Goal: Task Accomplishment & Management: Manage account settings

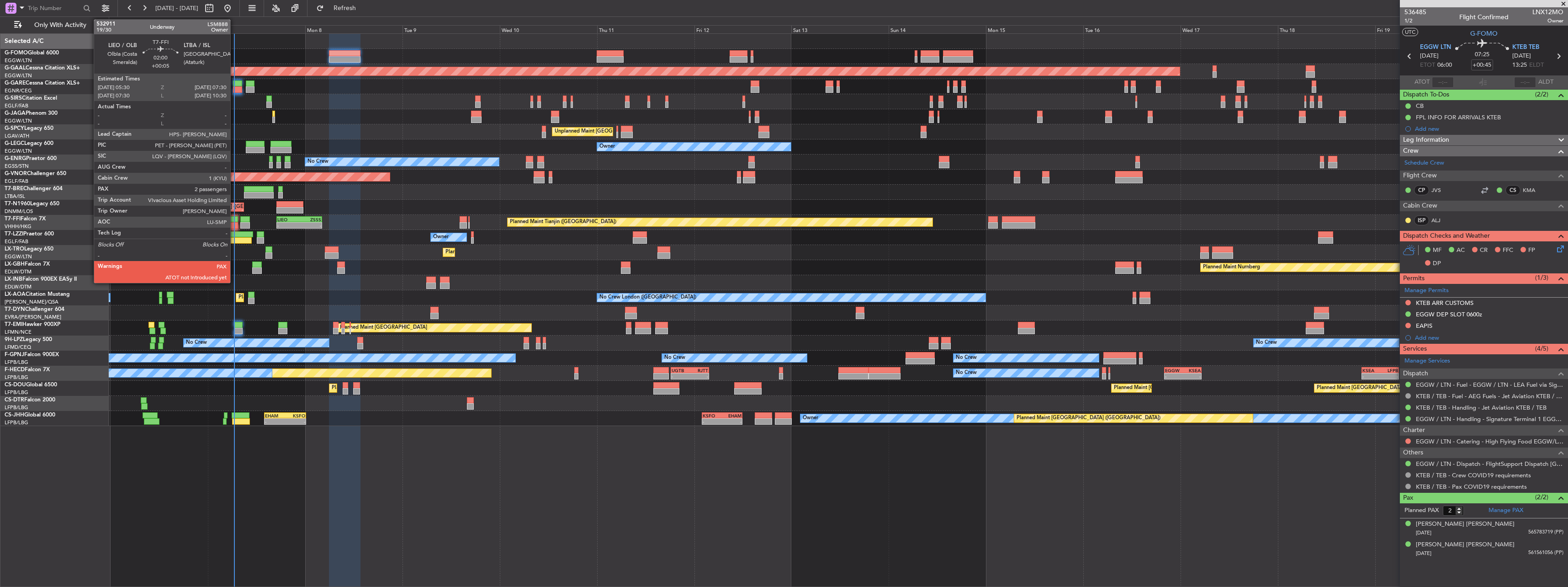
click at [235, 222] on div at bounding box center [234, 219] width 8 height 7
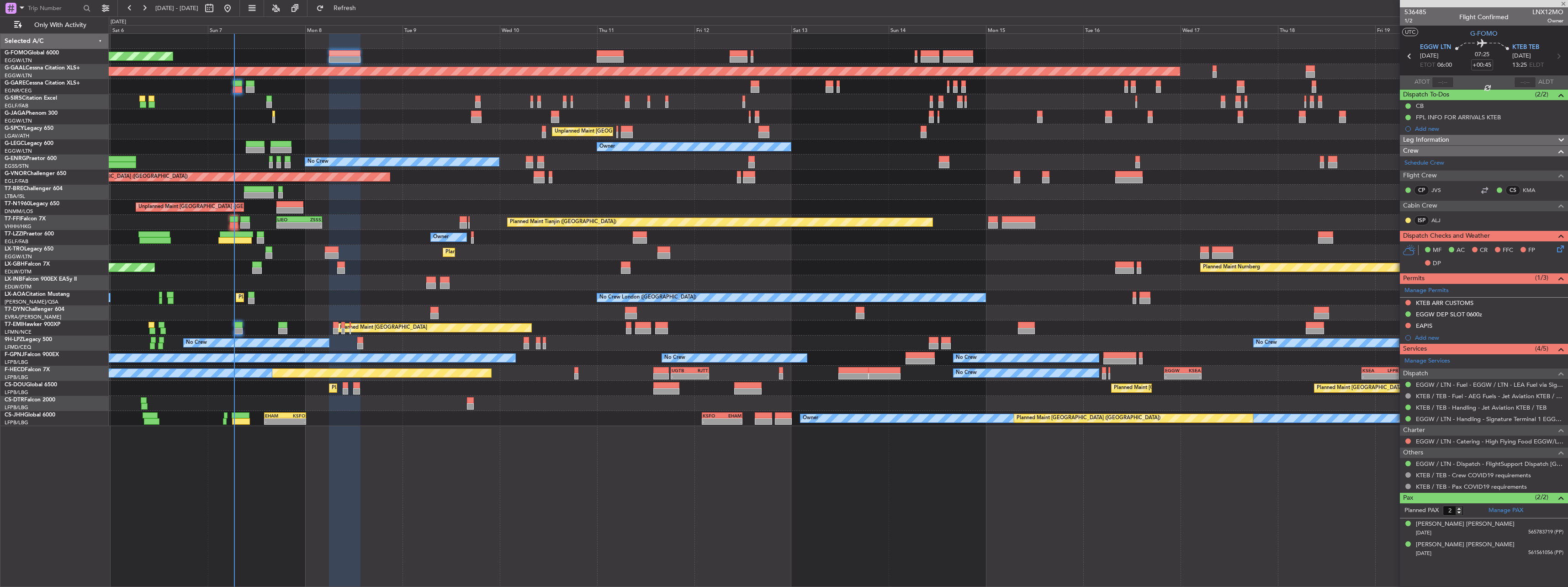
type input "+00:05"
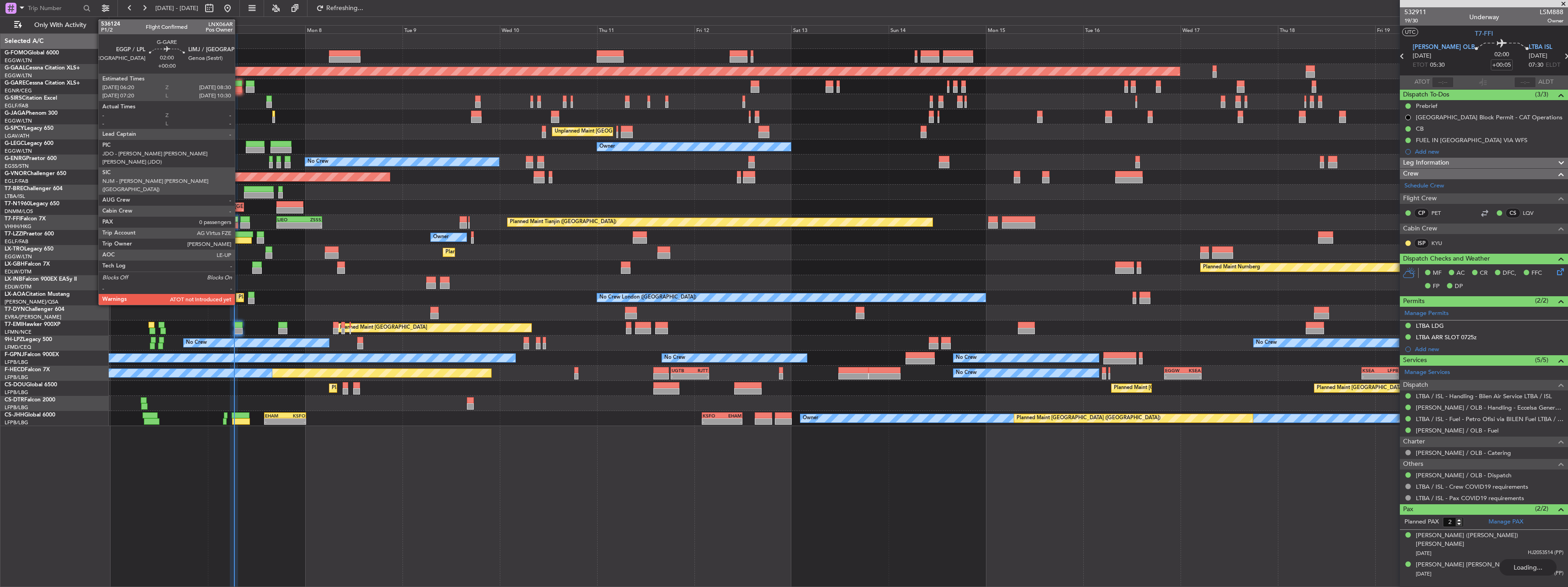
click at [239, 88] on div at bounding box center [237, 90] width 9 height 7
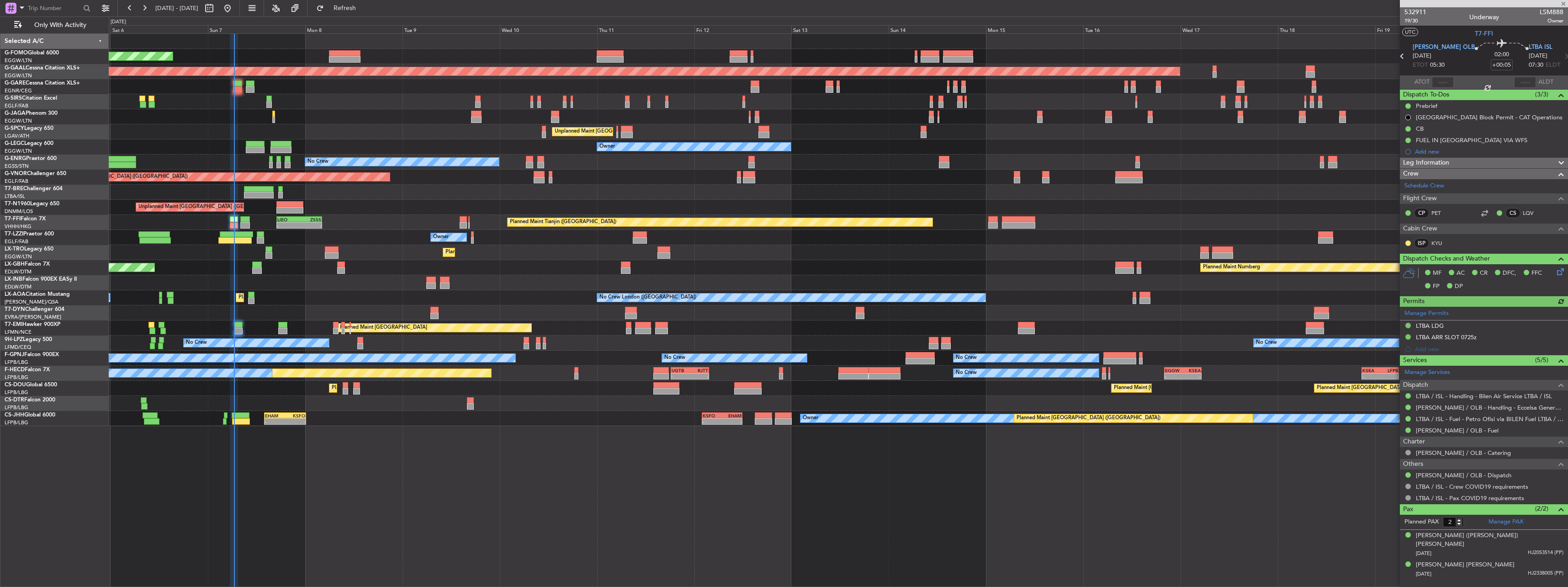
type input "0"
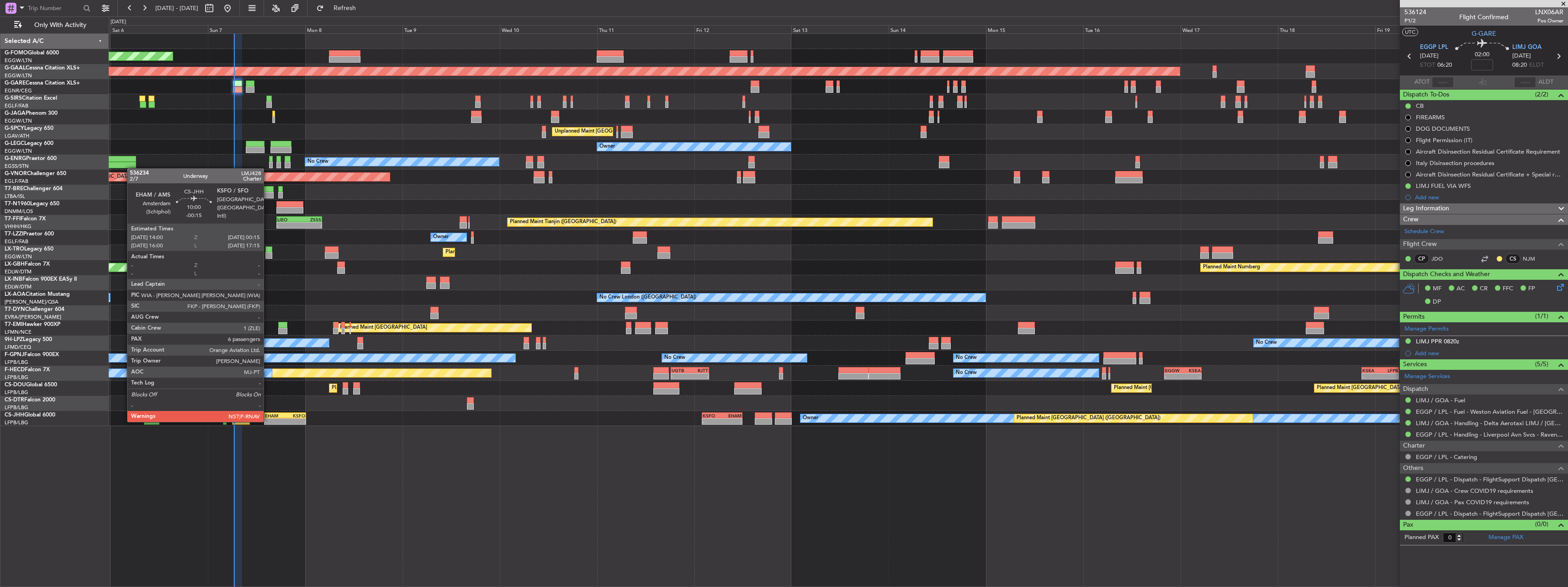
click at [268, 421] on div "-" at bounding box center [275, 421] width 20 height 6
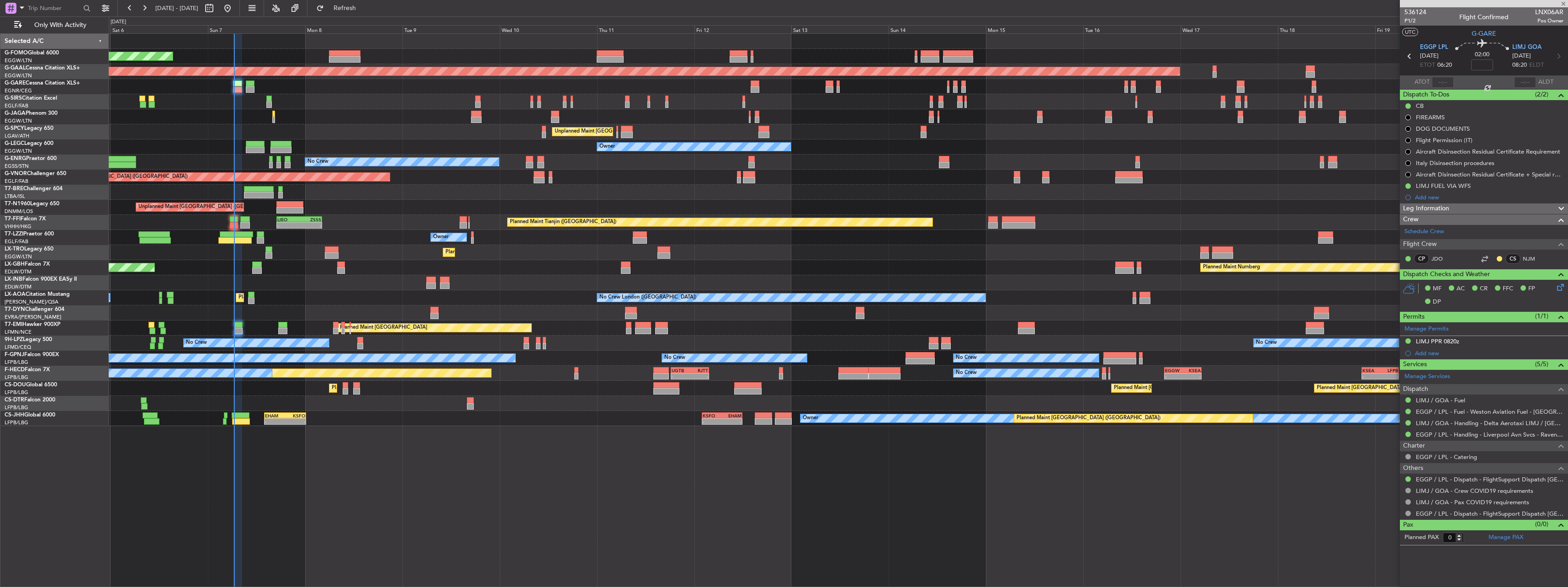
type input "-00:15"
type input "6"
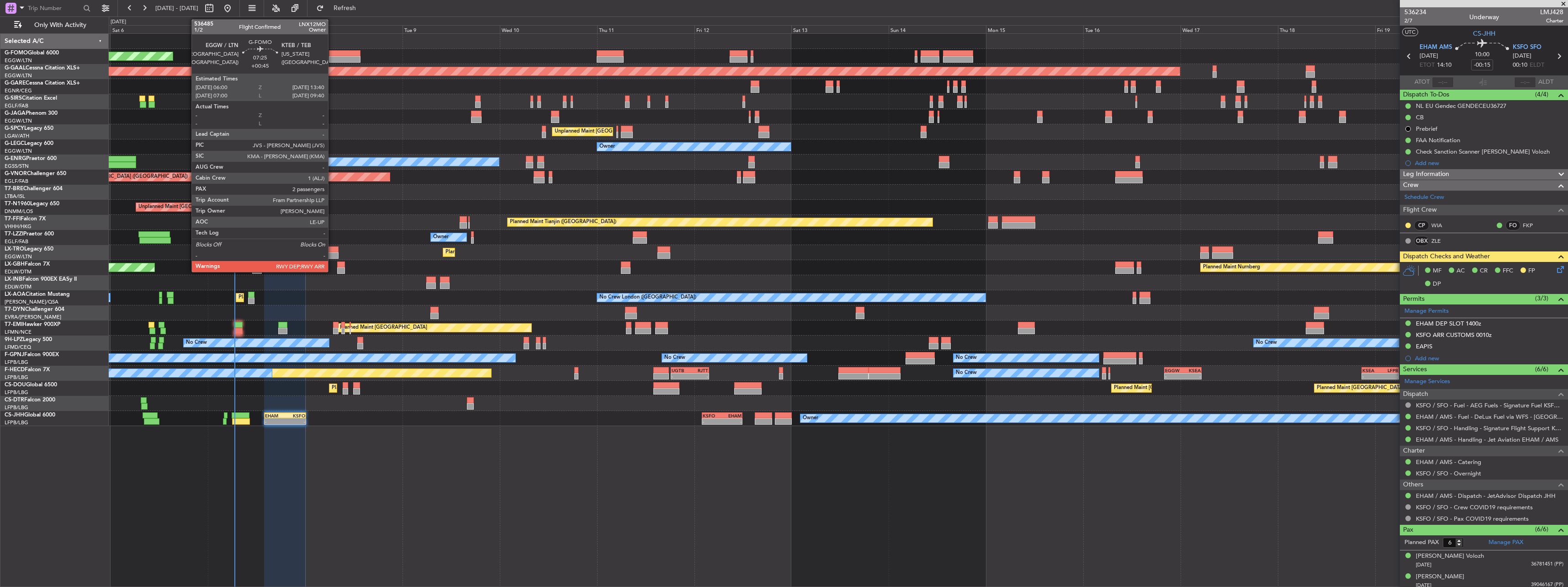
click at [337, 56] on div at bounding box center [344, 53] width 32 height 7
type input "+00:45"
type input "2"
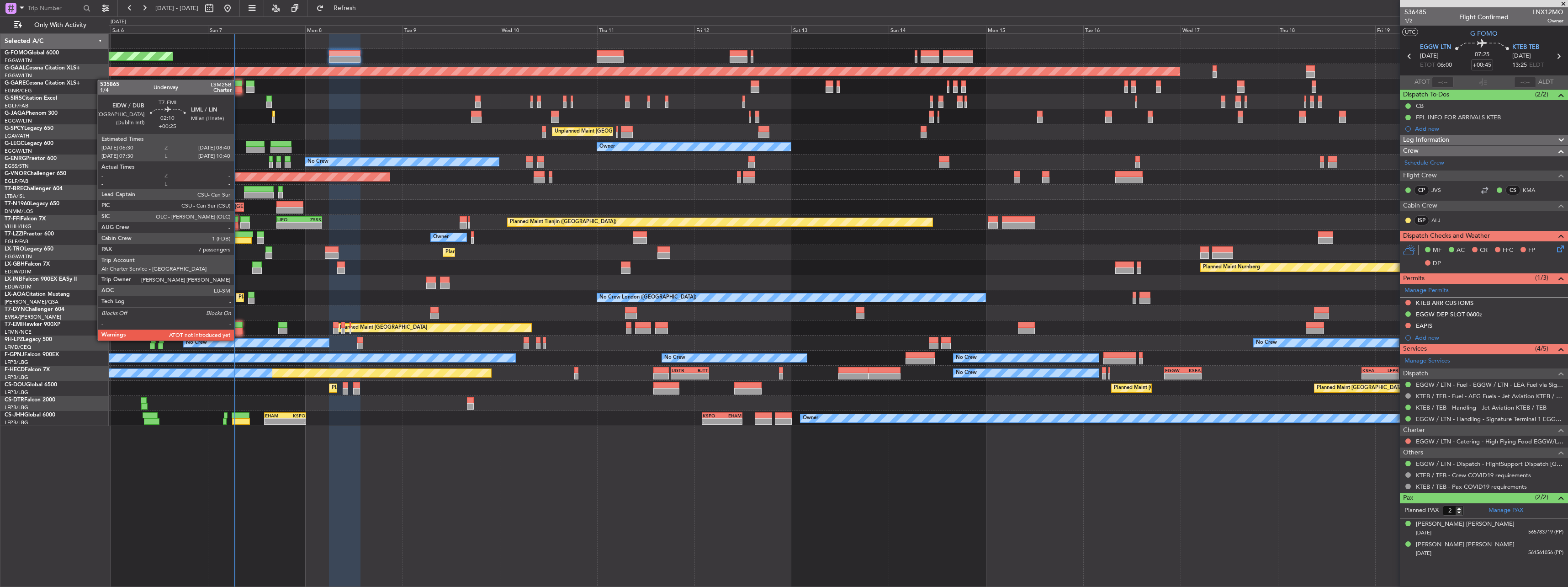
click at [239, 331] on div at bounding box center [238, 331] width 9 height 7
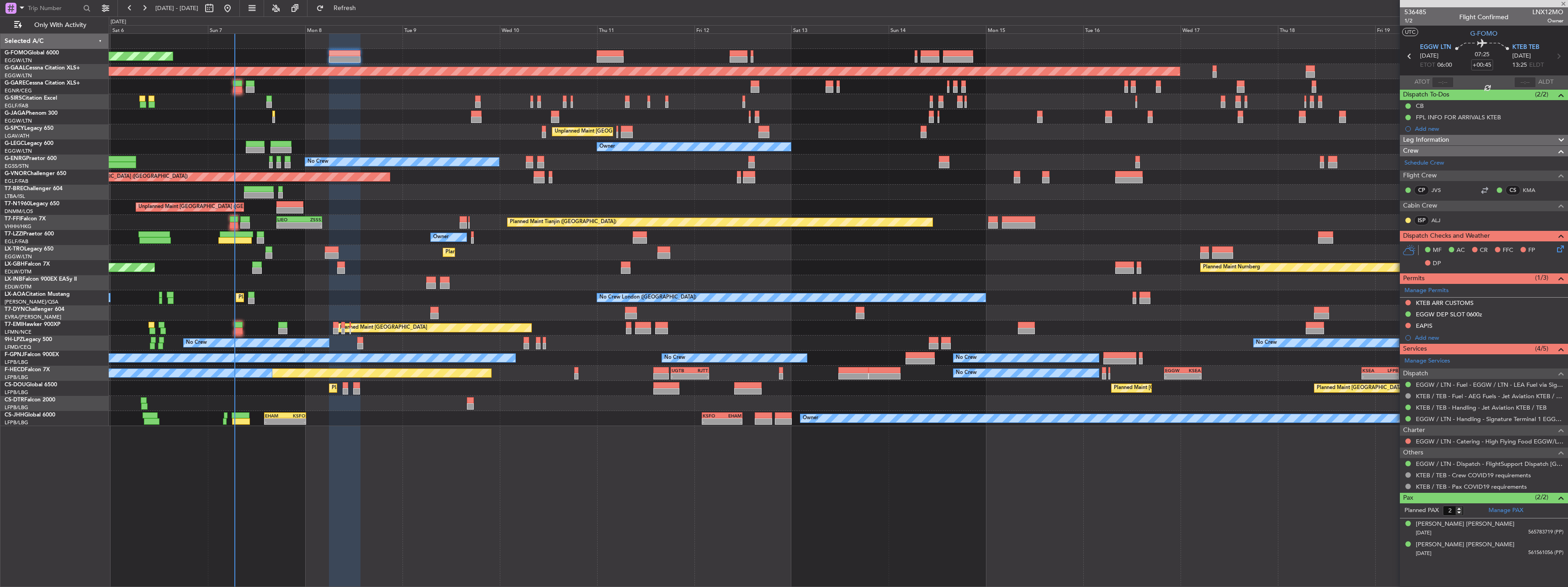
type input "+00:25"
type input "7"
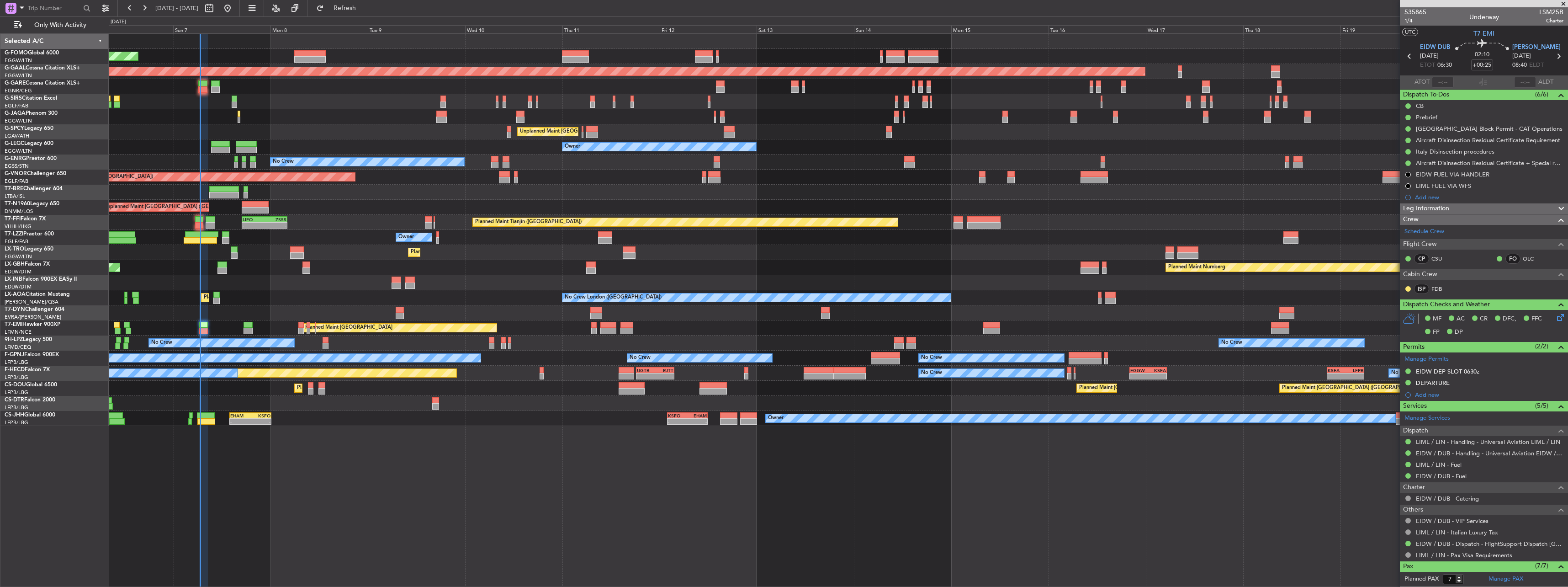
click at [1221, 240] on div "Owner" at bounding box center [838, 237] width 1459 height 15
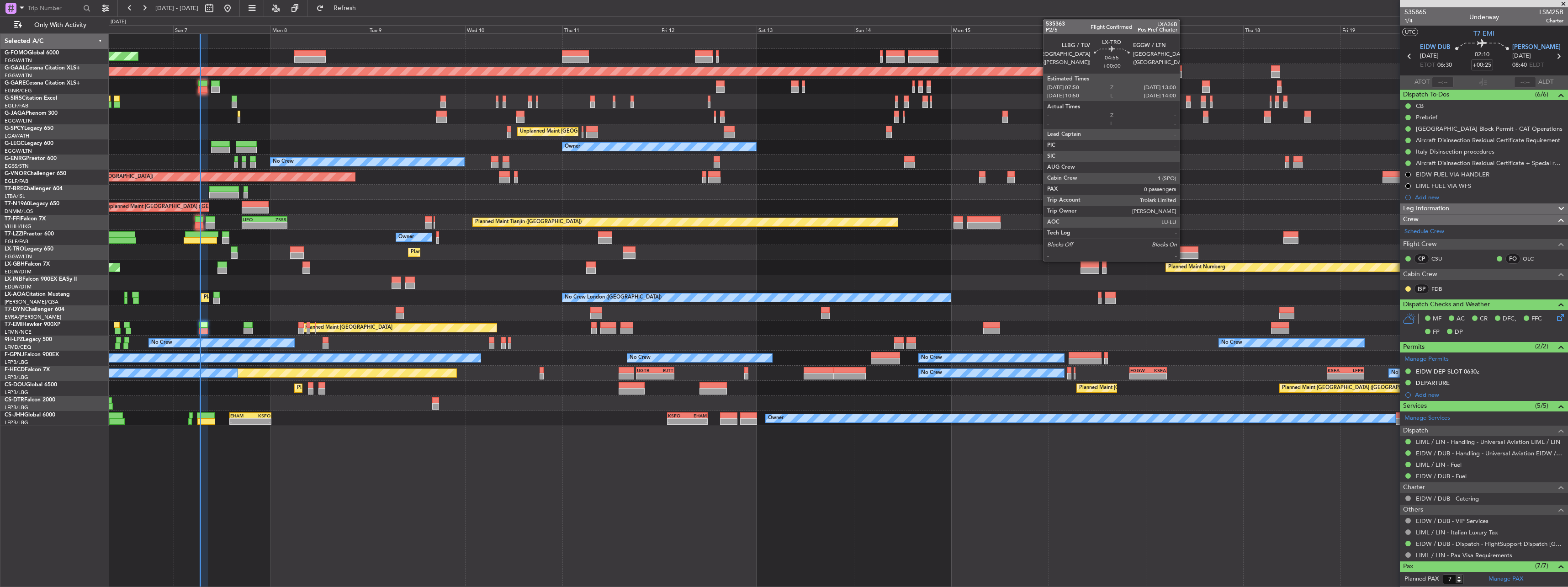
click at [1183, 253] on div at bounding box center [1188, 256] width 21 height 7
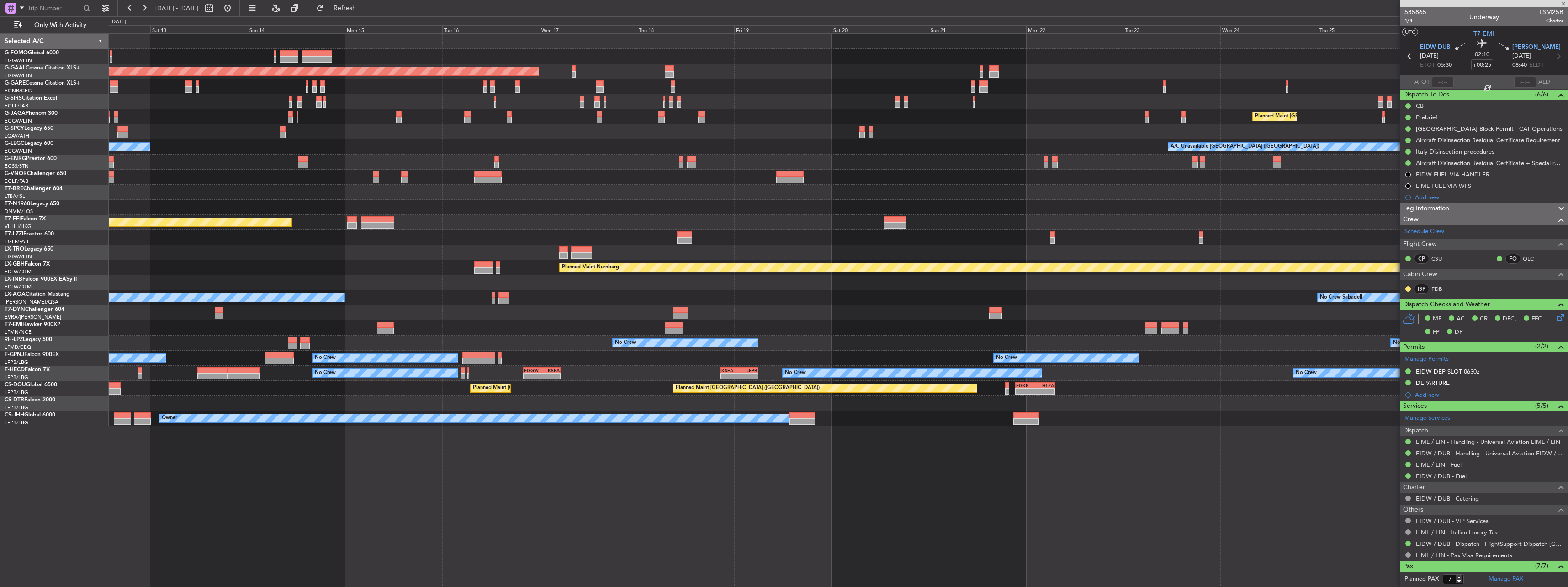
click at [632, 257] on div "Planned Maint Dusseldorf Planned Maint [GEOGRAPHIC_DATA] ([GEOGRAPHIC_DATA]) Un…" at bounding box center [838, 230] width 1459 height 392
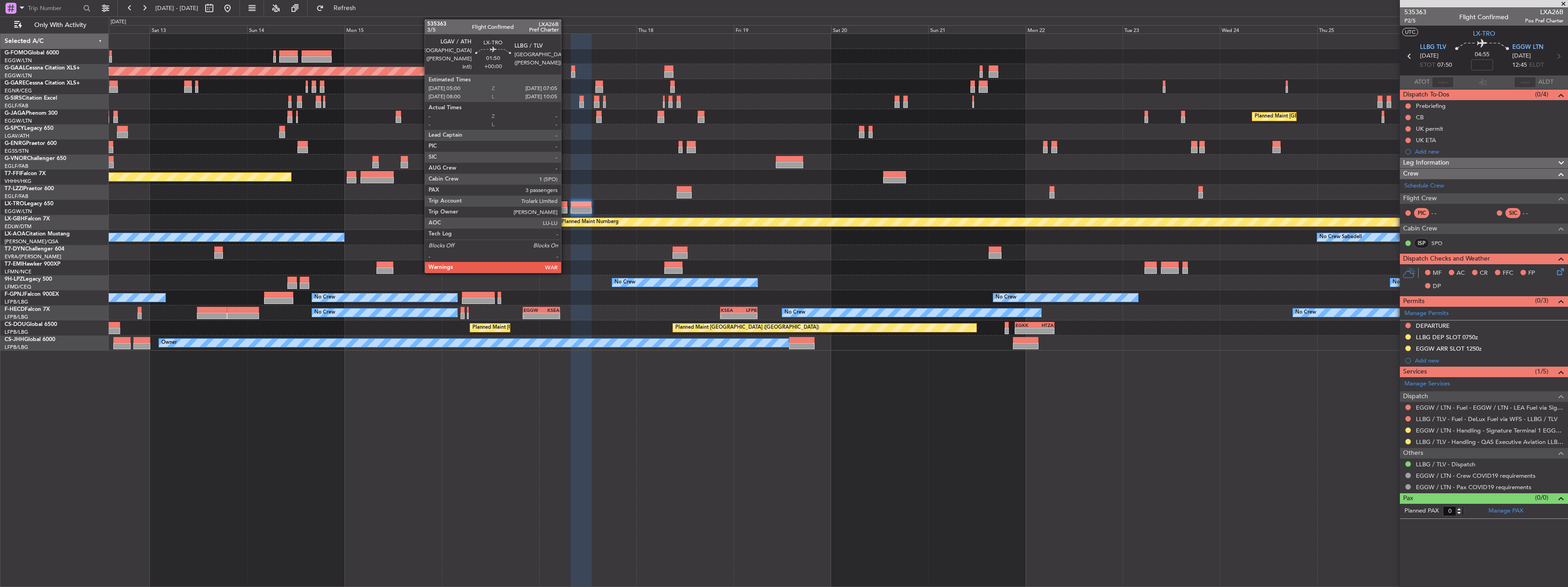
click at [565, 206] on div at bounding box center [563, 204] width 9 height 7
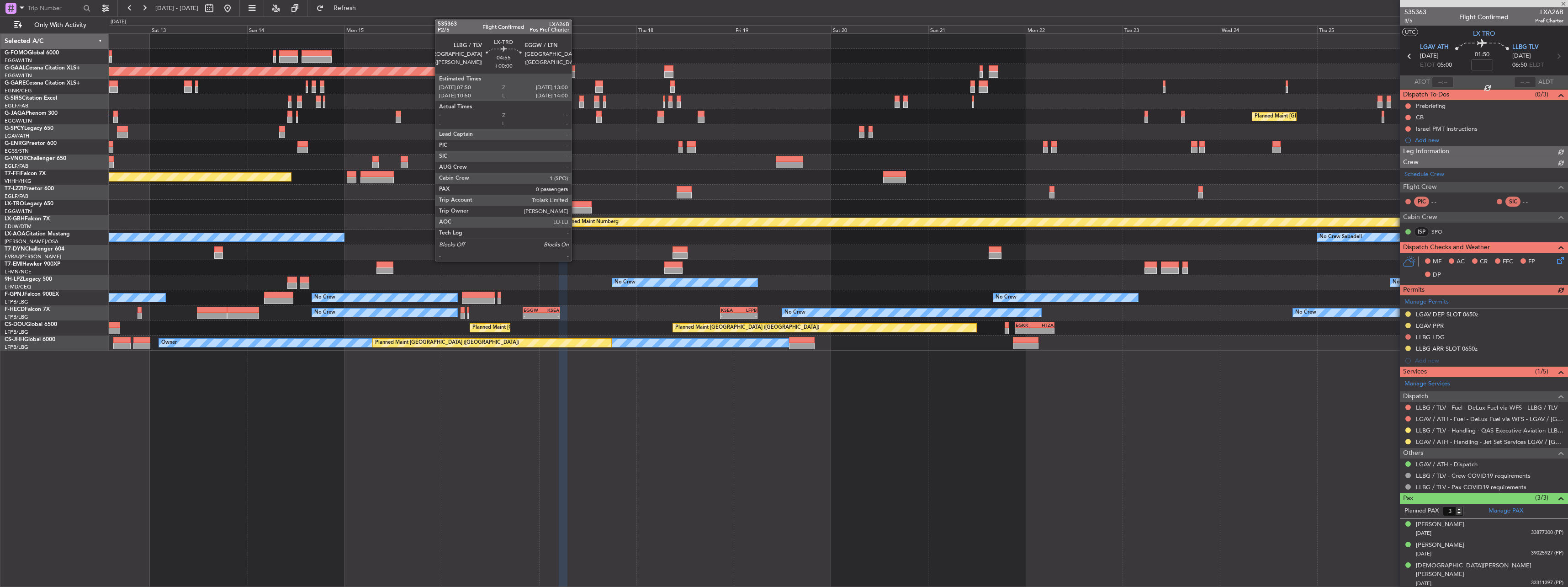
click at [575, 202] on div at bounding box center [581, 204] width 21 height 7
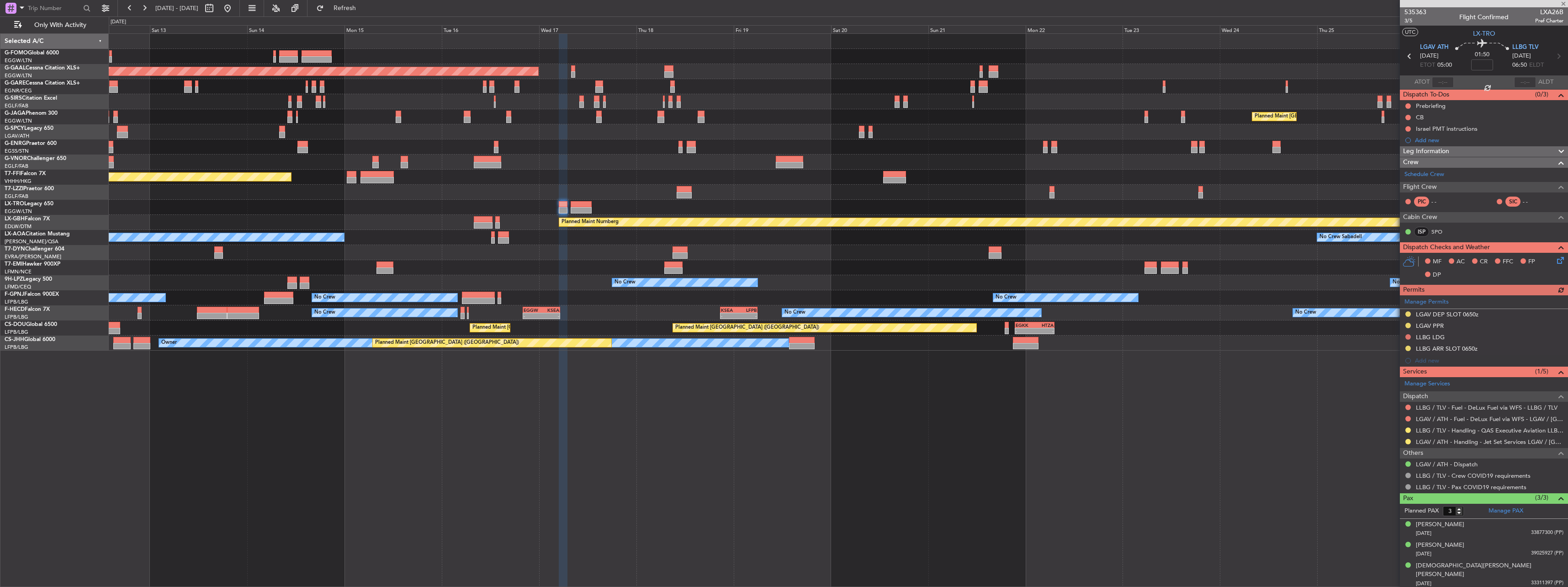
type input "0"
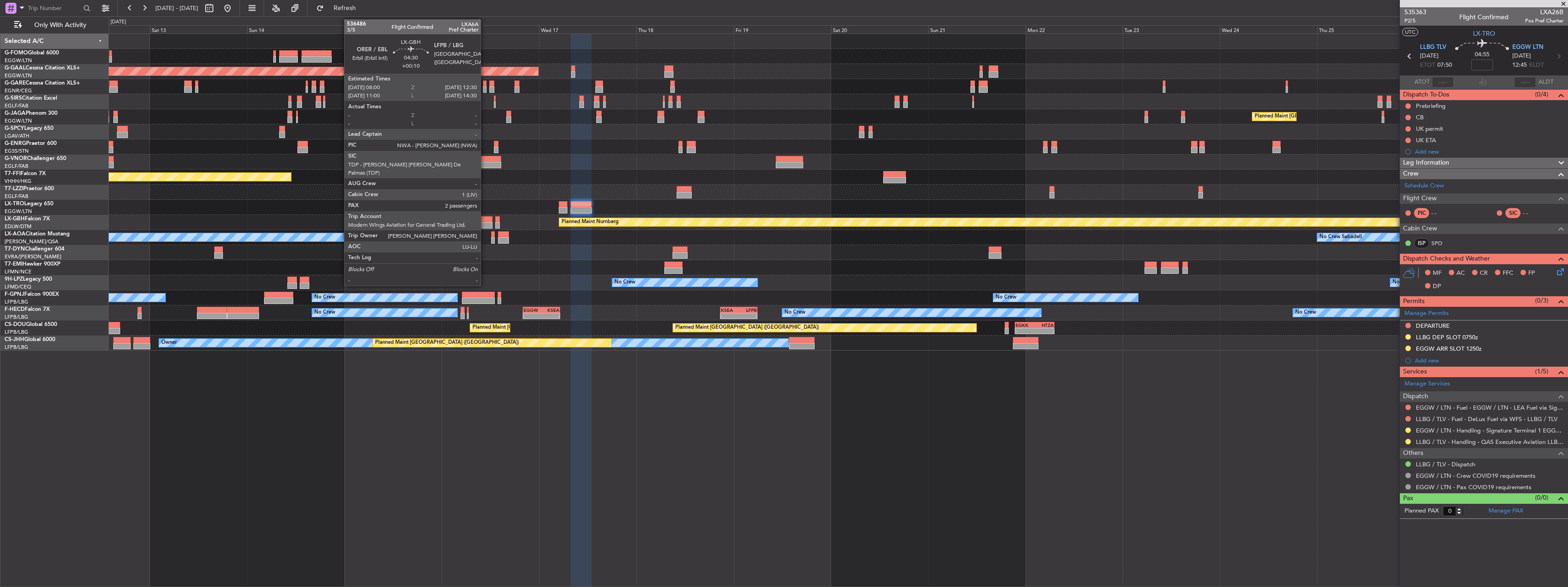
click at [485, 222] on div at bounding box center [483, 219] width 18 height 7
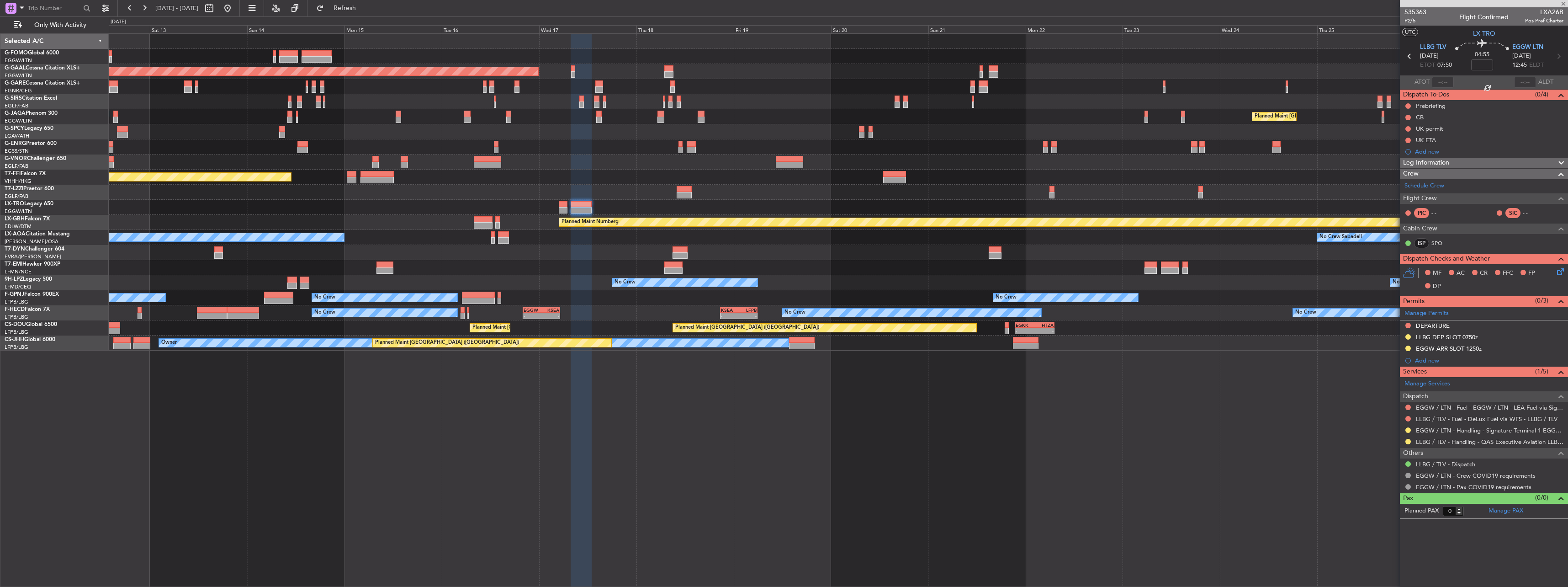
type input "+00:10"
type input "2"
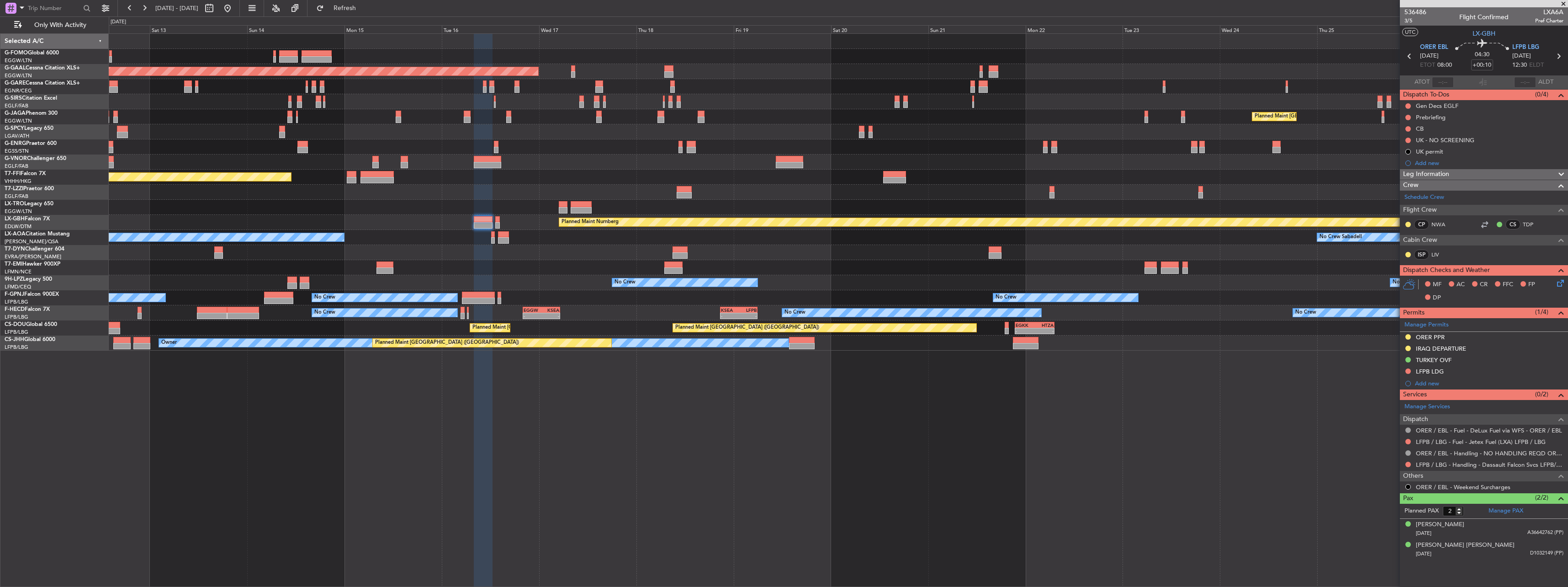
click at [1417, 171] on span "Leg Information" at bounding box center [1426, 174] width 46 height 11
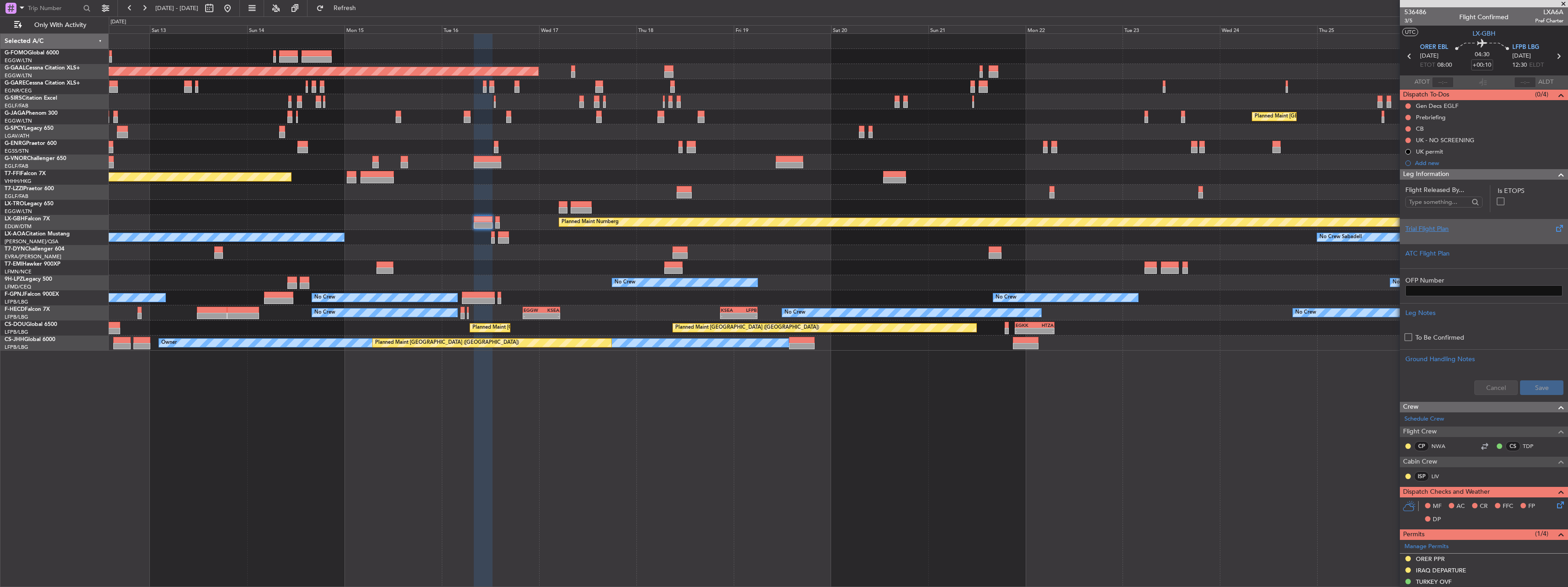
click at [1426, 222] on div "Trial Flight Plan" at bounding box center [1484, 231] width 168 height 25
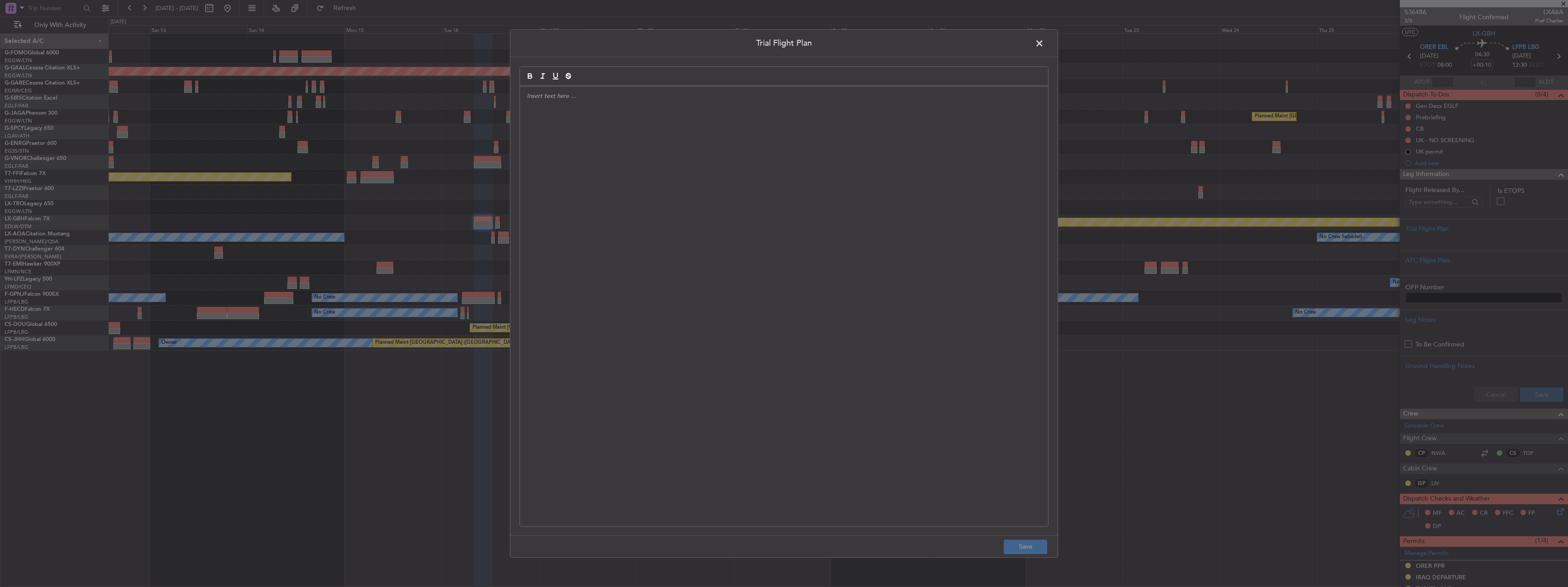
click at [1043, 39] on span at bounding box center [1043, 46] width 0 height 18
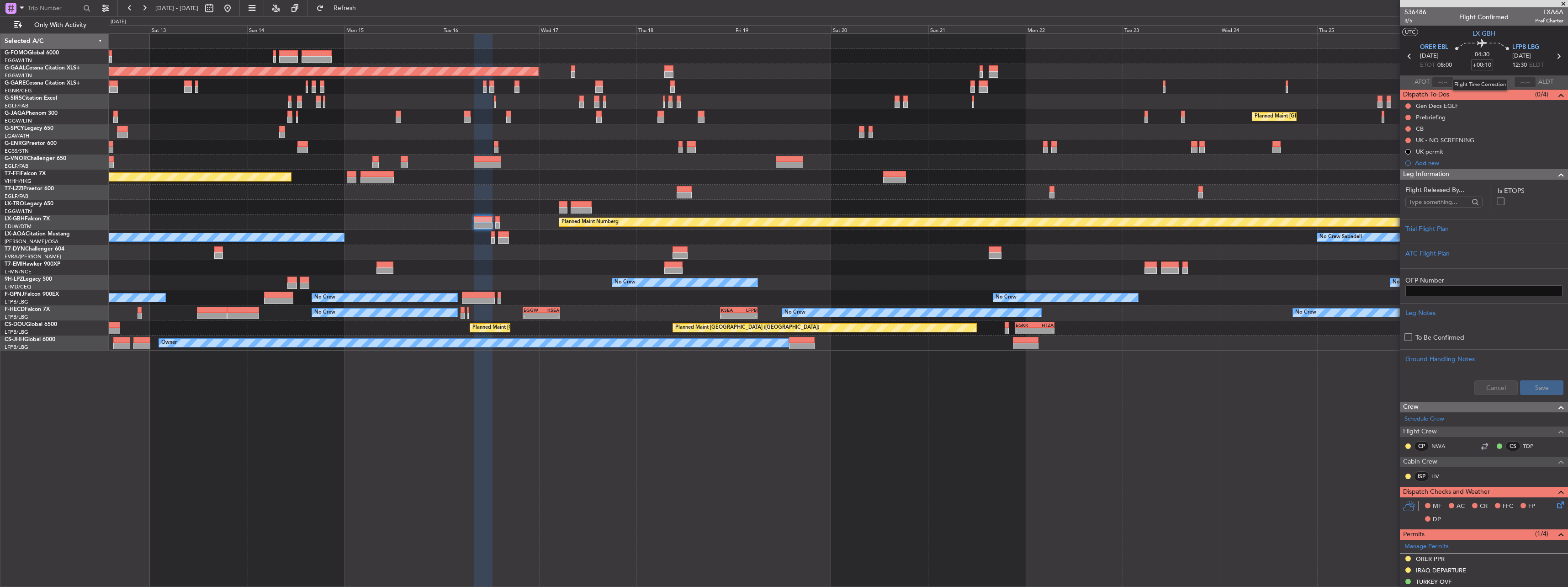
click at [1485, 62] on input "+00:10" at bounding box center [1481, 65] width 22 height 11
click at [1488, 65] on input "+00:10" at bounding box center [1481, 65] width 22 height 11
click at [1487, 65] on input "+00:10" at bounding box center [1481, 65] width 22 height 11
type input "+00:20"
drag, startPoint x: 1450, startPoint y: 34, endPoint x: 1450, endPoint y: 26, distance: 8.0
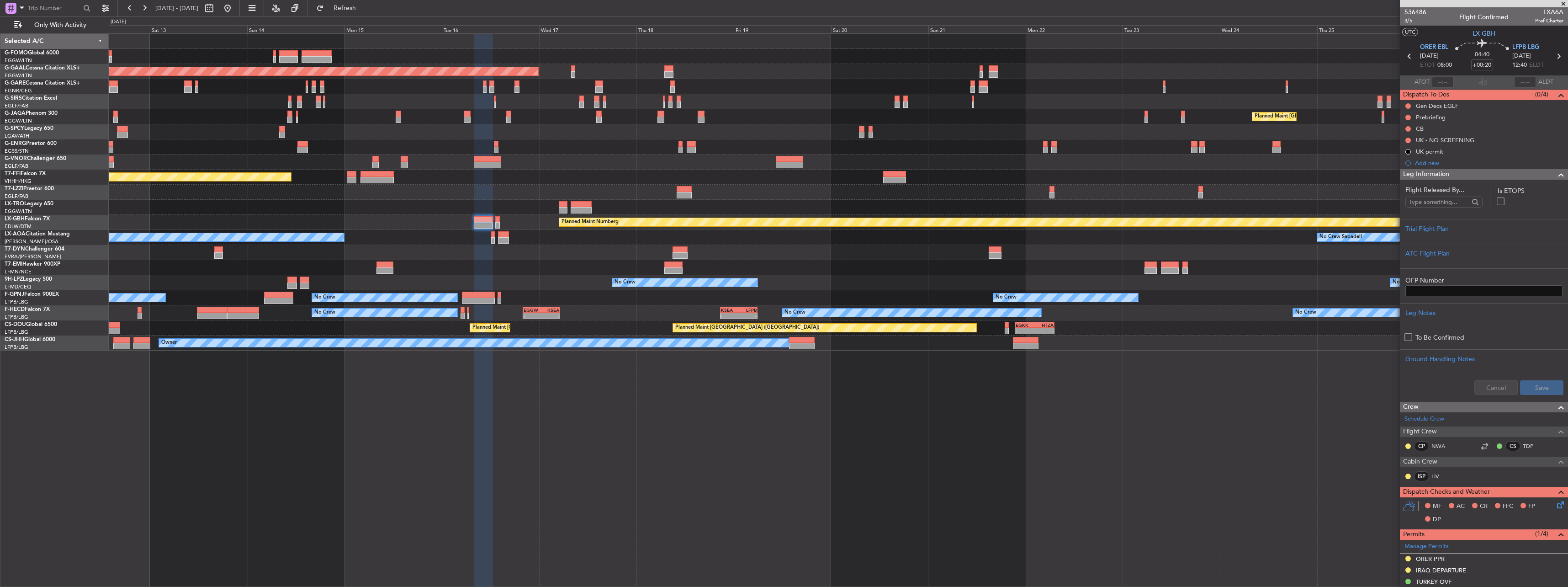
click at [1450, 26] on section "UTC LX-GBH" at bounding box center [1484, 32] width 168 height 14
click at [1425, 231] on div "Trial Flight Plan" at bounding box center [1484, 229] width 157 height 10
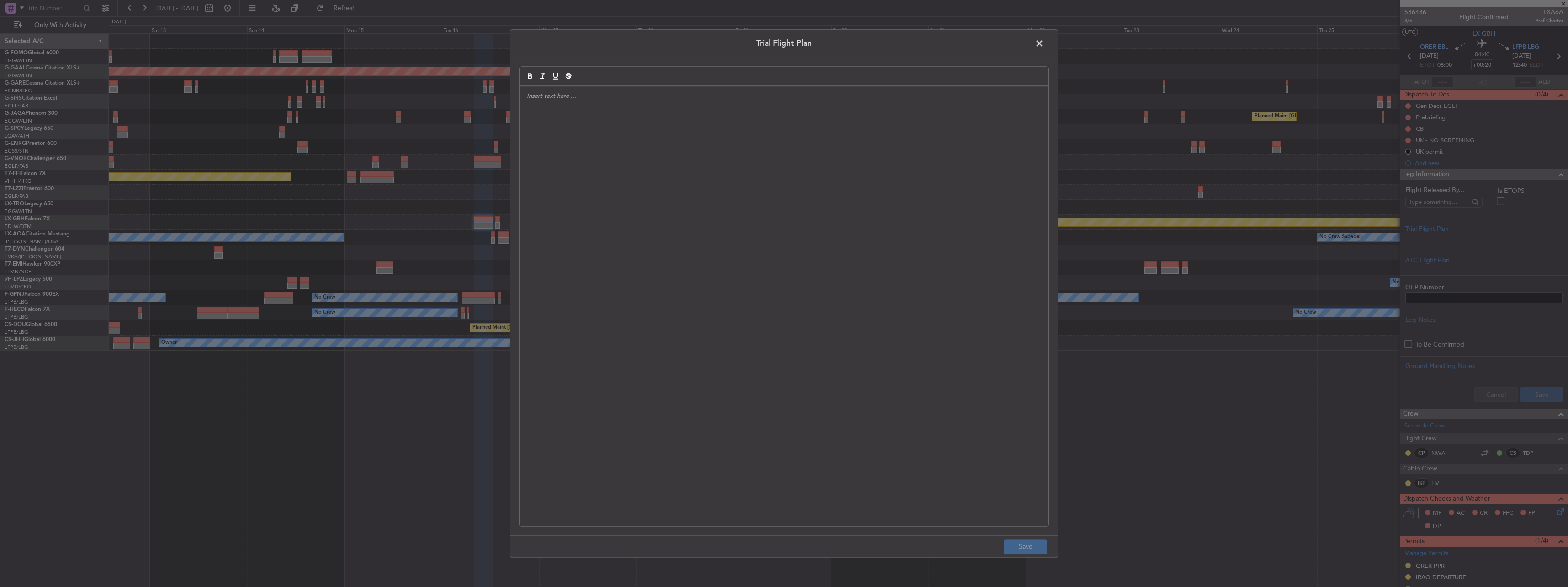
click at [766, 191] on div at bounding box center [784, 307] width 528 height 440
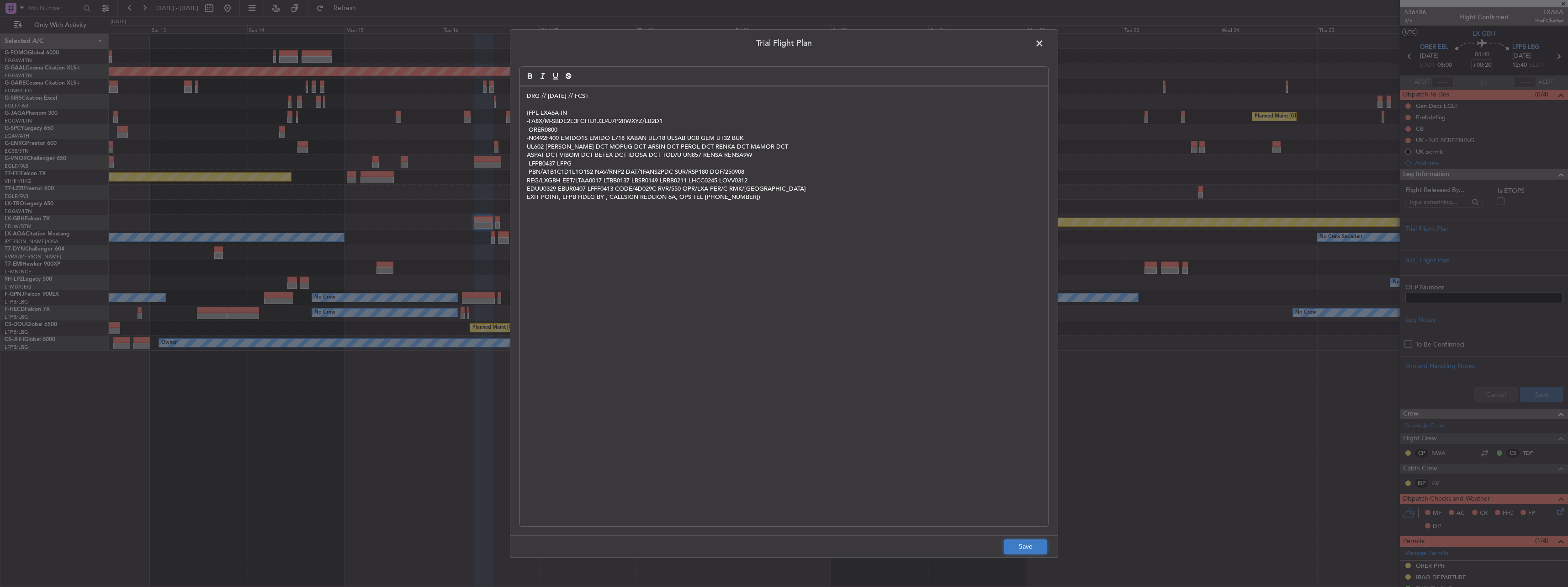
click at [1016, 548] on button "Save" at bounding box center [1025, 547] width 43 height 15
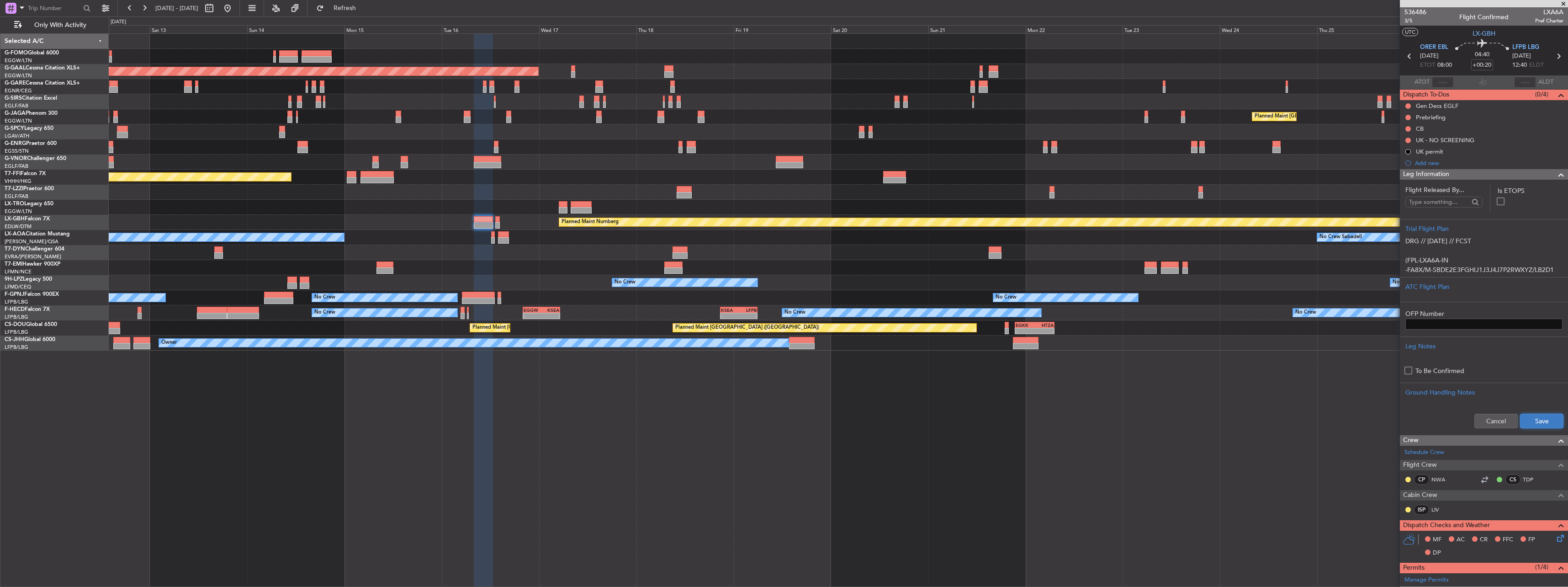
click at [1532, 423] on button "Save" at bounding box center [1541, 421] width 43 height 15
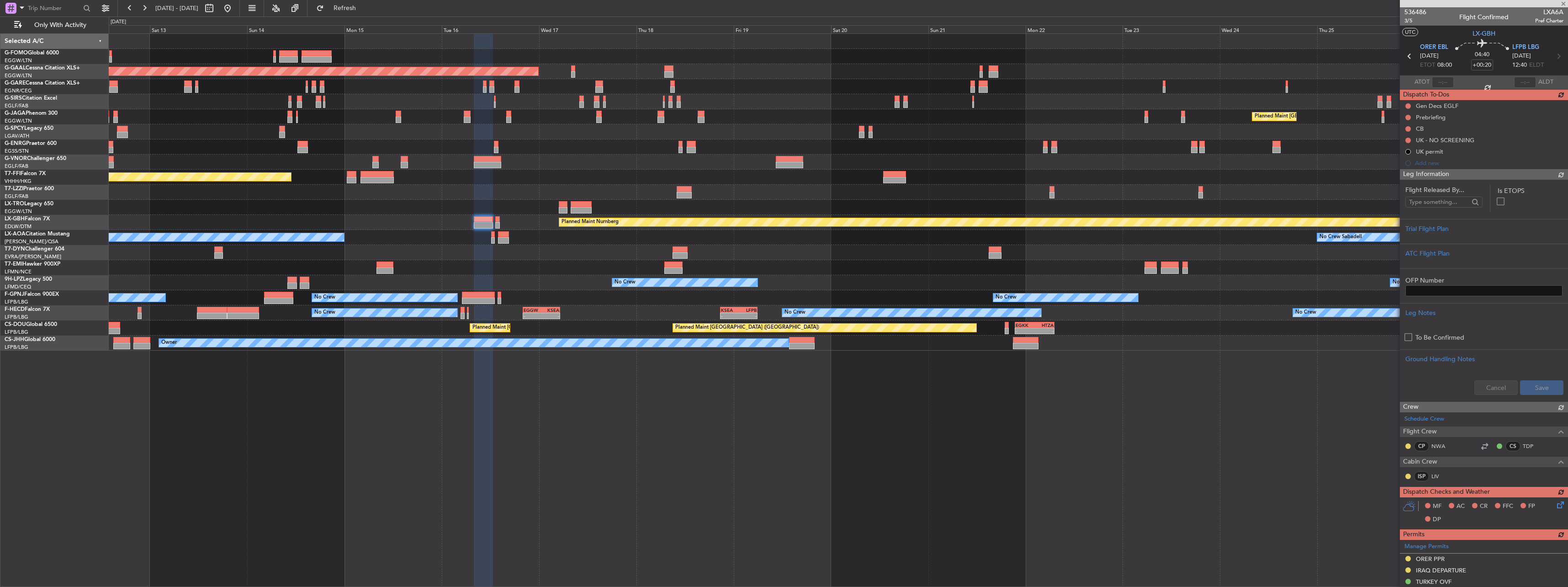
click at [1448, 253] on div "Flight Released By... Is ETOPS Trial Flight Plan ATC Flight Plan OFP Number Leg…" at bounding box center [1484, 290] width 168 height 222
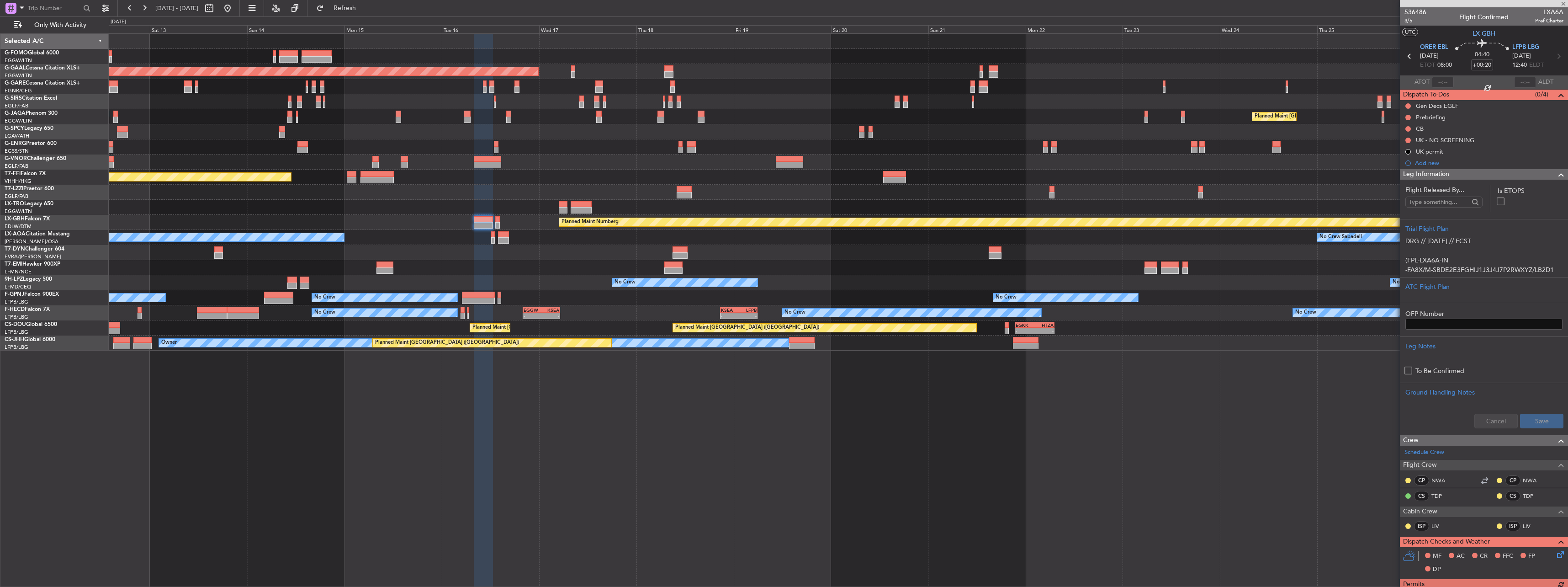
click at [1448, 253] on p at bounding box center [1484, 251] width 157 height 10
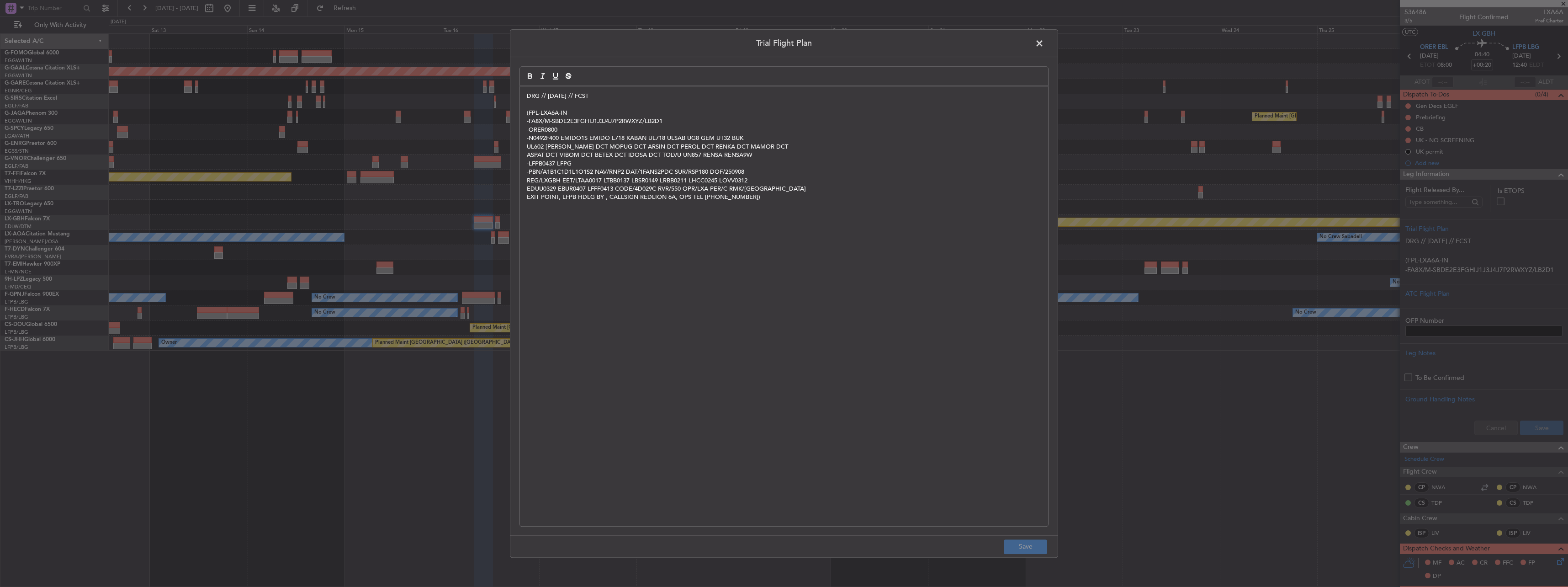
click at [1043, 42] on span at bounding box center [1043, 46] width 0 height 18
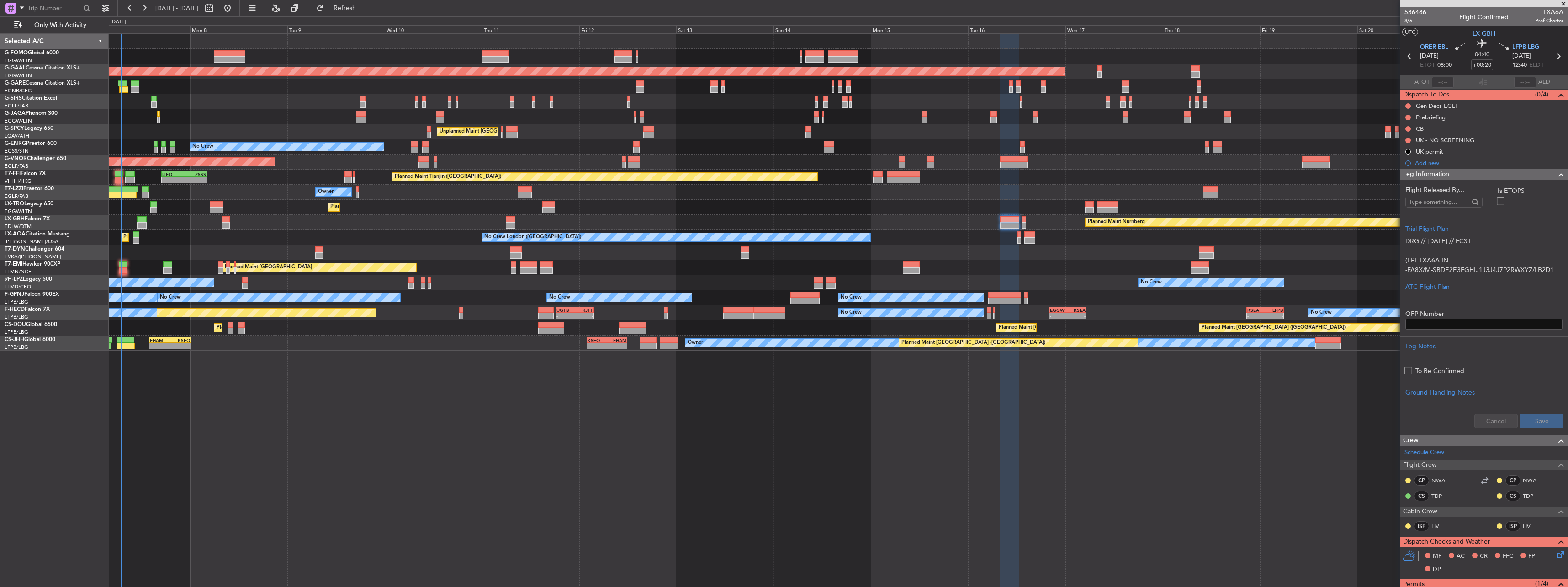
click at [1221, 191] on div "Planned Maint [GEOGRAPHIC_DATA] ([GEOGRAPHIC_DATA]) Planned [GEOGRAPHIC_DATA] P…" at bounding box center [838, 191] width 1459 height 316
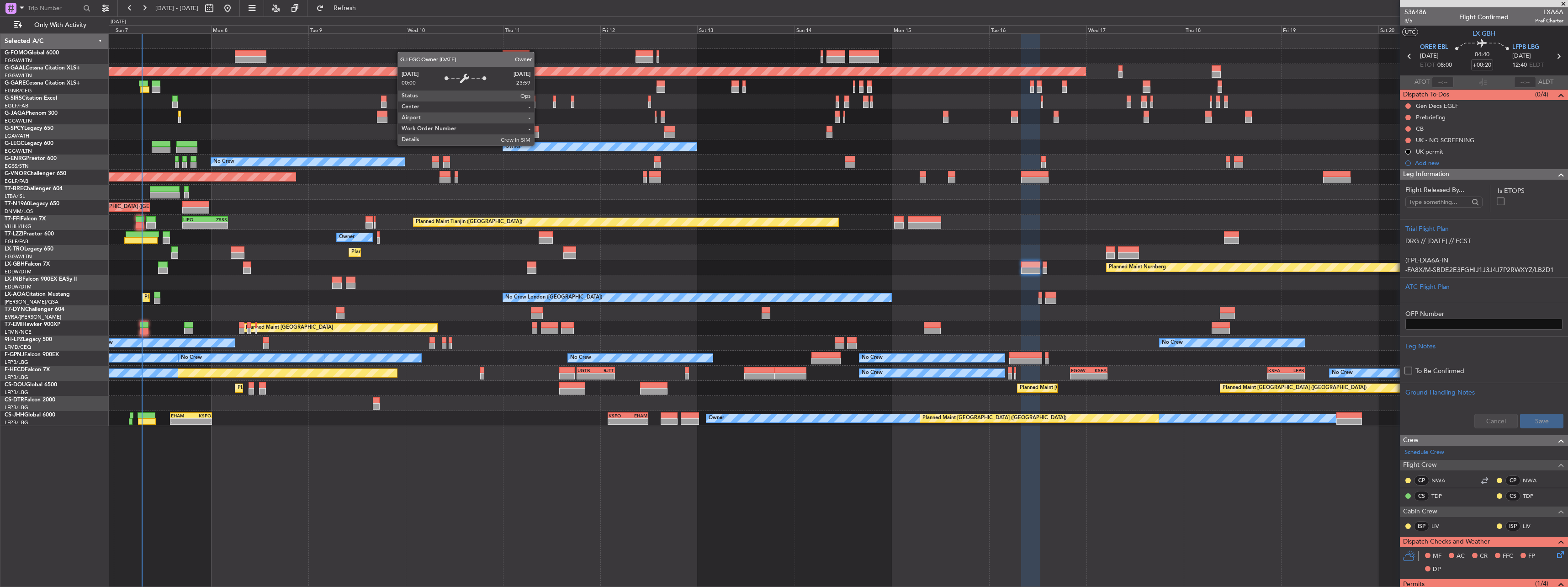
click at [559, 146] on div "Owner" at bounding box center [599, 146] width 194 height 8
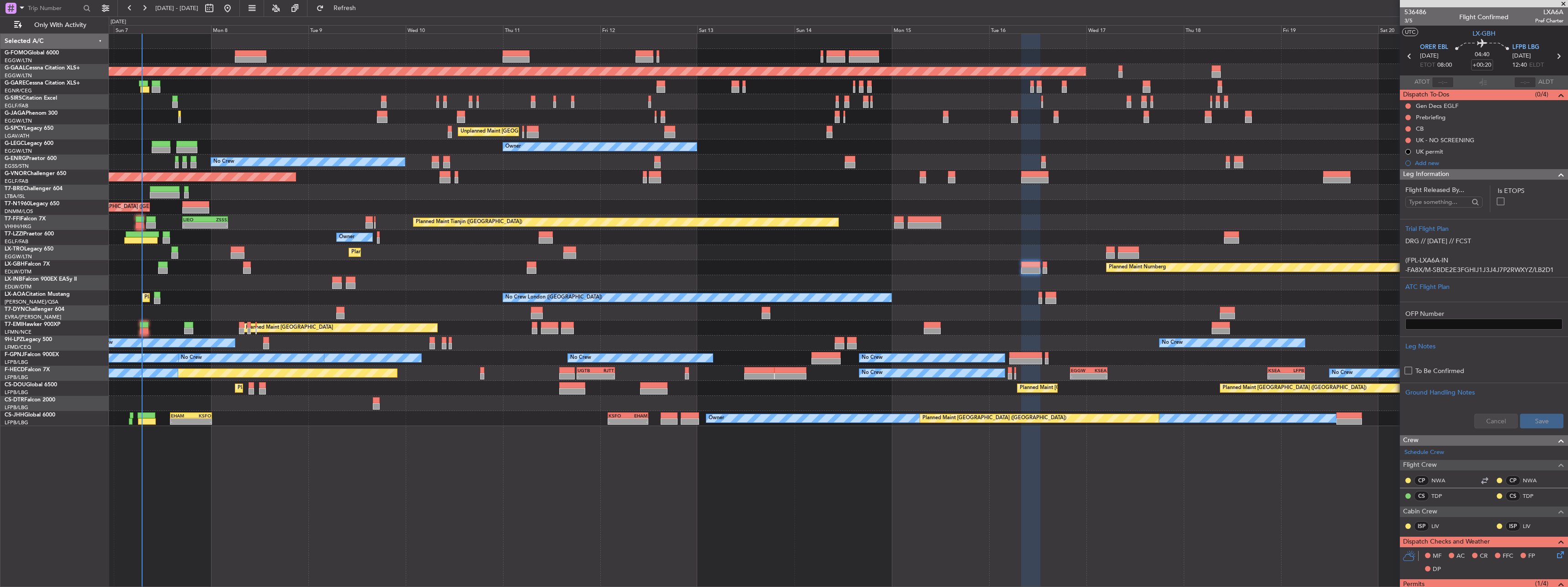
click at [880, 199] on div "Planned Maint [GEOGRAPHIC_DATA] ([GEOGRAPHIC_DATA]) Planned [GEOGRAPHIC_DATA] P…" at bounding box center [838, 230] width 1459 height 392
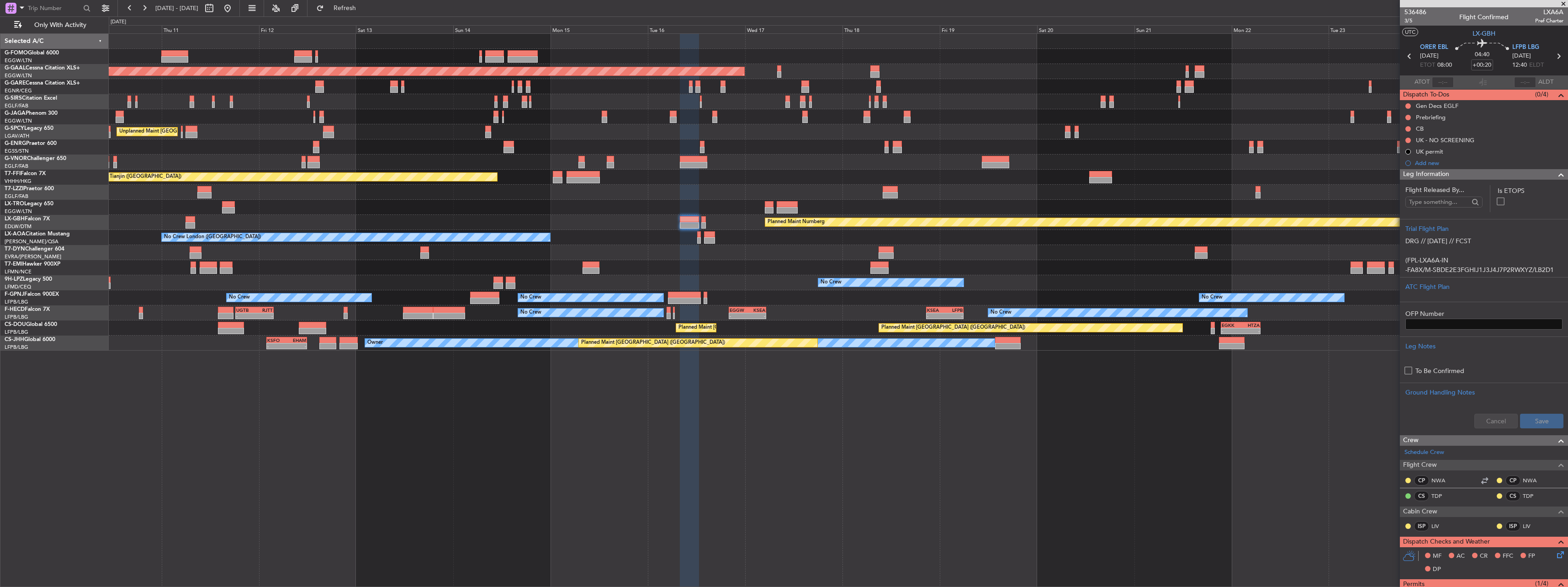
click at [1497, 174] on div "Leg Information" at bounding box center [1484, 174] width 168 height 11
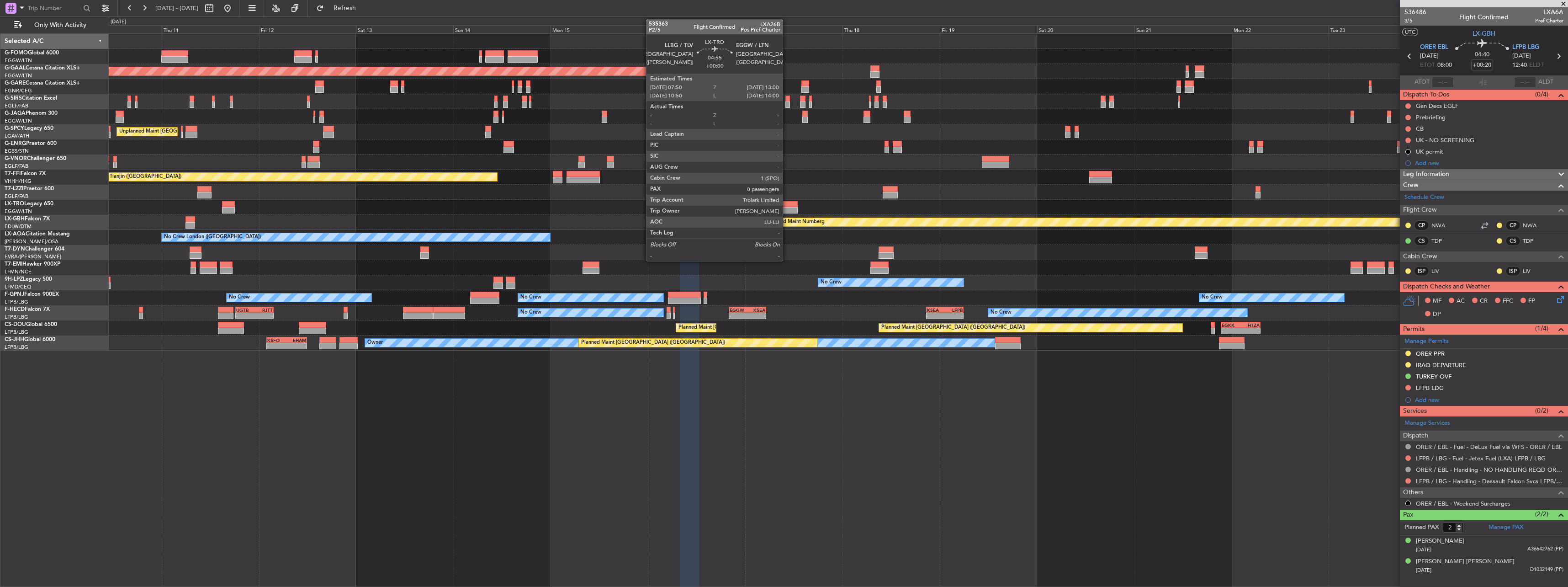
click at [793, 203] on div at bounding box center [787, 204] width 21 height 7
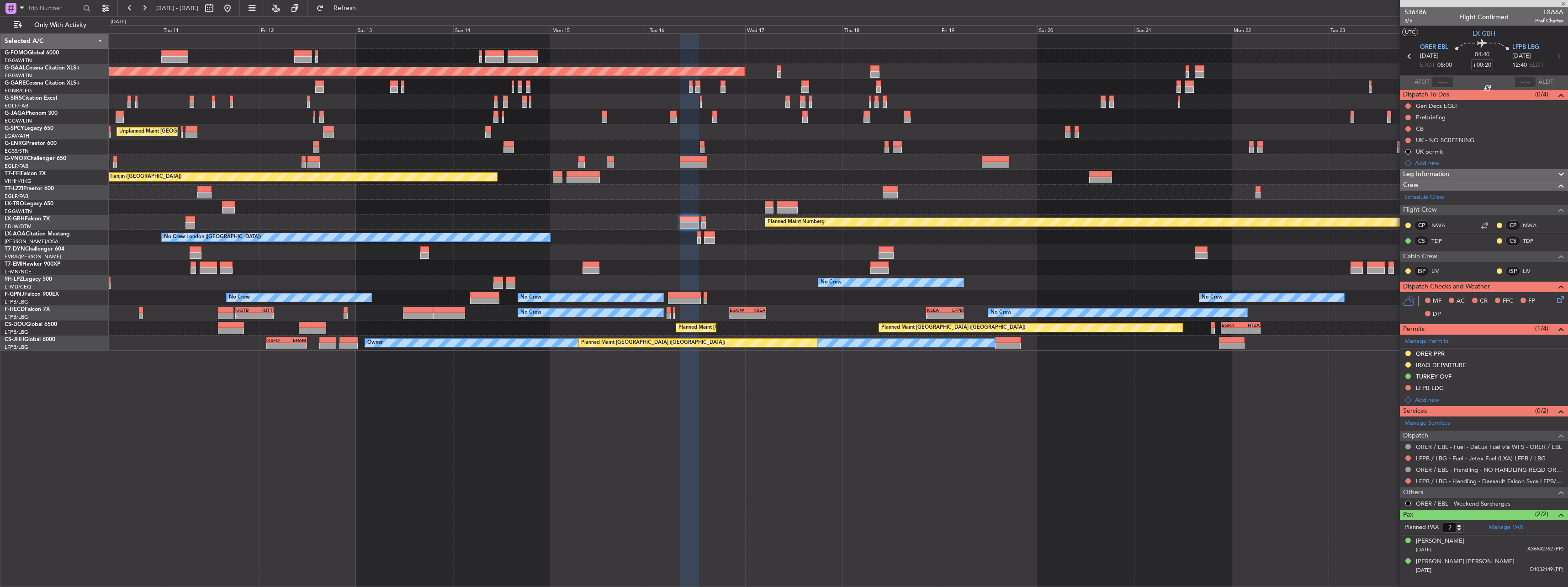
type input "0"
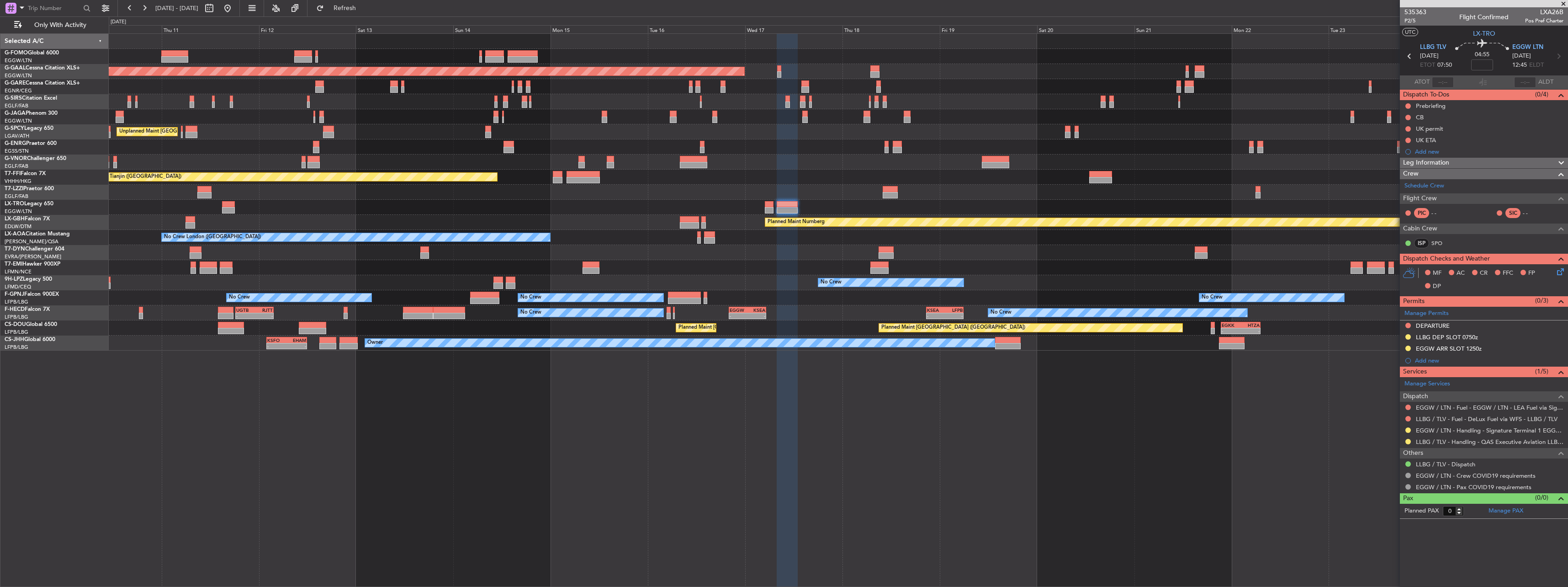
click at [1426, 166] on span "Leg Information" at bounding box center [1426, 163] width 46 height 11
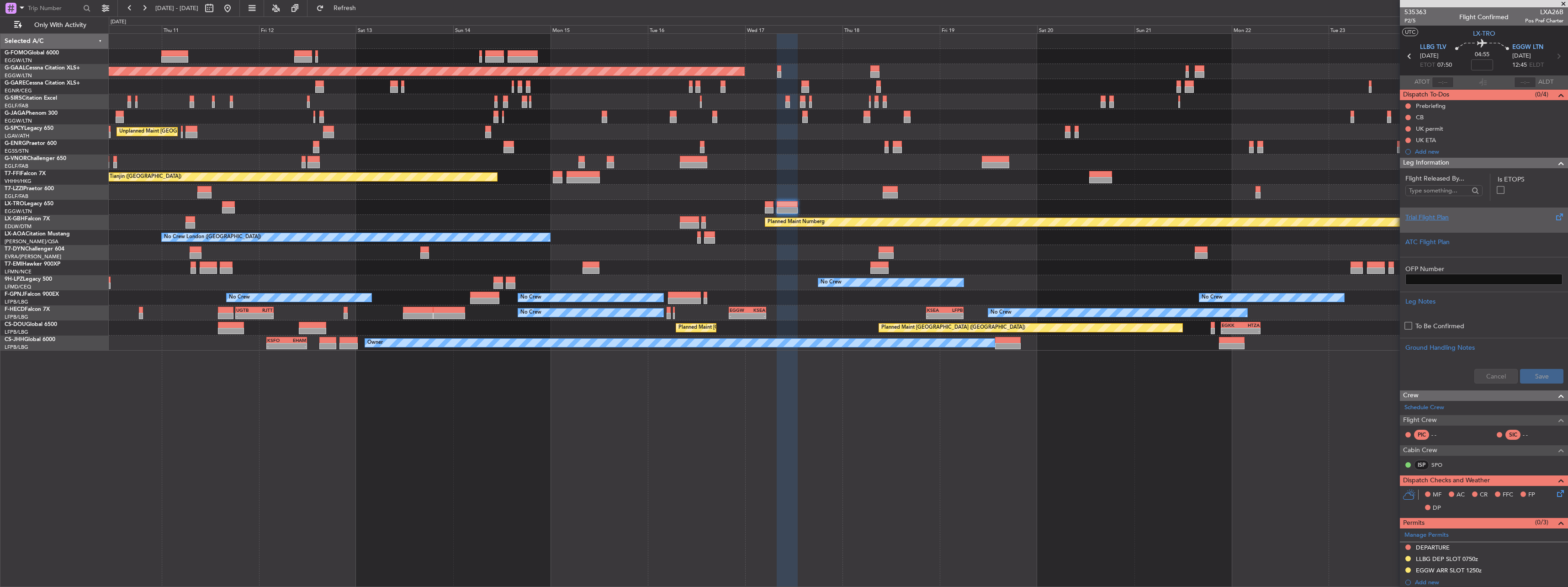
click at [1434, 213] on div "Trial Flight Plan" at bounding box center [1484, 217] width 157 height 10
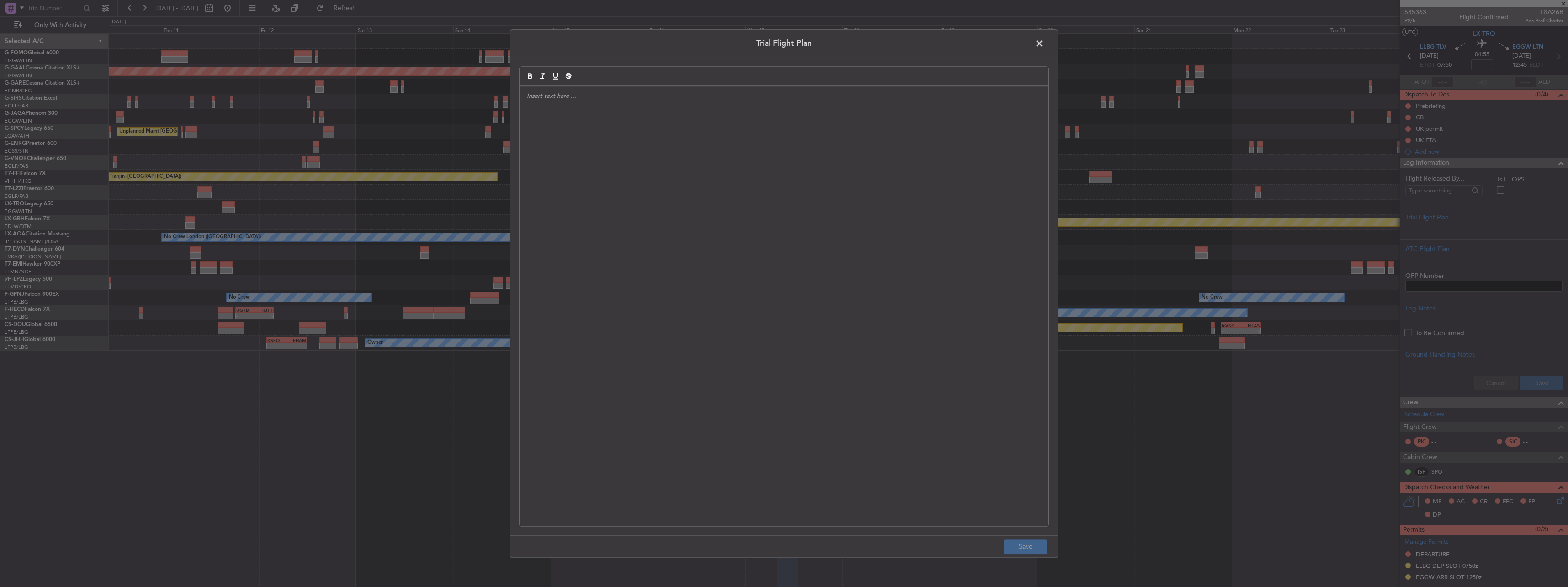
click at [875, 123] on div at bounding box center [784, 307] width 528 height 440
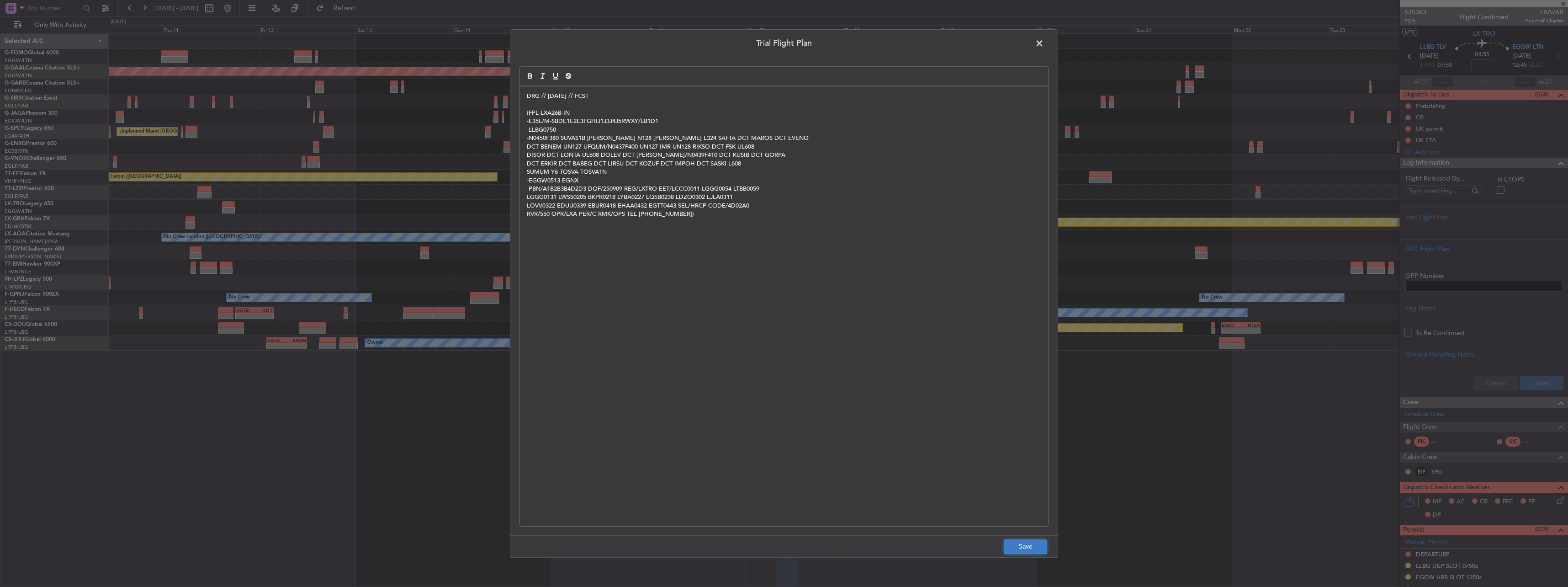
click at [1035, 547] on button "Save" at bounding box center [1025, 547] width 43 height 15
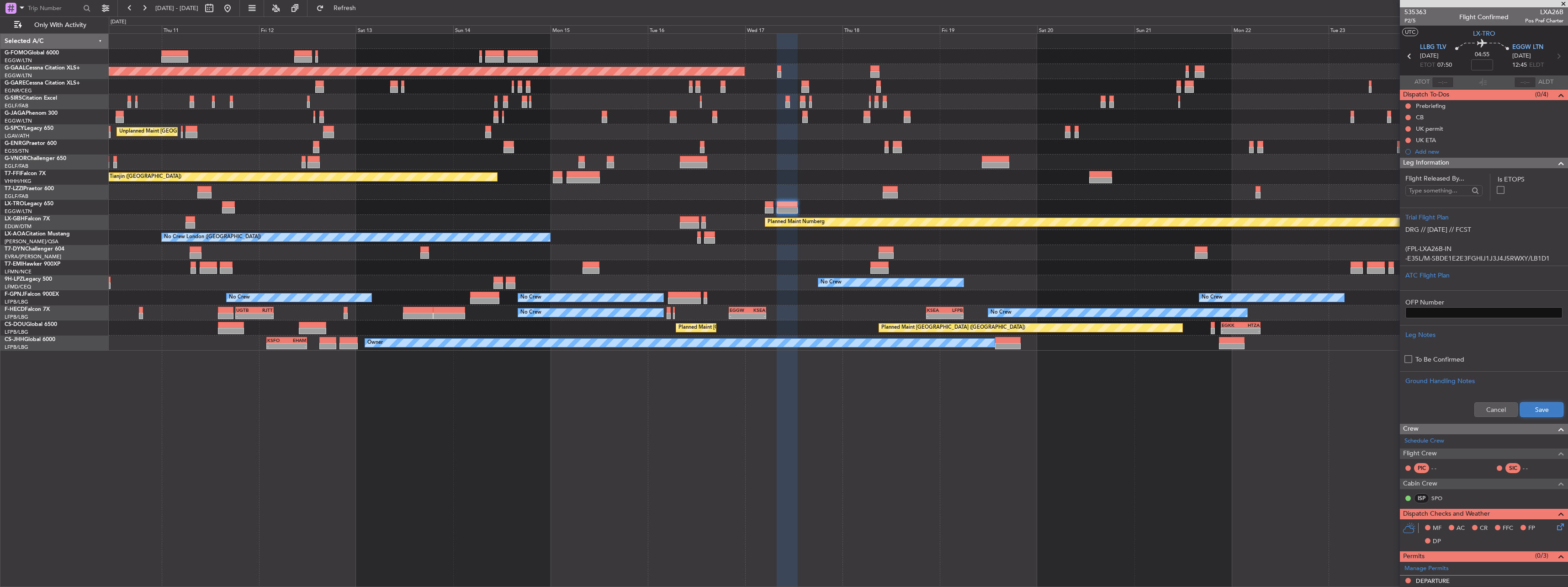
click at [1534, 413] on button "Save" at bounding box center [1541, 410] width 43 height 15
click at [1480, 64] on input at bounding box center [1481, 65] width 22 height 11
click at [1472, 65] on input at bounding box center [1481, 65] width 22 height 11
click at [1249, 155] on div "Planned Maint [GEOGRAPHIC_DATA] ([GEOGRAPHIC_DATA])" at bounding box center [838, 162] width 1459 height 15
type input "+00:20"
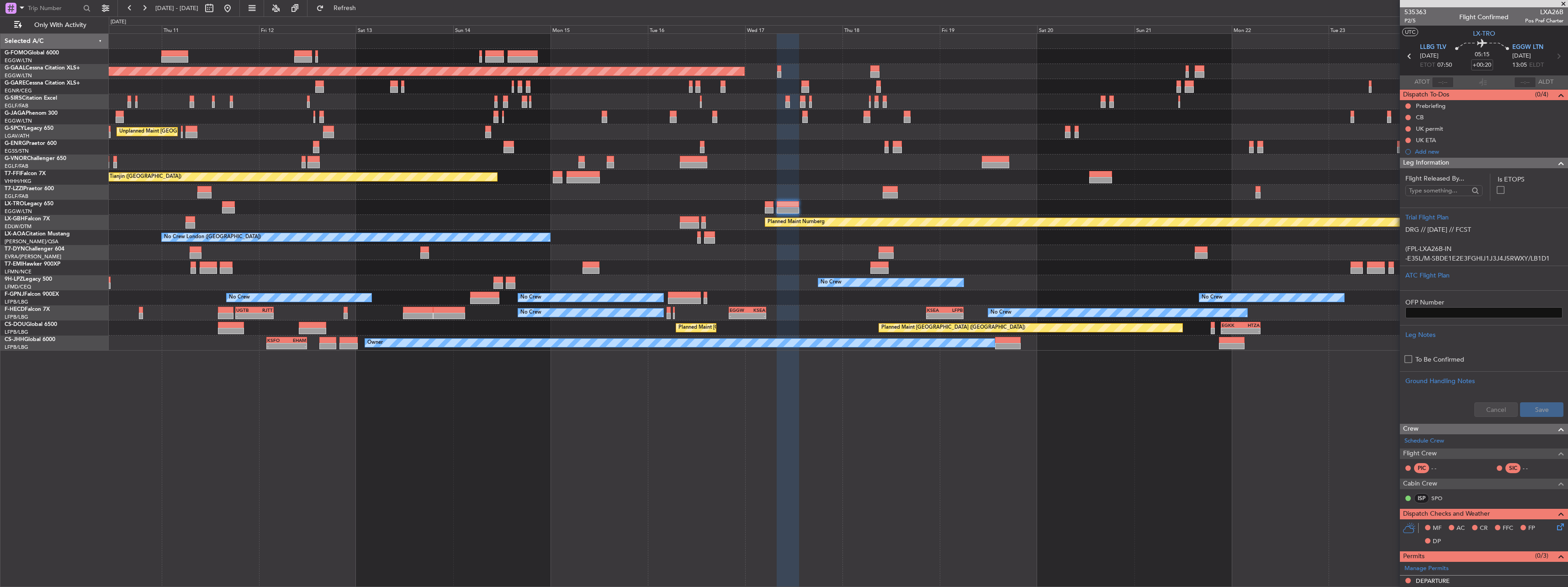
click at [1449, 158] on span "Leg Information" at bounding box center [1426, 163] width 46 height 11
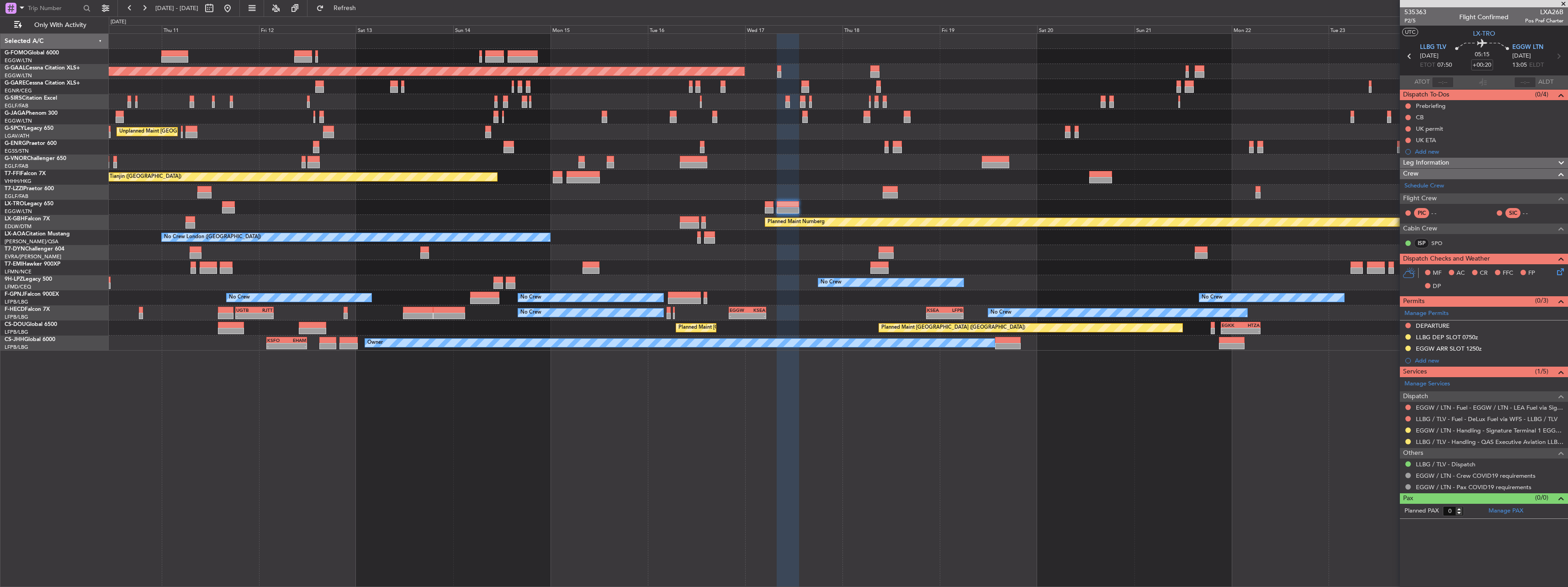
click at [1441, 159] on span "Leg Information" at bounding box center [1426, 163] width 46 height 11
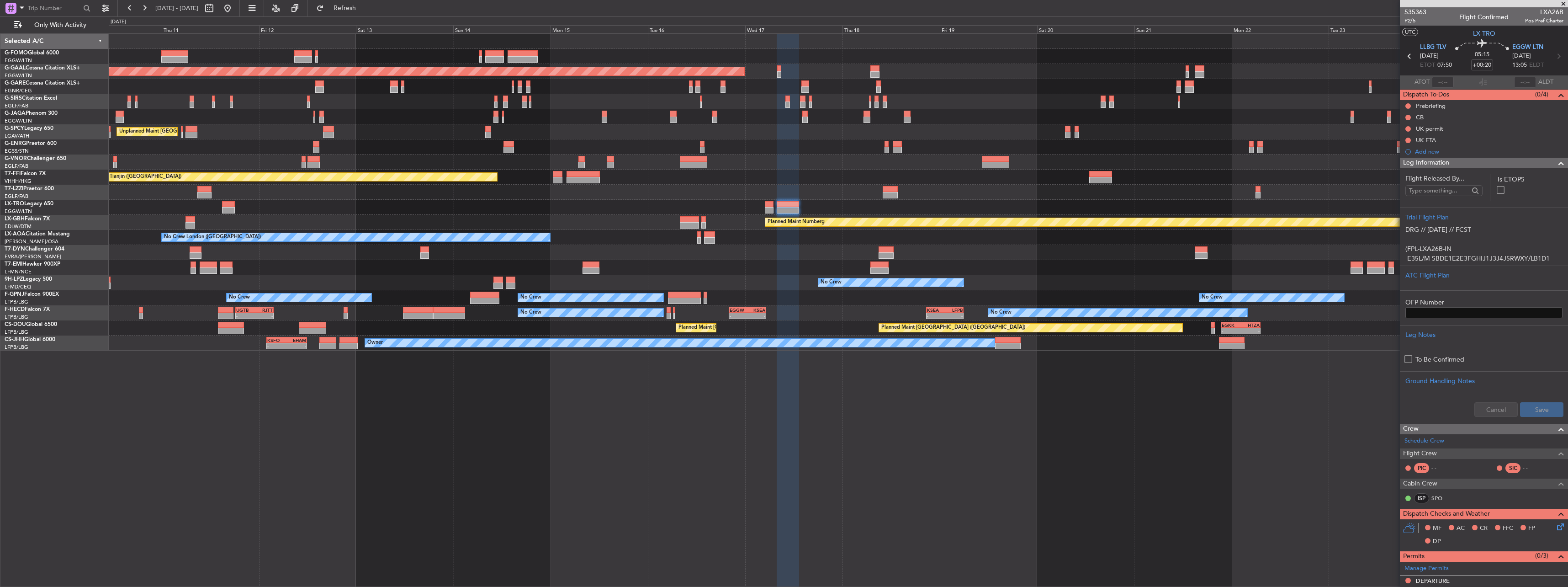
click at [1347, 156] on div "Planned Maint [GEOGRAPHIC_DATA] ([GEOGRAPHIC_DATA])" at bounding box center [838, 162] width 1459 height 15
click at [1362, 140] on div "No Crew" at bounding box center [838, 147] width 1459 height 15
click at [1361, 154] on div "No Crew" at bounding box center [838, 147] width 1459 height 15
click at [1432, 158] on span "Leg Information" at bounding box center [1426, 163] width 46 height 11
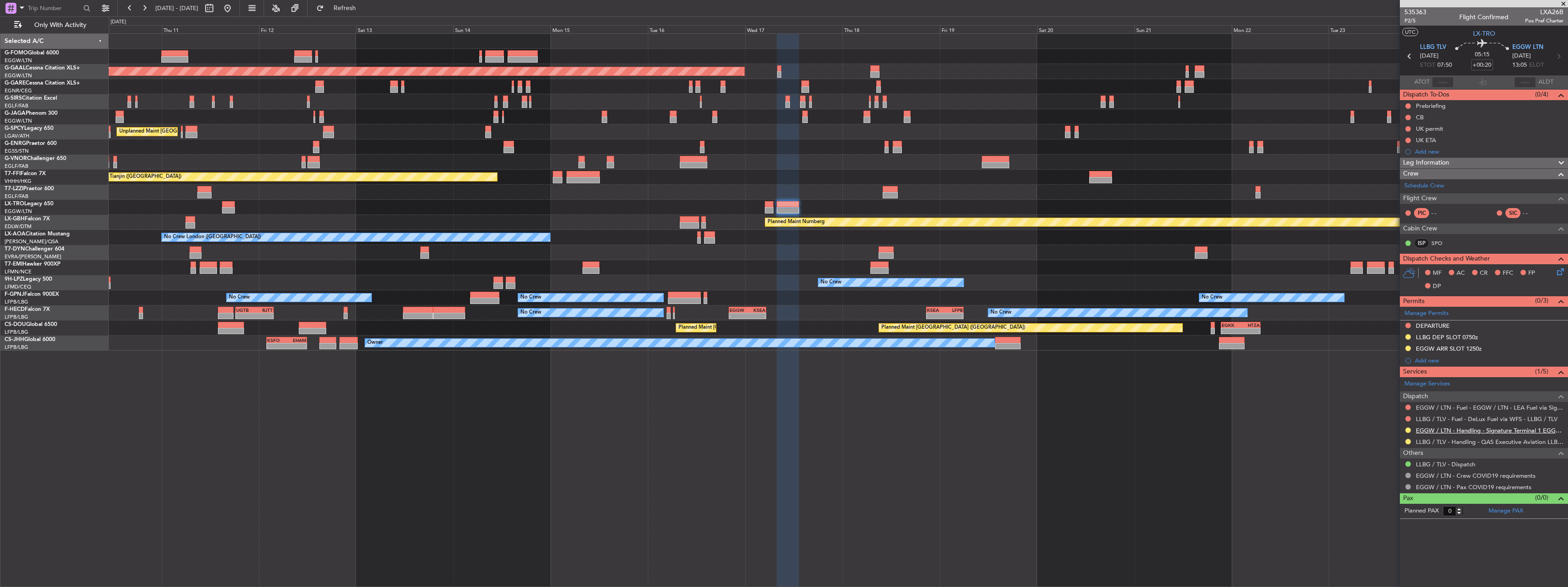
click at [1425, 430] on link "EGGW / LTN - Handling - Signature Terminal 1 EGGW / LTN" at bounding box center [1489, 431] width 148 height 8
click at [1434, 366] on div "Services (1/5)" at bounding box center [1484, 371] width 168 height 11
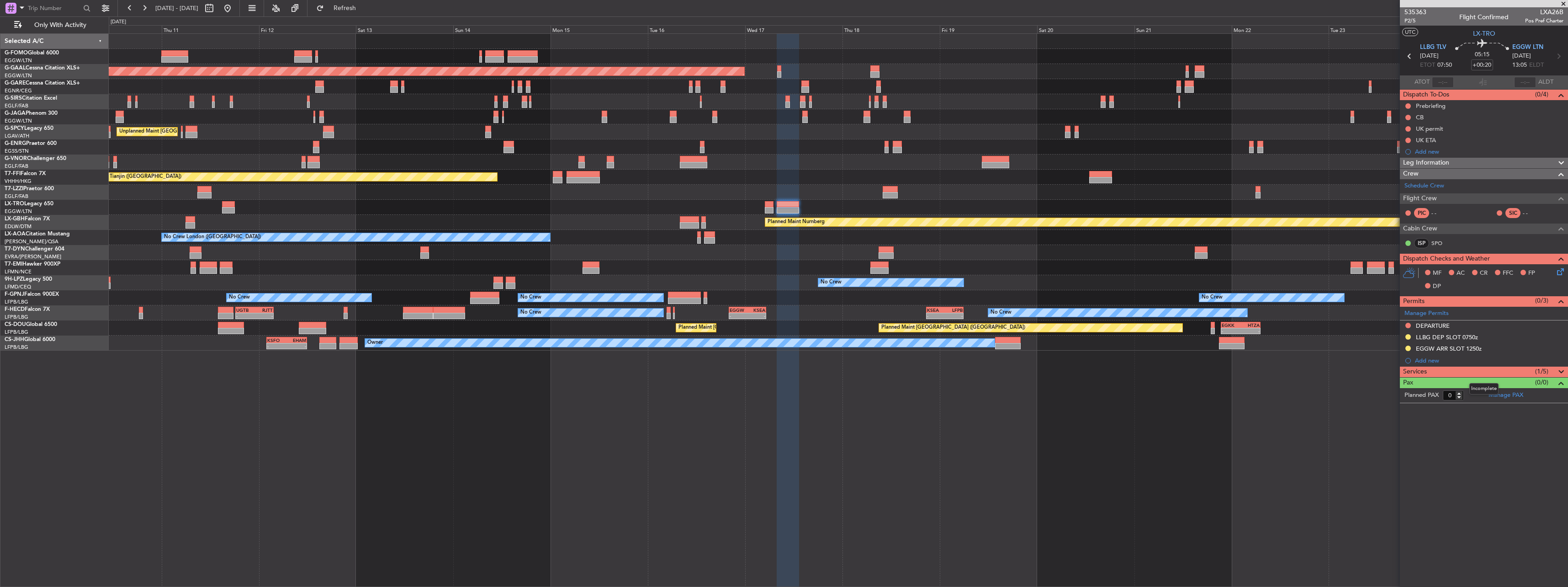
click at [1434, 366] on div "Services (1/5)" at bounding box center [1484, 371] width 168 height 11
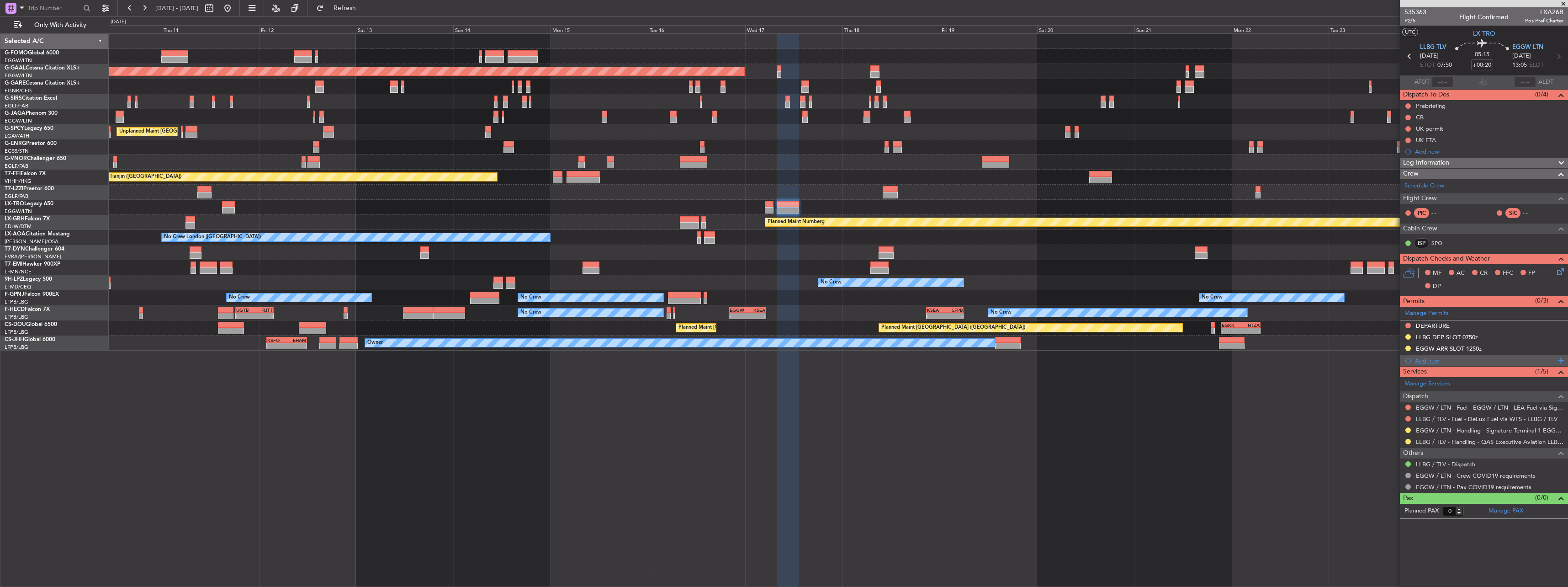
click at [1430, 357] on div "Add new" at bounding box center [1485, 361] width 141 height 8
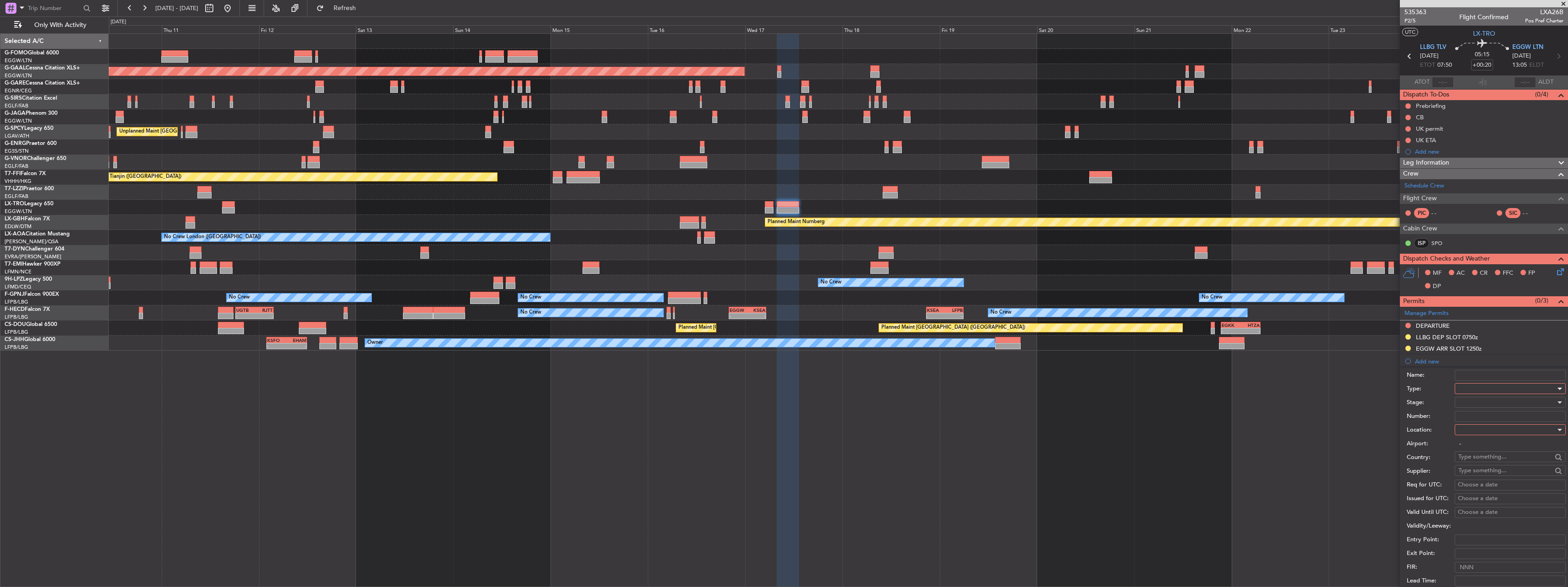
click at [1491, 391] on div at bounding box center [1506, 388] width 97 height 14
click at [1485, 470] on span "Overflight" at bounding box center [1506, 470] width 96 height 14
click at [1472, 427] on div at bounding box center [1506, 429] width 97 height 14
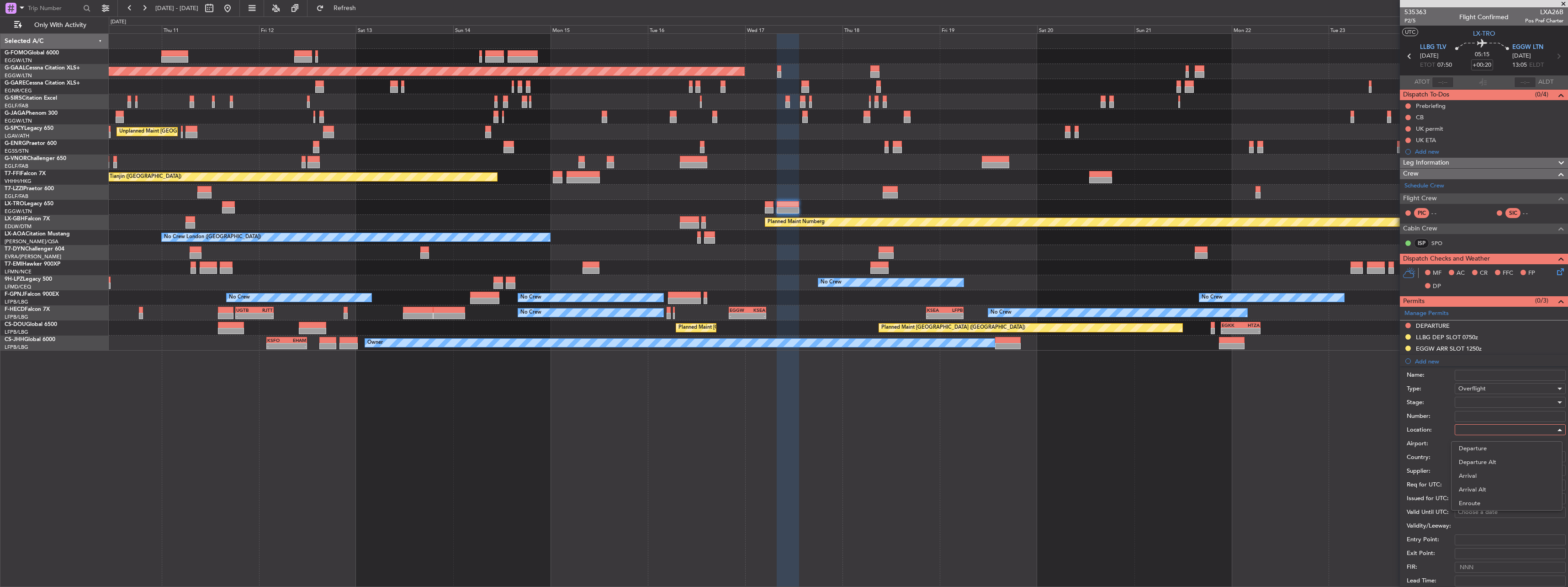
click at [1476, 427] on div at bounding box center [784, 294] width 1568 height 587
click at [1480, 427] on div at bounding box center [1506, 429] width 97 height 14
click at [1485, 496] on span "Enroute" at bounding box center [1506, 503] width 96 height 14
click at [1464, 403] on div at bounding box center [1506, 402] width 97 height 14
click at [1464, 403] on div at bounding box center [784, 294] width 1568 height 587
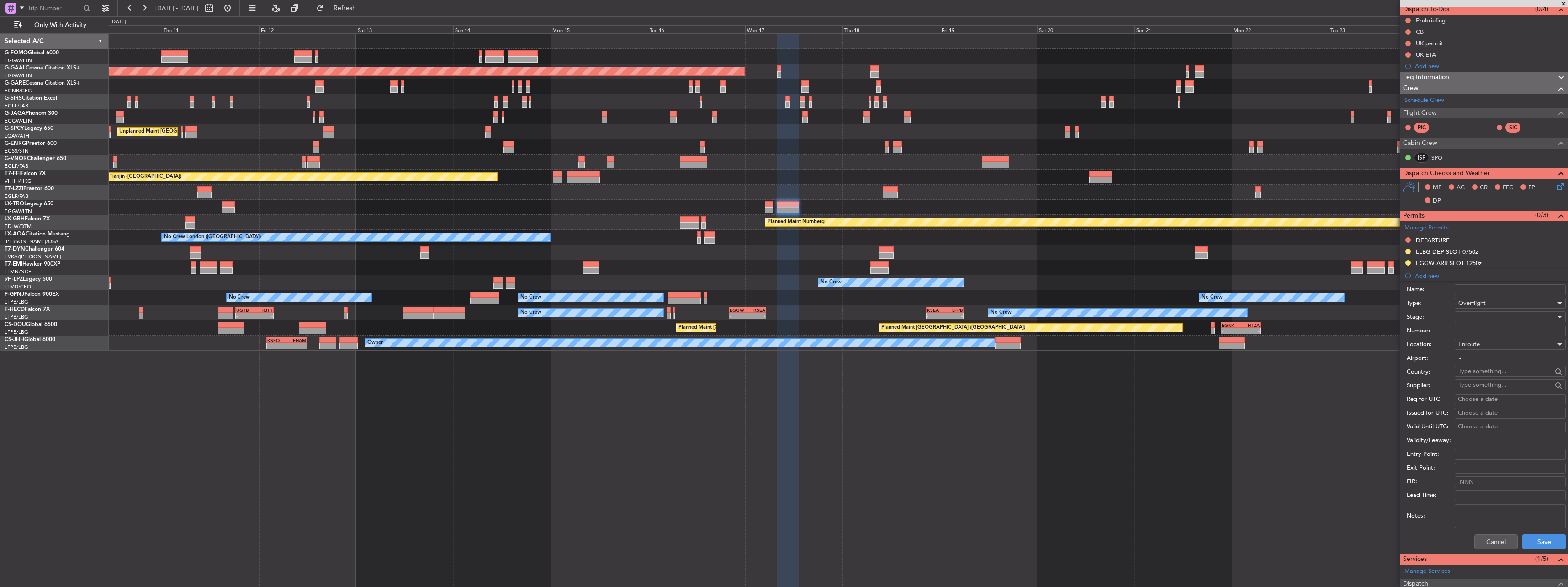
scroll to position [92, 0]
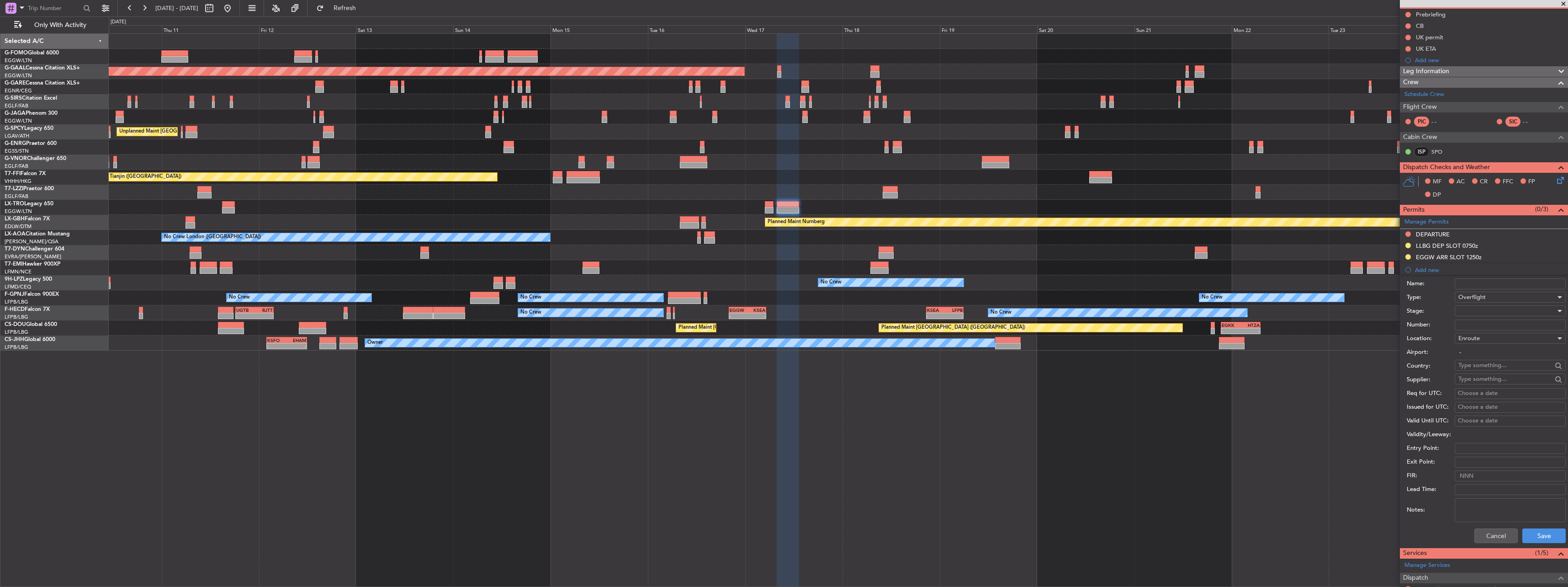
click at [1480, 365] on input "text" at bounding box center [1504, 365] width 94 height 14
click at [1495, 376] on span "[GEOGRAPHIC_DATA]" at bounding box center [1507, 378] width 90 height 14
type input "[GEOGRAPHIC_DATA]"
click at [1459, 320] on input "Number:" at bounding box center [1510, 325] width 111 height 11
type input "ECAC BUSSINES FLIGHT"
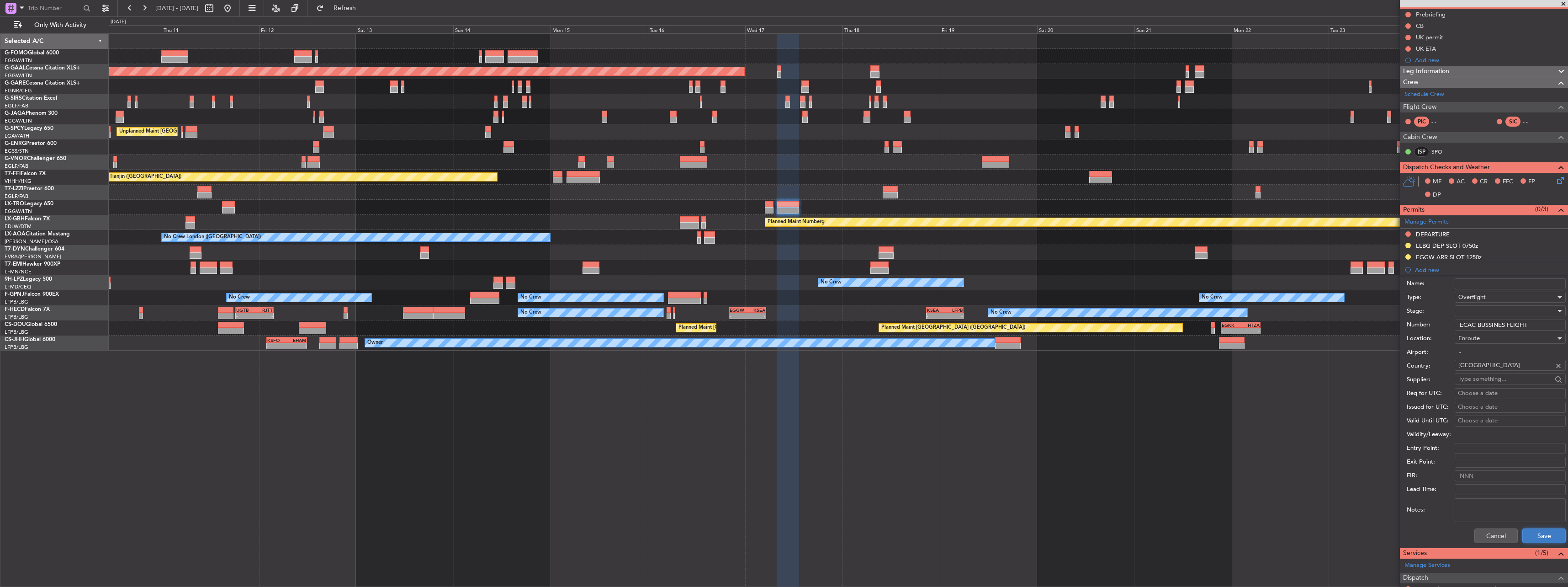
click at [1548, 531] on button "Save" at bounding box center [1543, 535] width 43 height 15
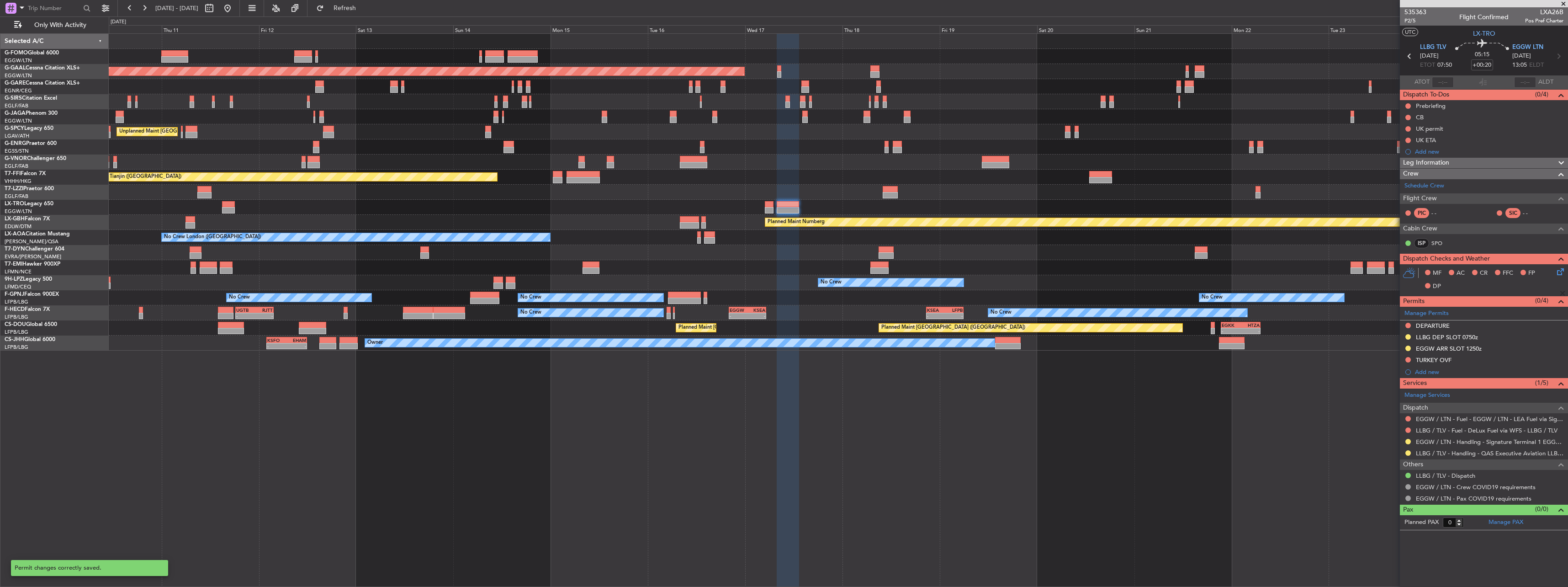
scroll to position [0, 0]
click at [1407, 355] on div "TURKEY OVF" at bounding box center [1484, 361] width 168 height 11
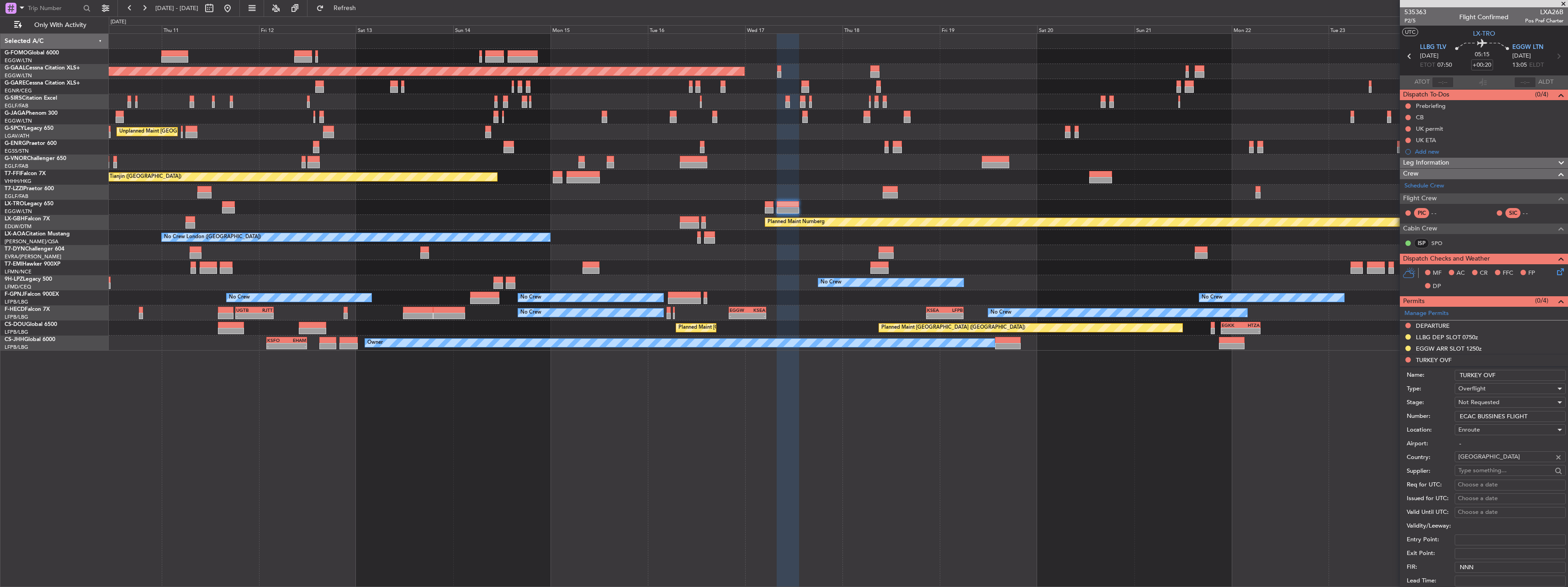
click at [1489, 401] on span "Not Requested" at bounding box center [1478, 402] width 41 height 8
drag, startPoint x: 1494, startPoint y: 466, endPoint x: 1494, endPoint y: 473, distance: 7.0
click at [1494, 473] on div "Denied Not Requested Review Requested Received OK Cancelled Cancelled - Notific…" at bounding box center [1506, 468] width 111 height 110
click at [1494, 473] on span "Received OK" at bounding box center [1506, 476] width 96 height 14
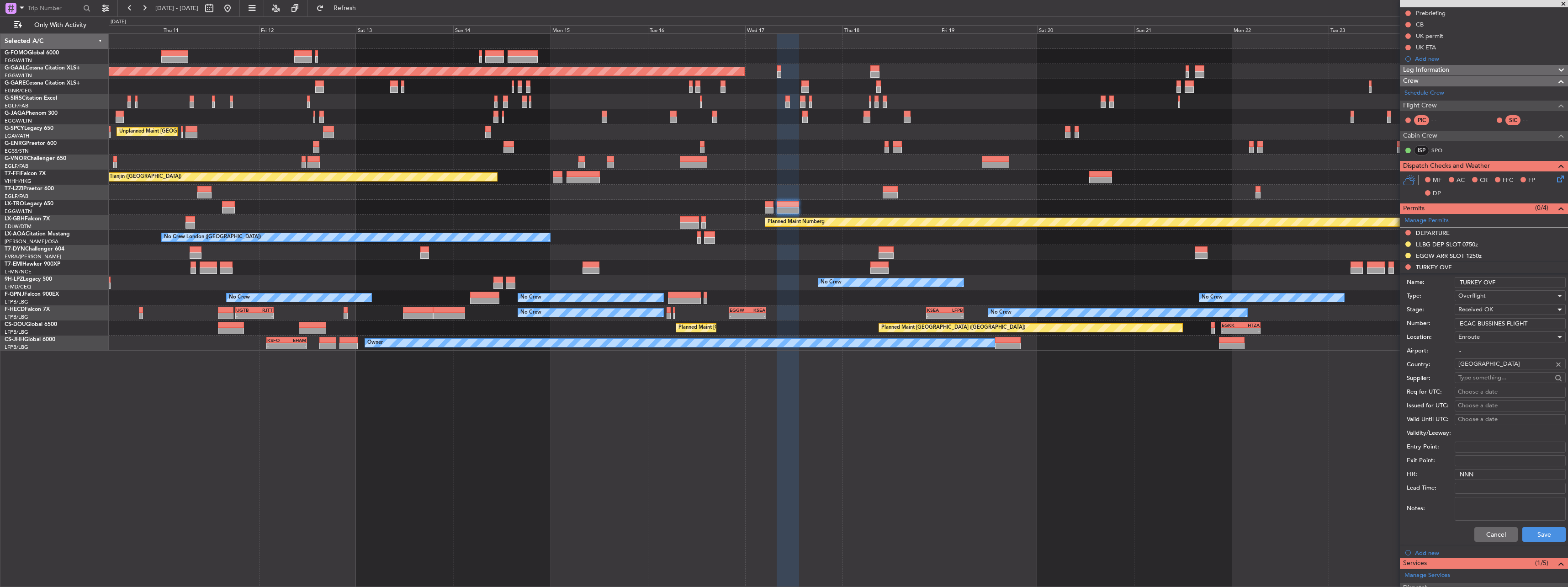
scroll to position [183, 0]
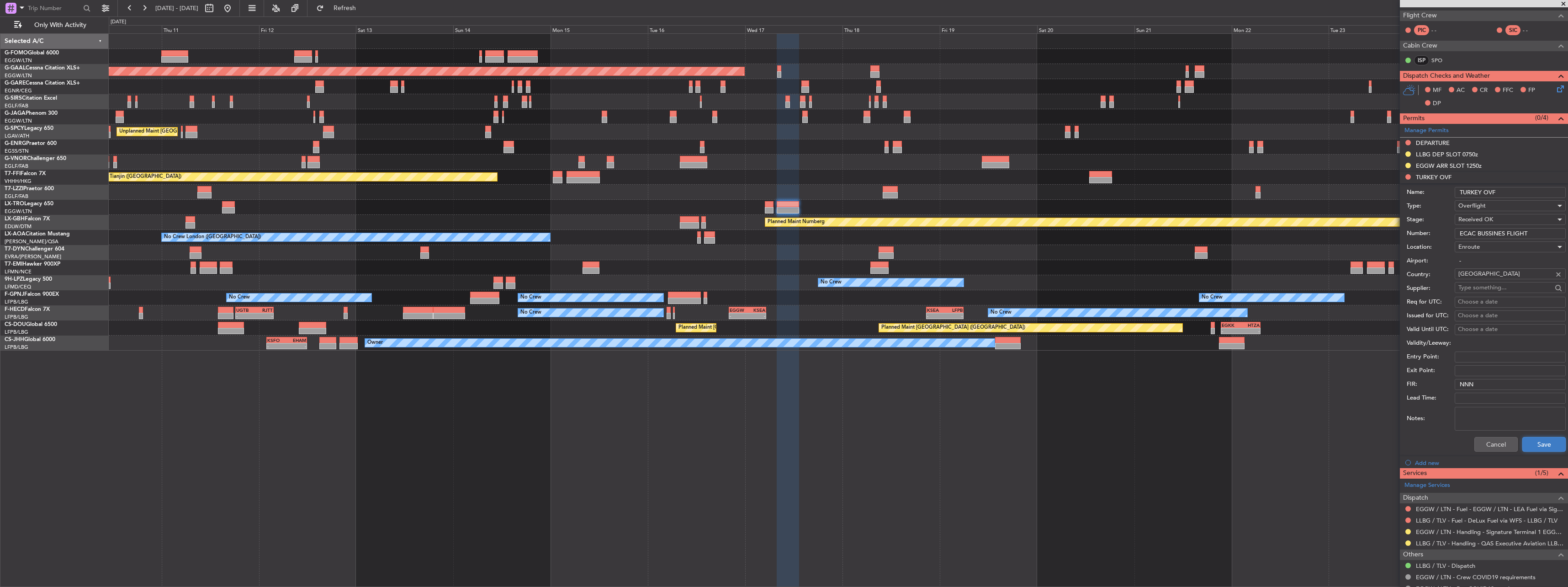
click at [1534, 450] on button "Save" at bounding box center [1543, 444] width 43 height 15
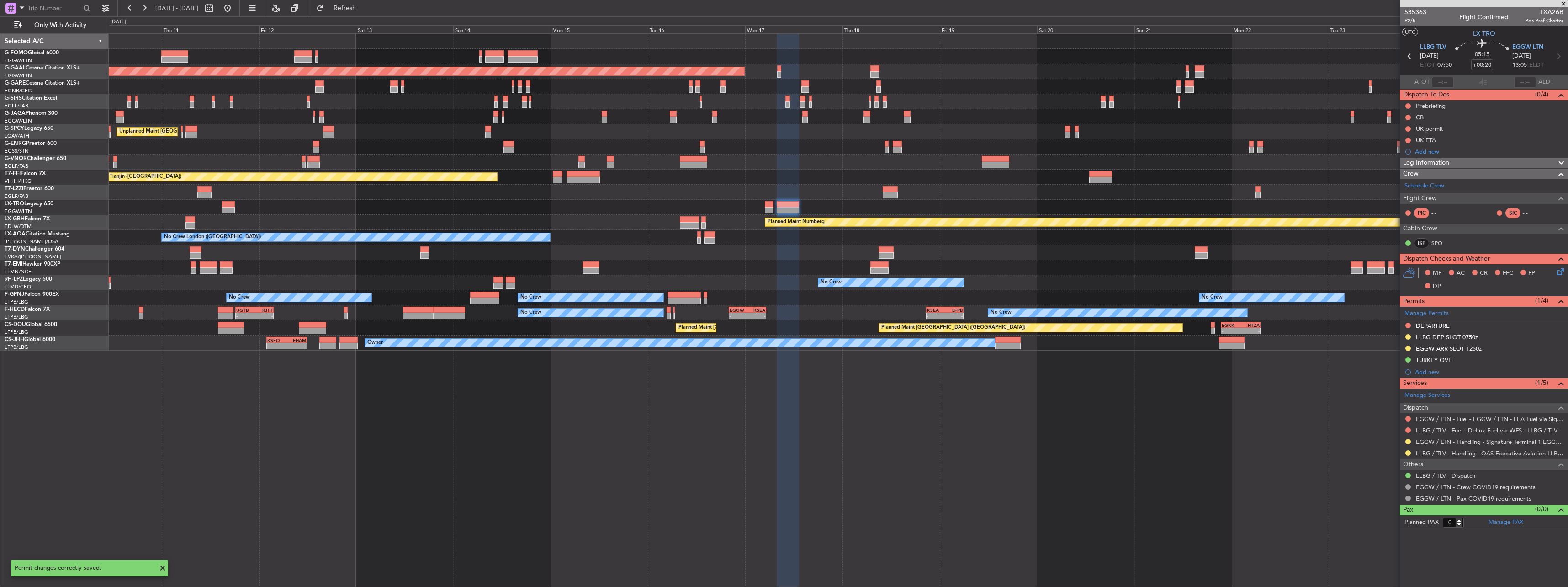
scroll to position [0, 0]
click at [1472, 349] on div "EGGW ARR SLOT 1250z" at bounding box center [1448, 349] width 65 height 8
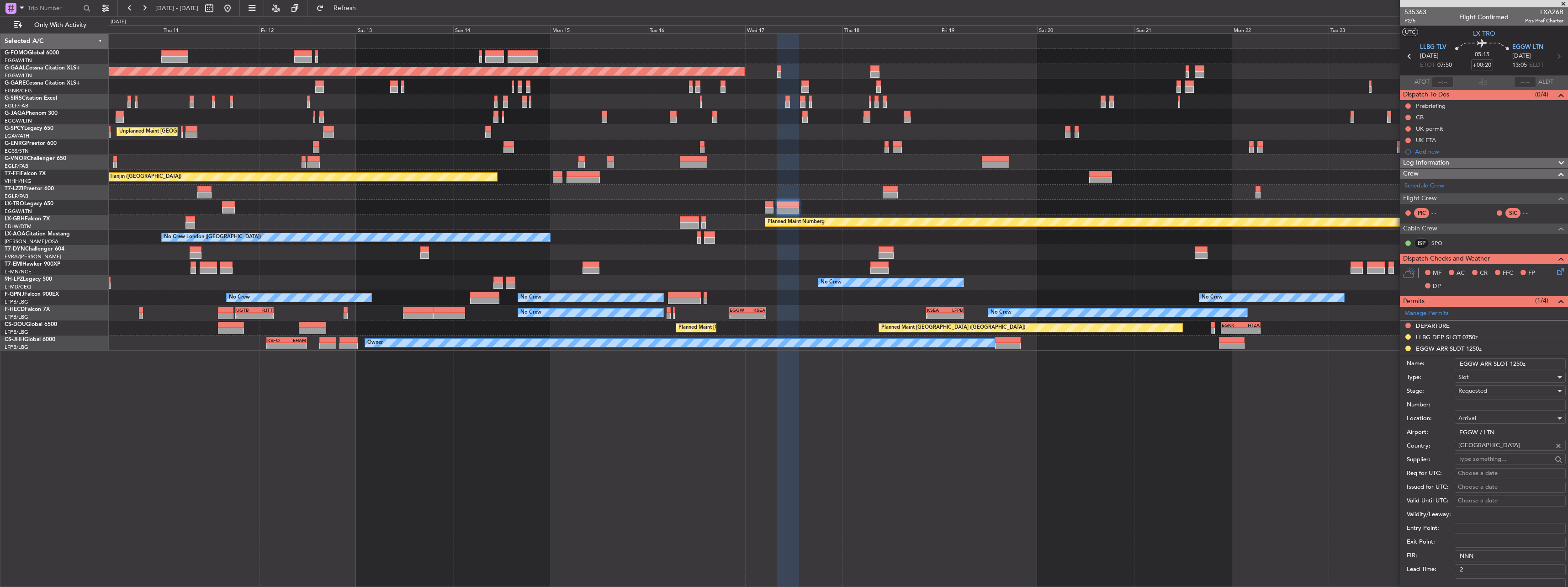
click at [1519, 366] on input "EGGW ARR SLOT 1250z" at bounding box center [1510, 363] width 111 height 11
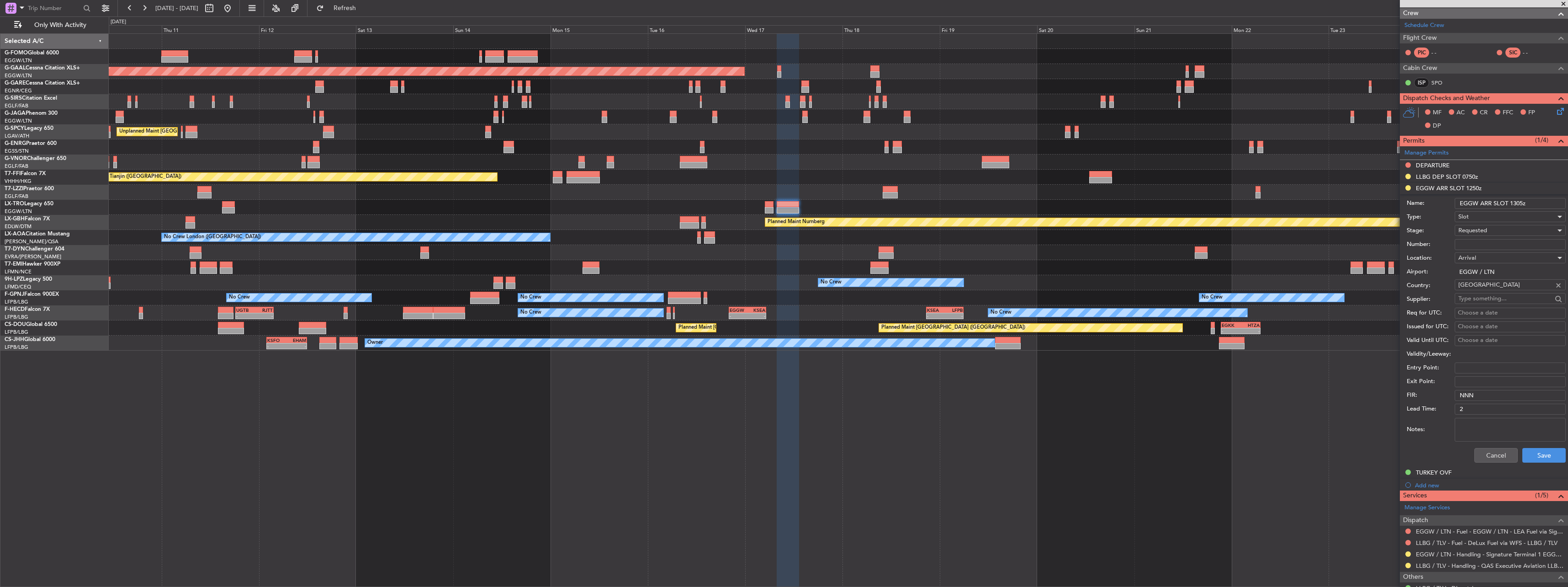
scroll to position [183, 0]
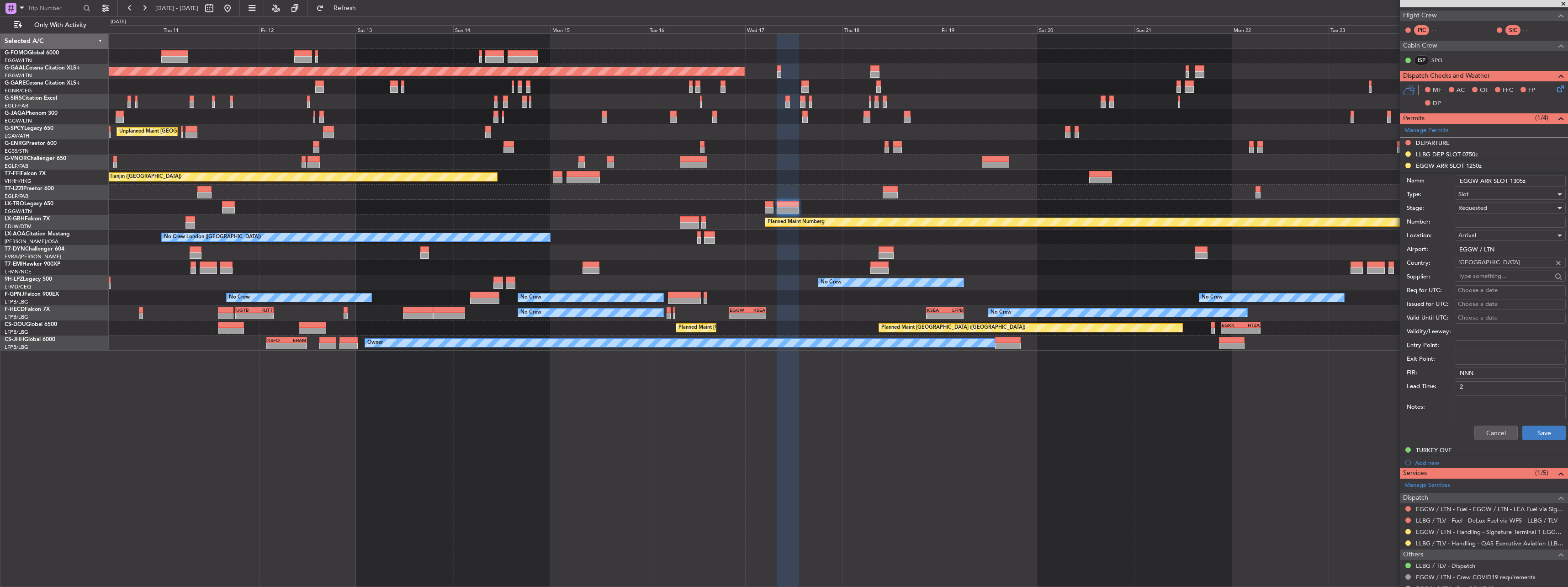
type input "EGGW ARR SLOT 1305z"
click at [1539, 429] on button "Save" at bounding box center [1543, 432] width 43 height 15
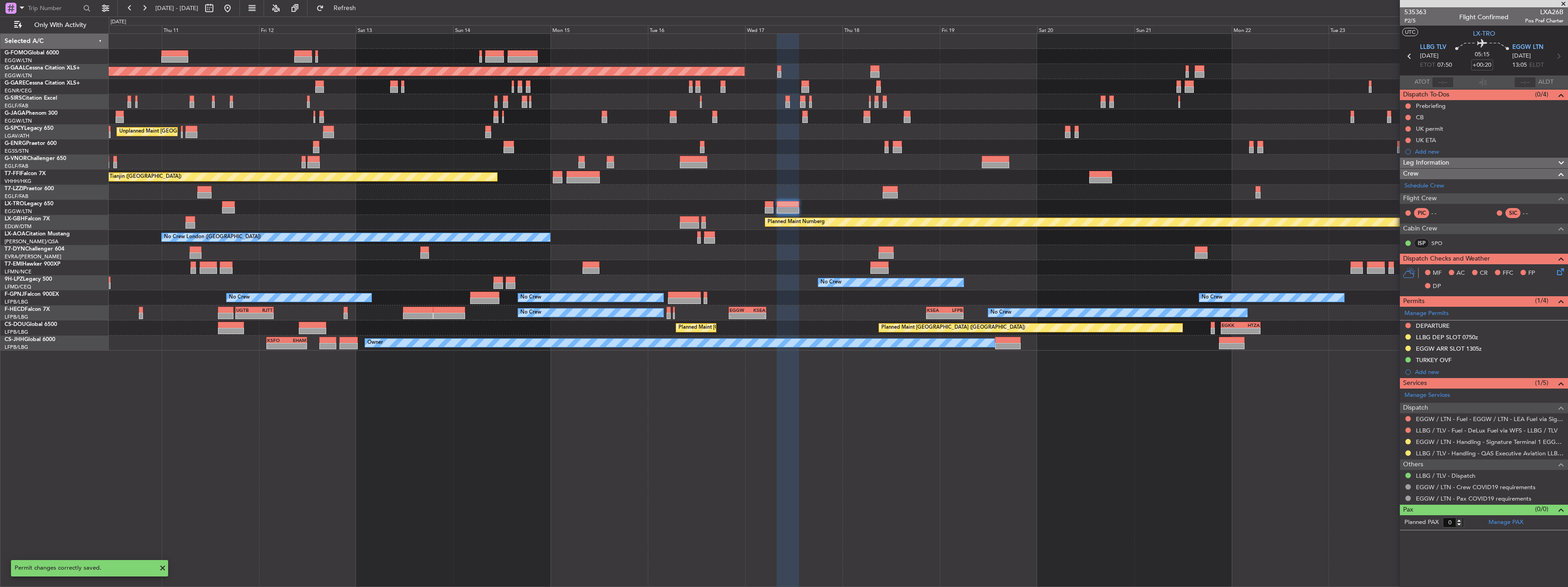
scroll to position [0, 0]
click at [1441, 444] on link "EGGW / LTN - Handling - Signature Terminal 1 EGGW / LTN" at bounding box center [1489, 442] width 148 height 8
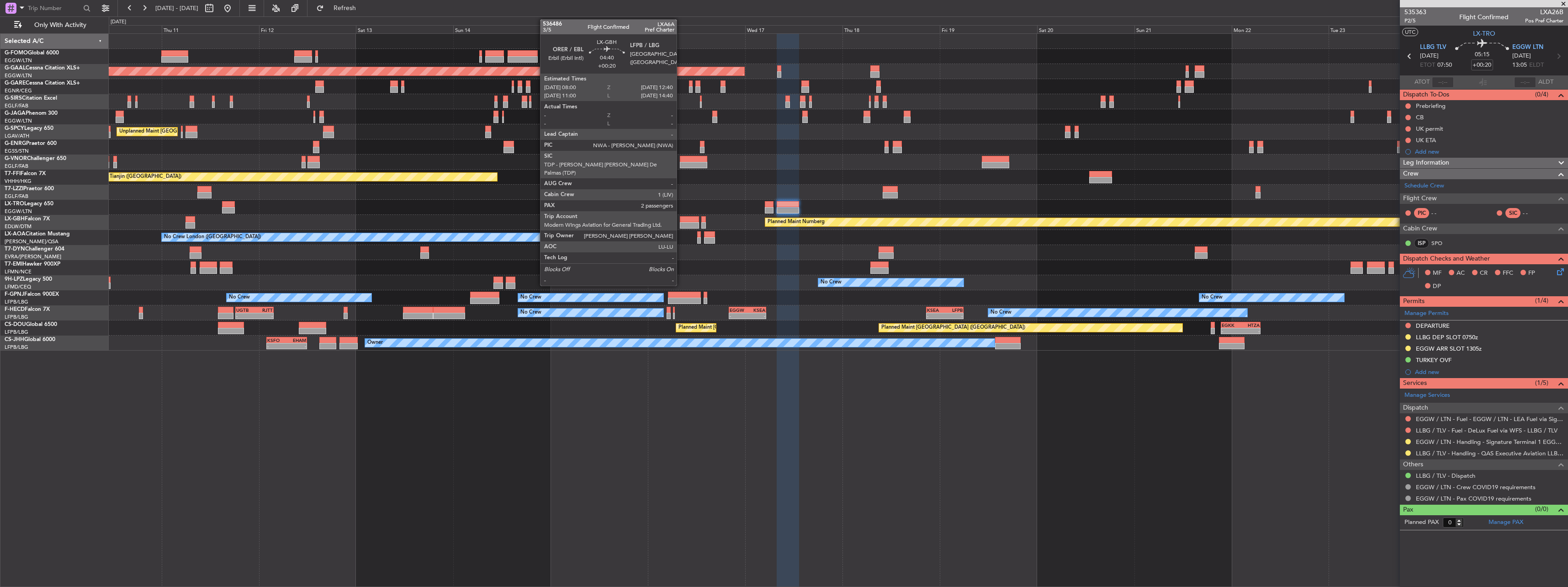
click at [681, 220] on div at bounding box center [689, 219] width 19 height 7
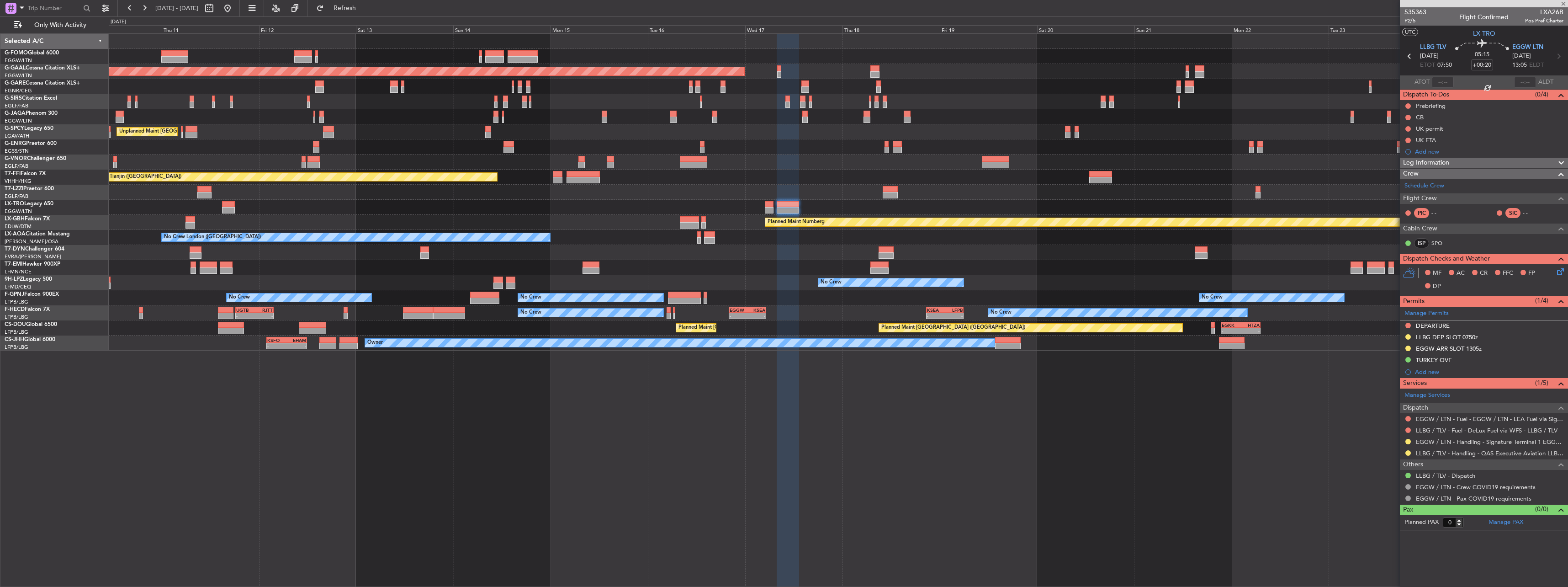
type input "2"
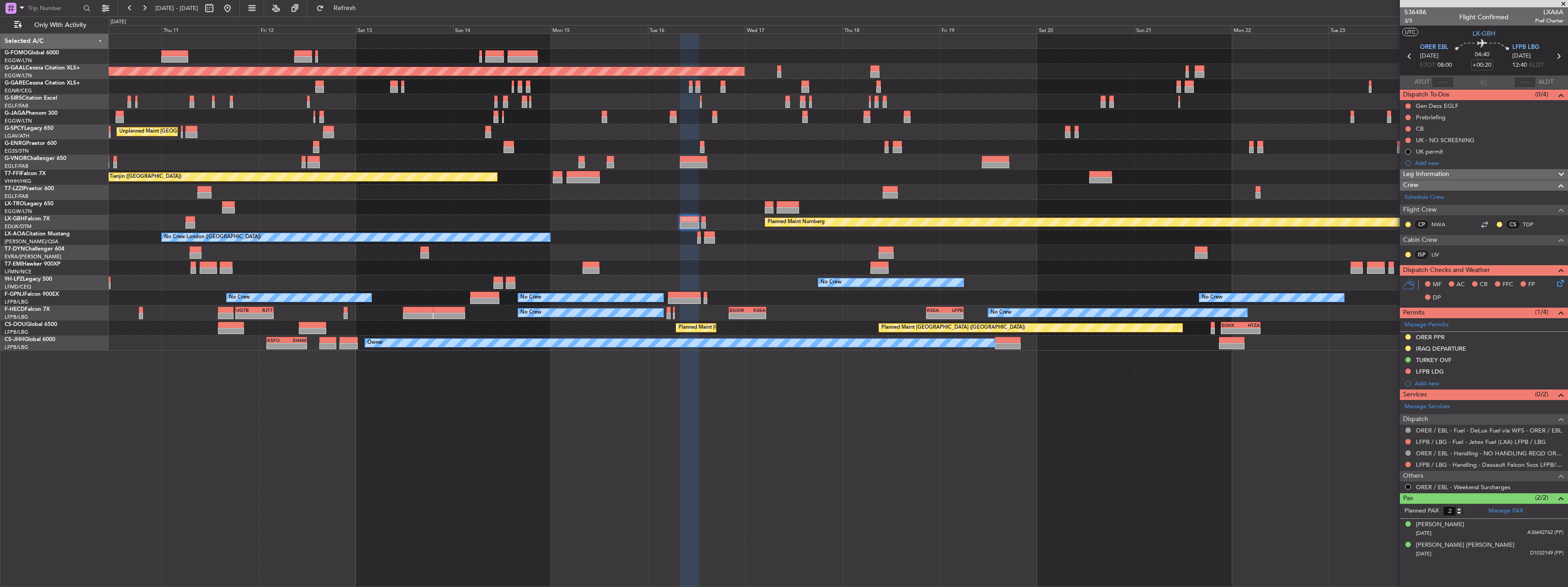
click at [1417, 177] on span "Leg Information" at bounding box center [1426, 174] width 46 height 11
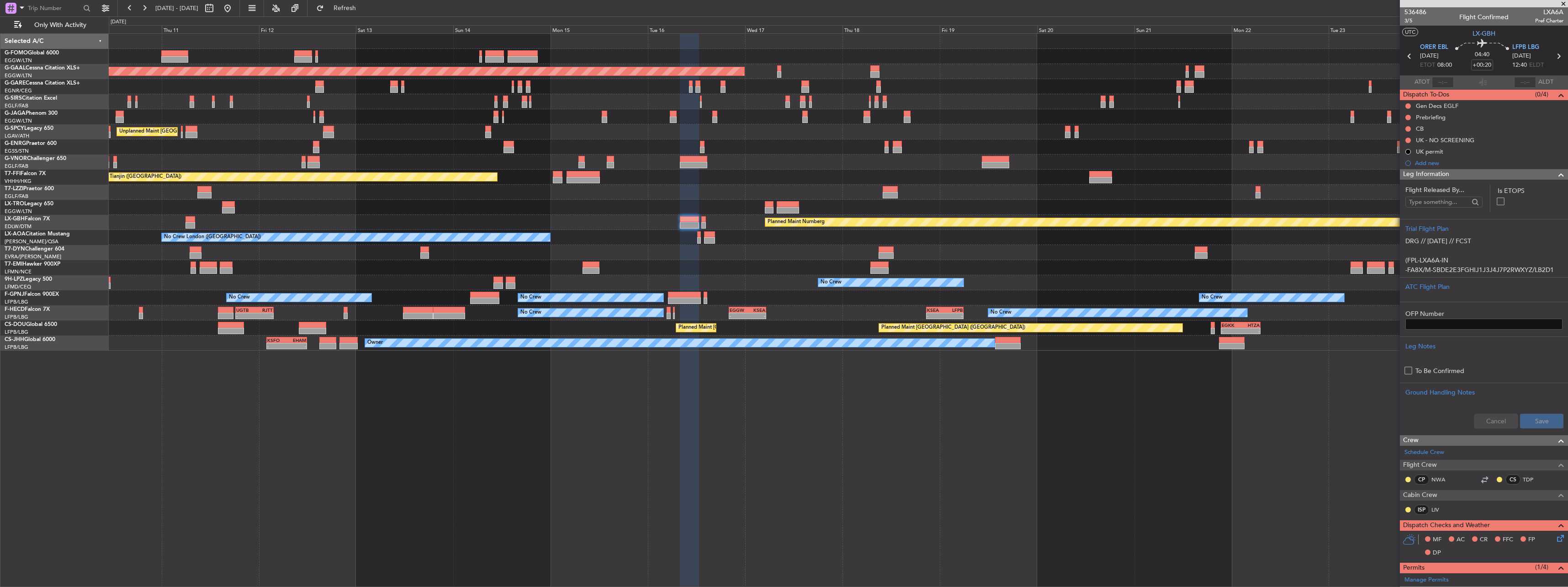
click at [1416, 177] on span "Leg Information" at bounding box center [1426, 174] width 46 height 11
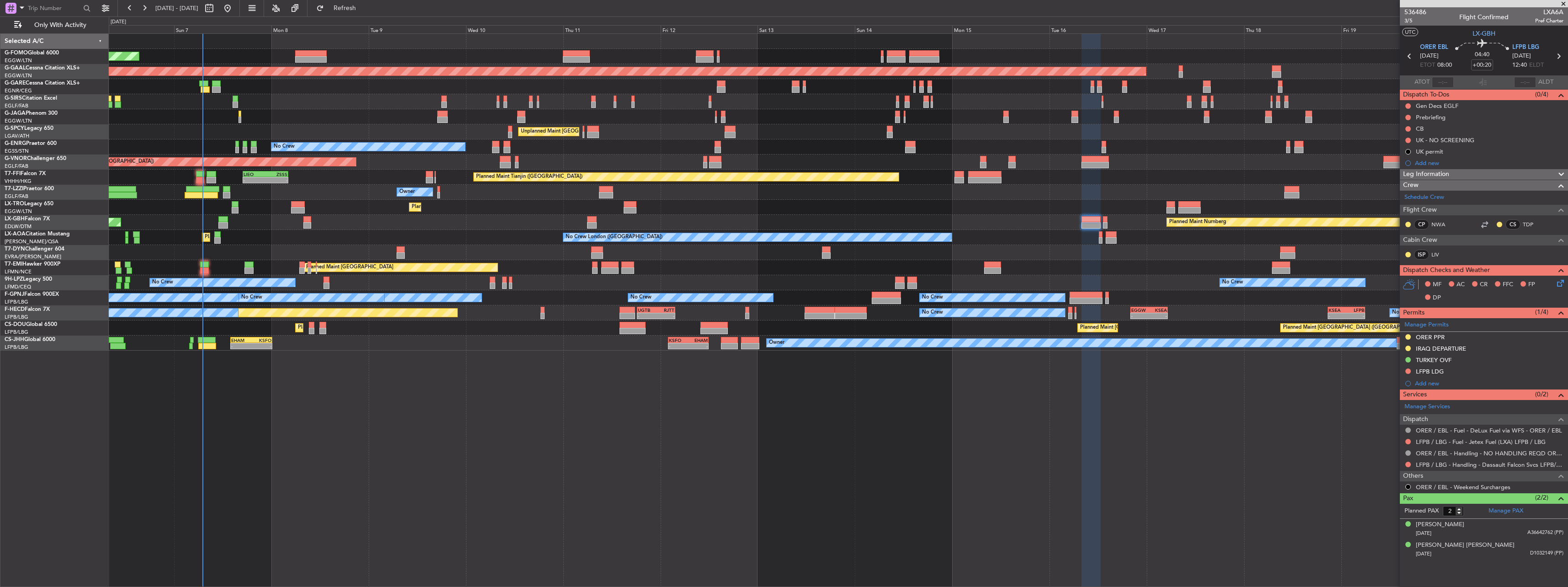
click at [937, 279] on div "Planned Maint [GEOGRAPHIC_DATA] ([GEOGRAPHIC_DATA]) Planned [GEOGRAPHIC_DATA] P…" at bounding box center [838, 191] width 1459 height 316
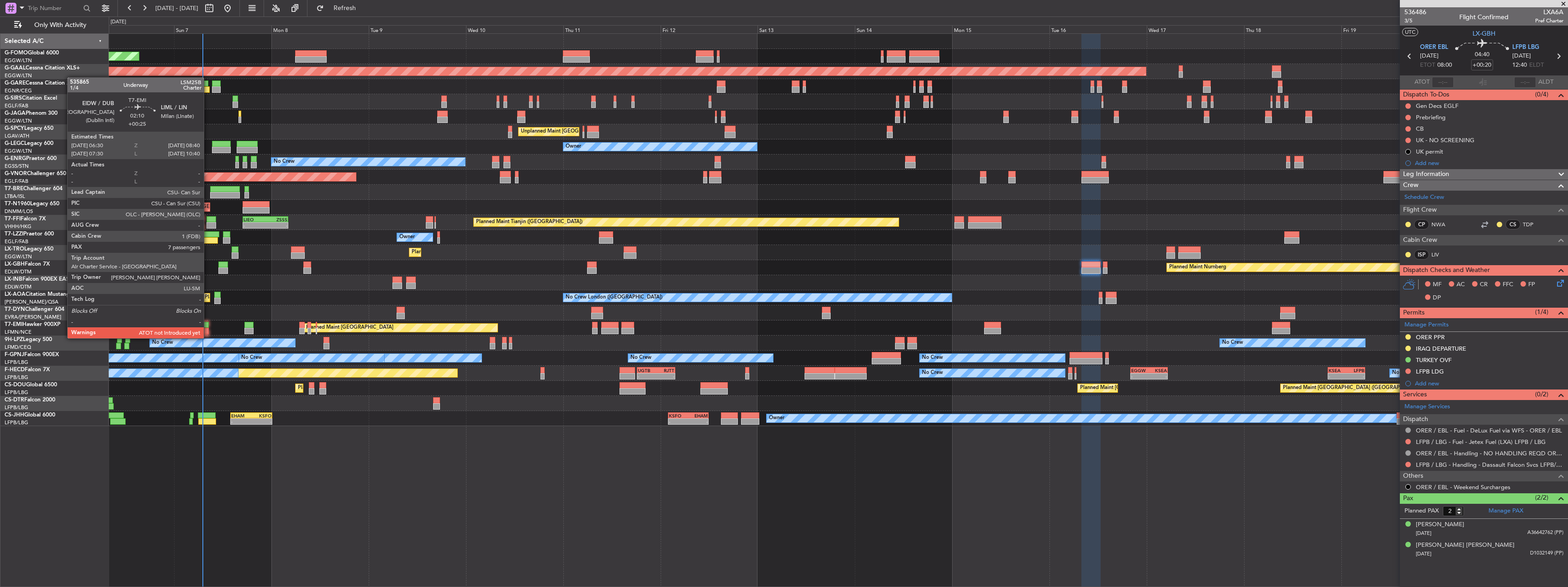
click at [209, 329] on div "Planned Maint [GEOGRAPHIC_DATA] Planned Maint [GEOGRAPHIC_DATA]" at bounding box center [838, 328] width 1459 height 15
click at [203, 334] on div at bounding box center [204, 331] width 9 height 7
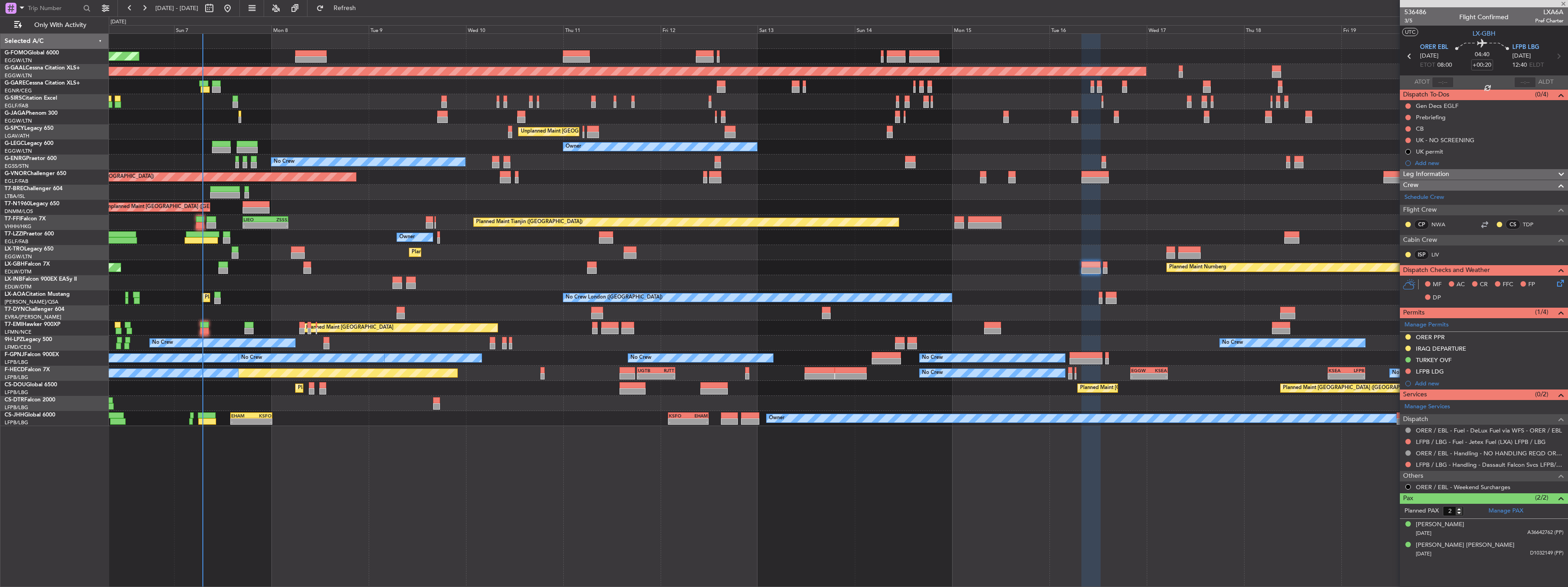
type input "+00:25"
type input "7"
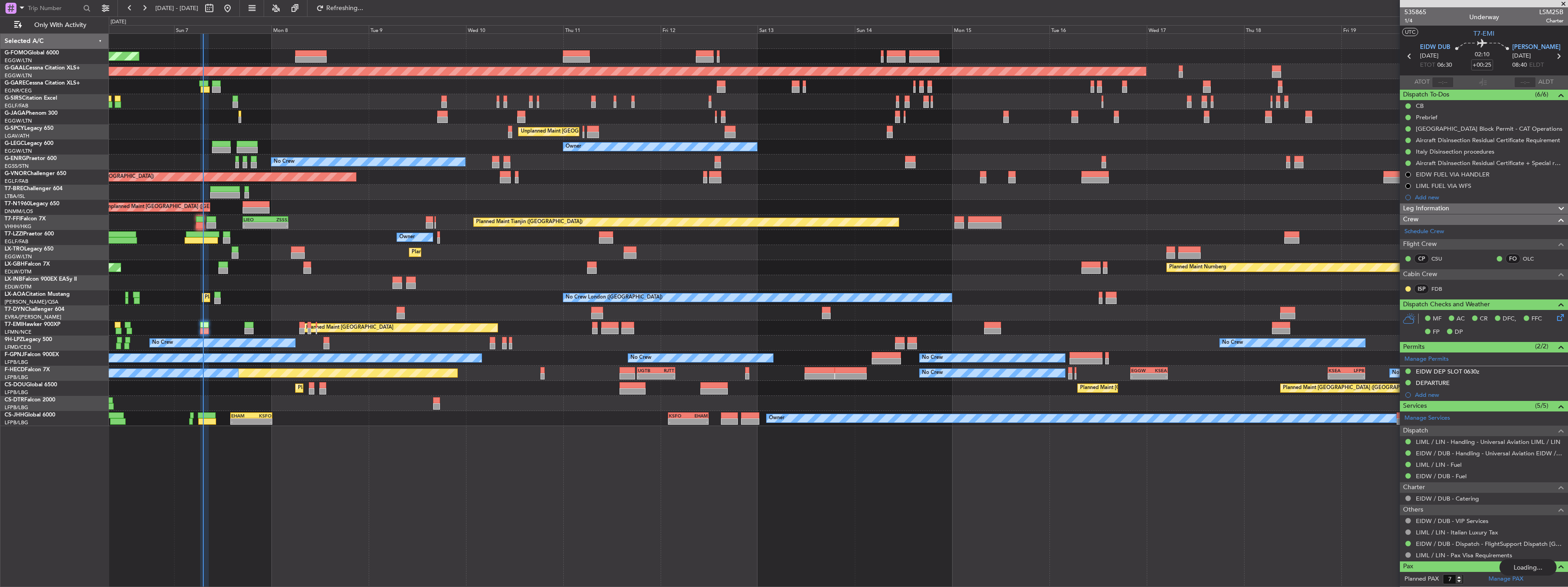
type input "06:59"
click at [1539, 14] on span "LSM25B" at bounding box center [1551, 12] width 25 height 10
copy span "LSM25B"
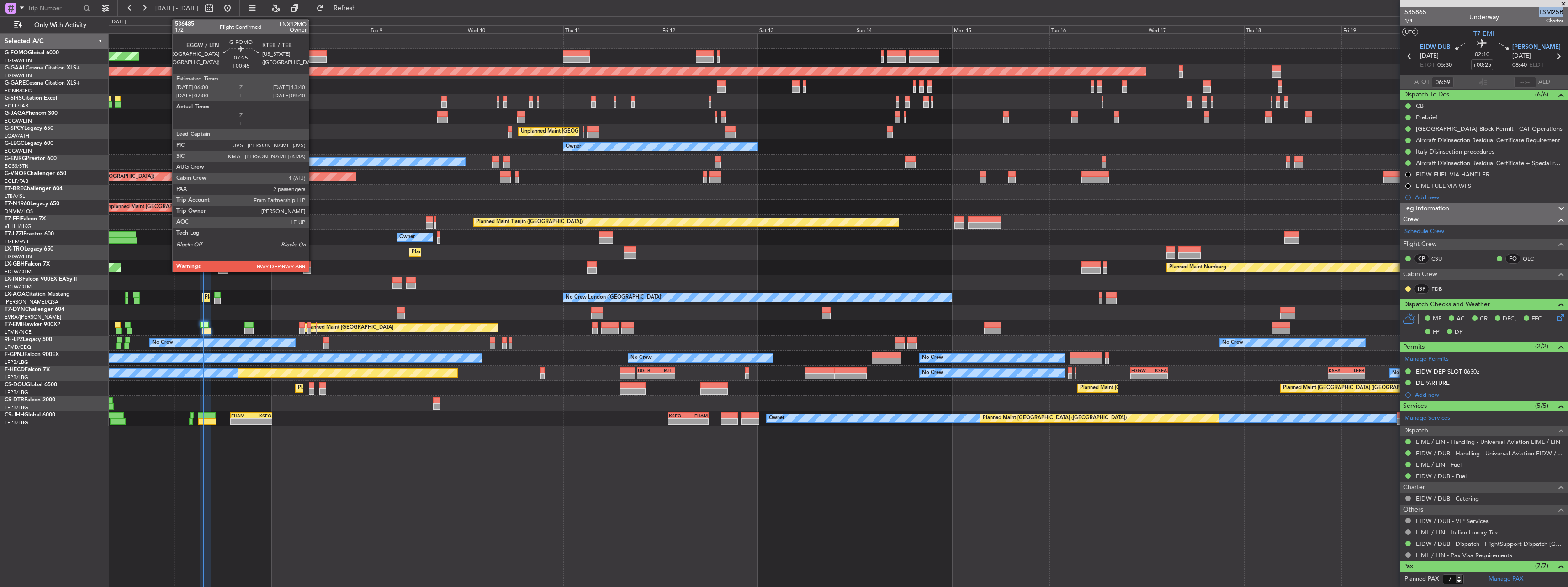
click at [313, 57] on div at bounding box center [310, 60] width 32 height 7
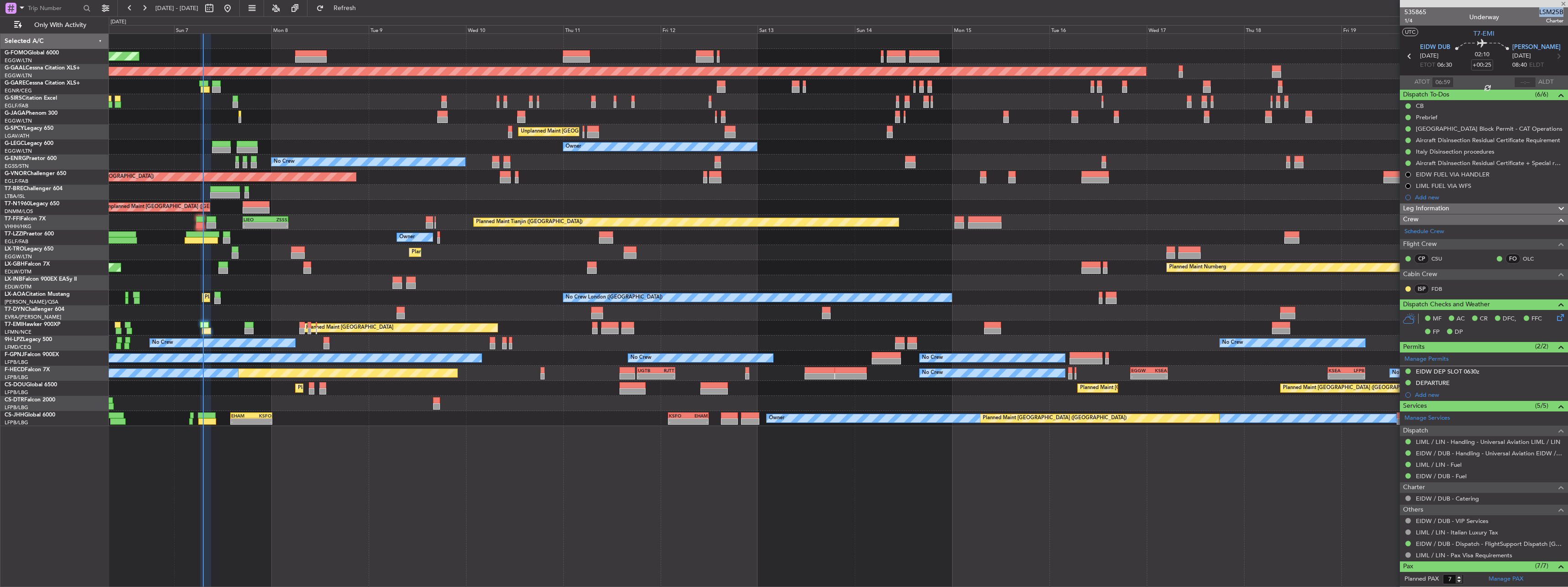
type input "+00:45"
type input "2"
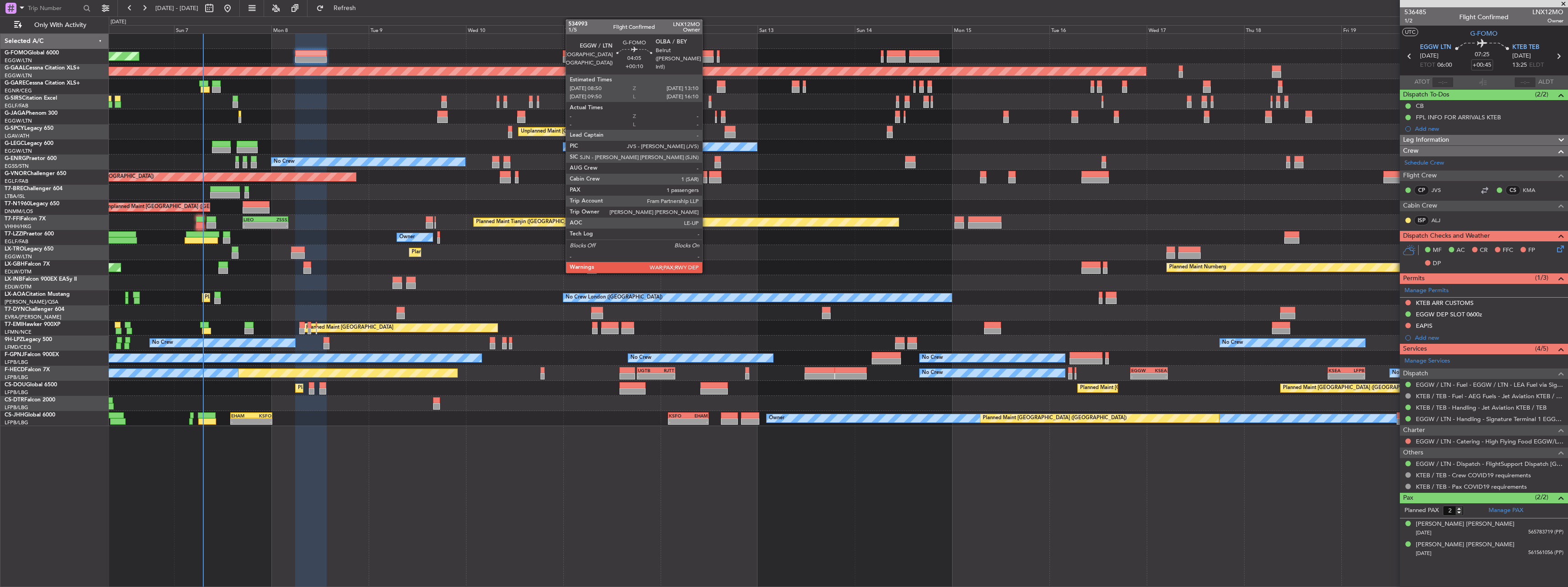
click at [706, 56] on div at bounding box center [704, 60] width 18 height 7
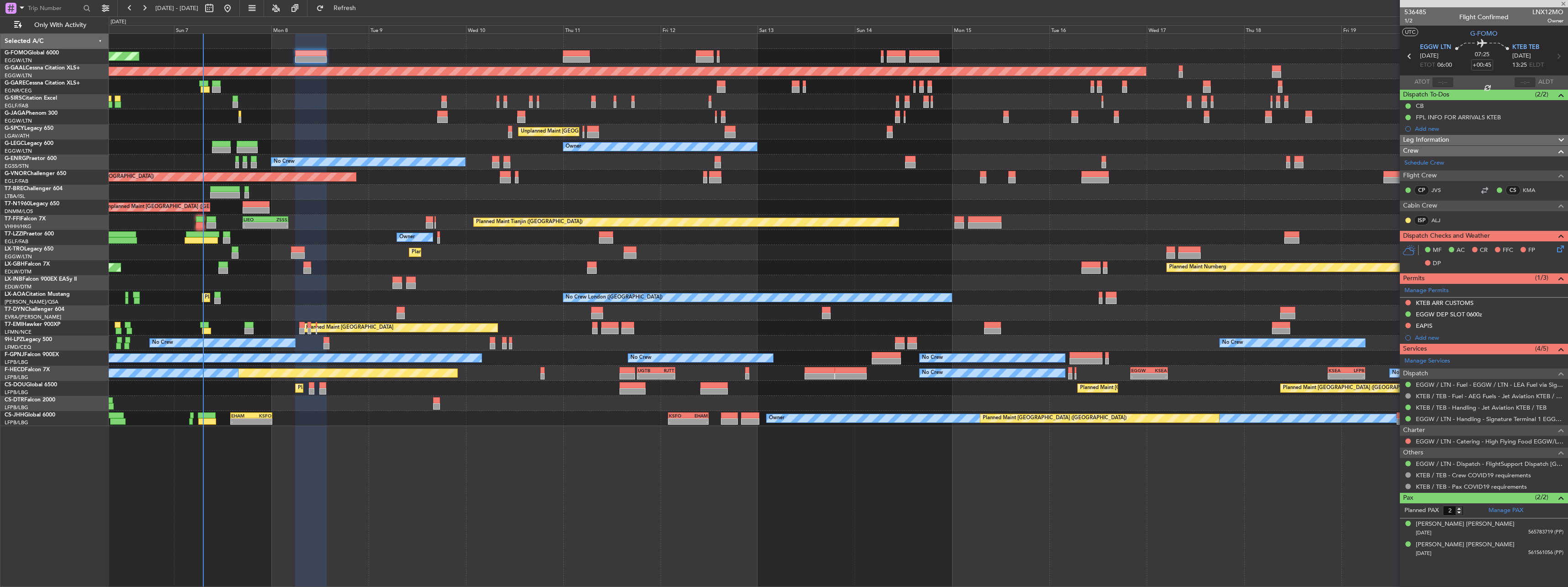
type input "+00:10"
type input "1"
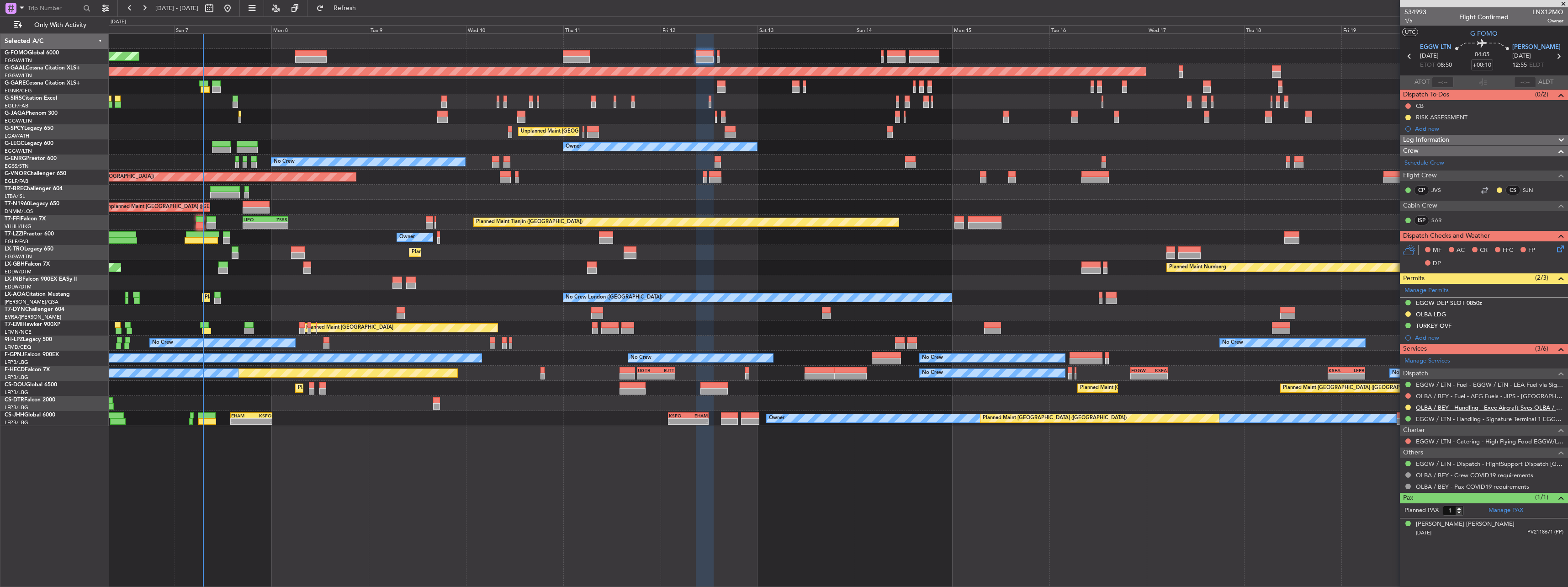
click at [1429, 408] on link "OLBA / BEY - Handling - Exec Aircraft Svcs OLBA / BEY" at bounding box center [1489, 408] width 148 height 8
click at [1438, 407] on link "OLBA / BEY - Handling - Exec Aircraft Svcs OLBA / BEY" at bounding box center [1489, 408] width 148 height 8
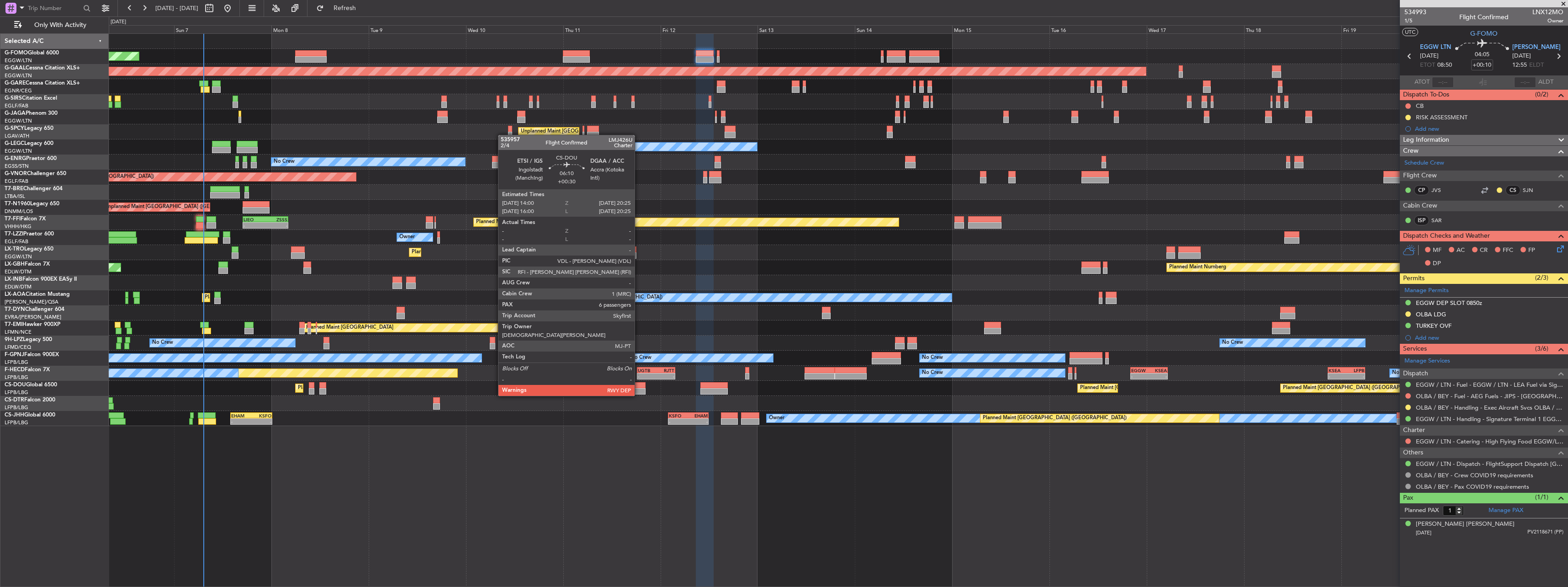
click at [639, 387] on div at bounding box center [632, 385] width 26 height 7
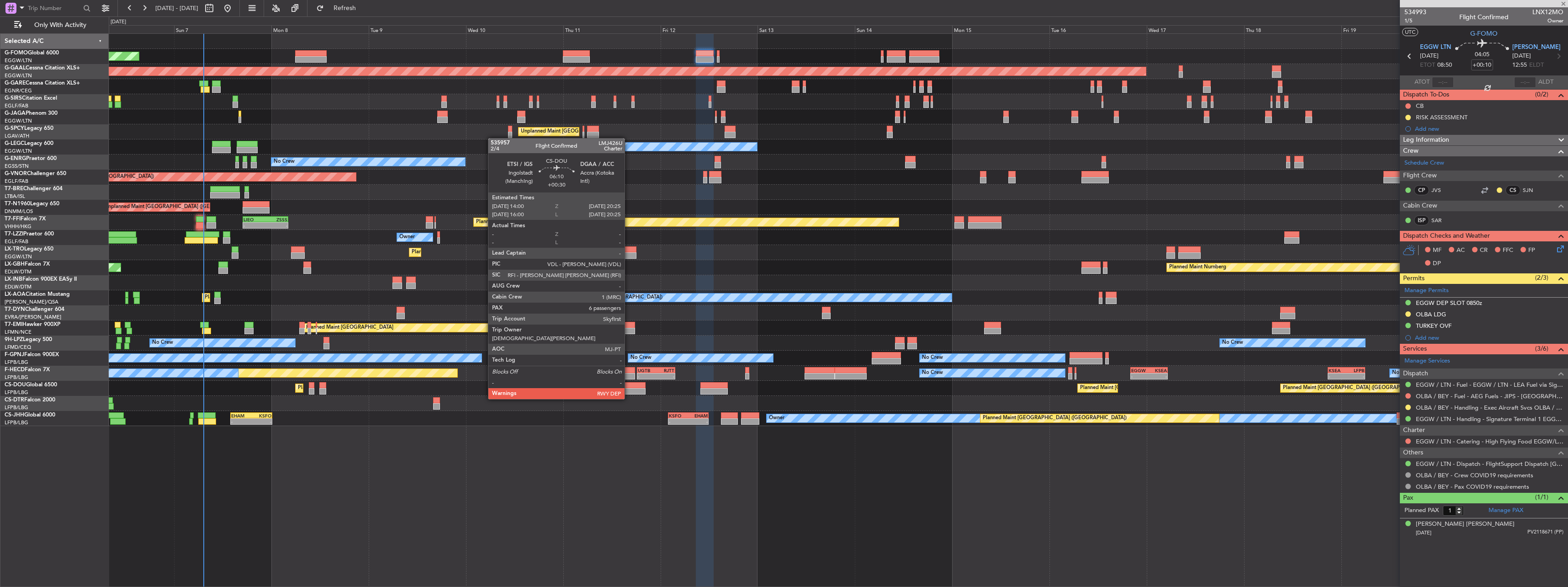
type input "+00:30"
type input "6"
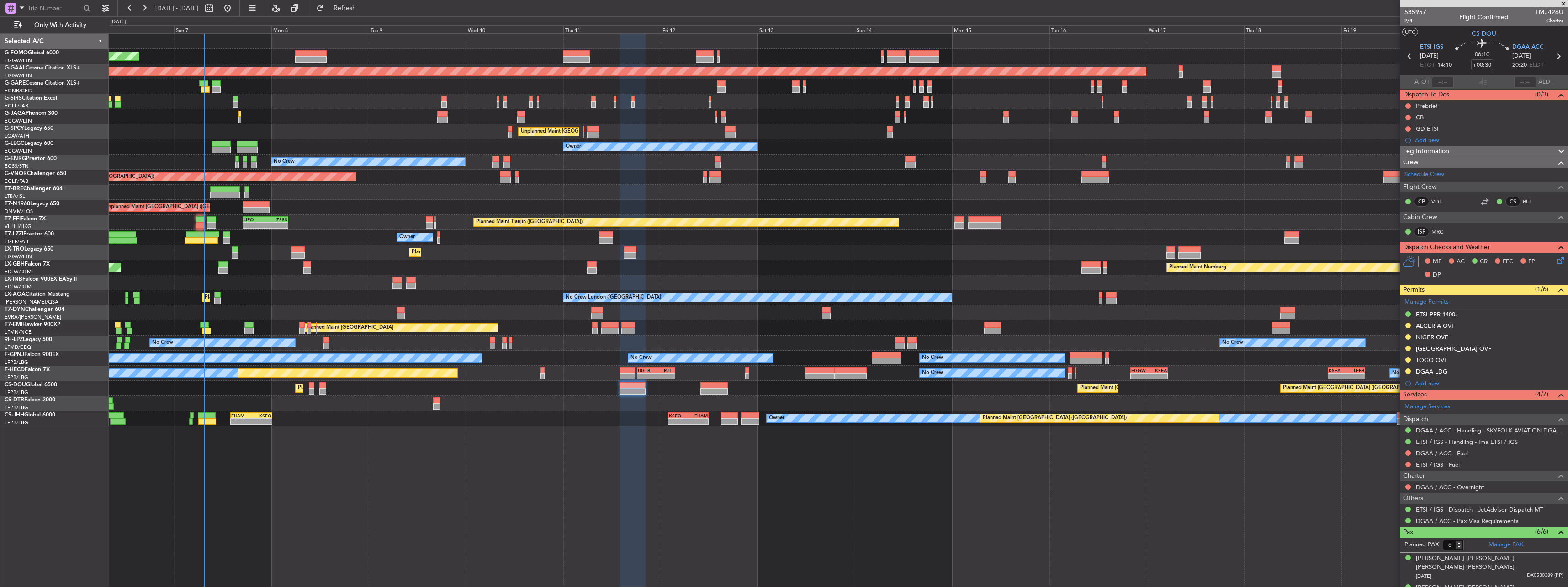
click at [695, 377] on div "Planned Maint Paris (Le Bourget) No Crew No Crew No Crew - - UGTB 18:15 Z RJTT …" at bounding box center [838, 373] width 1459 height 15
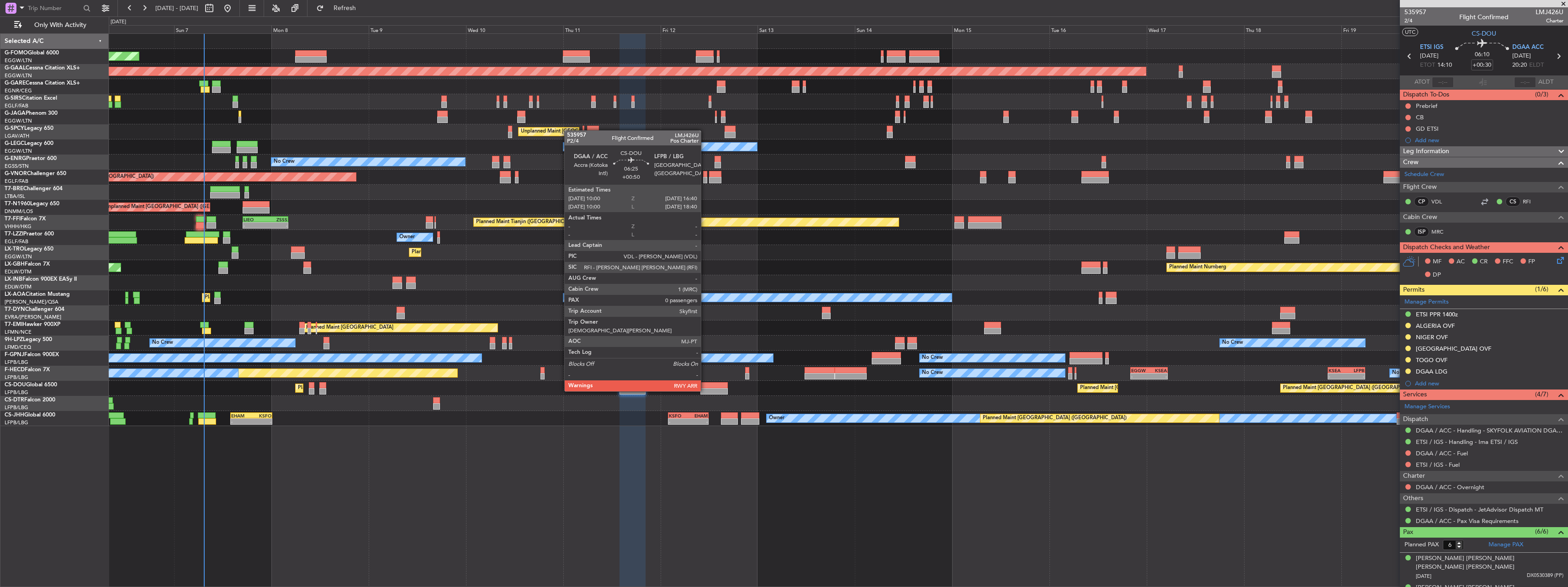
click at [705, 382] on div at bounding box center [714, 385] width 28 height 7
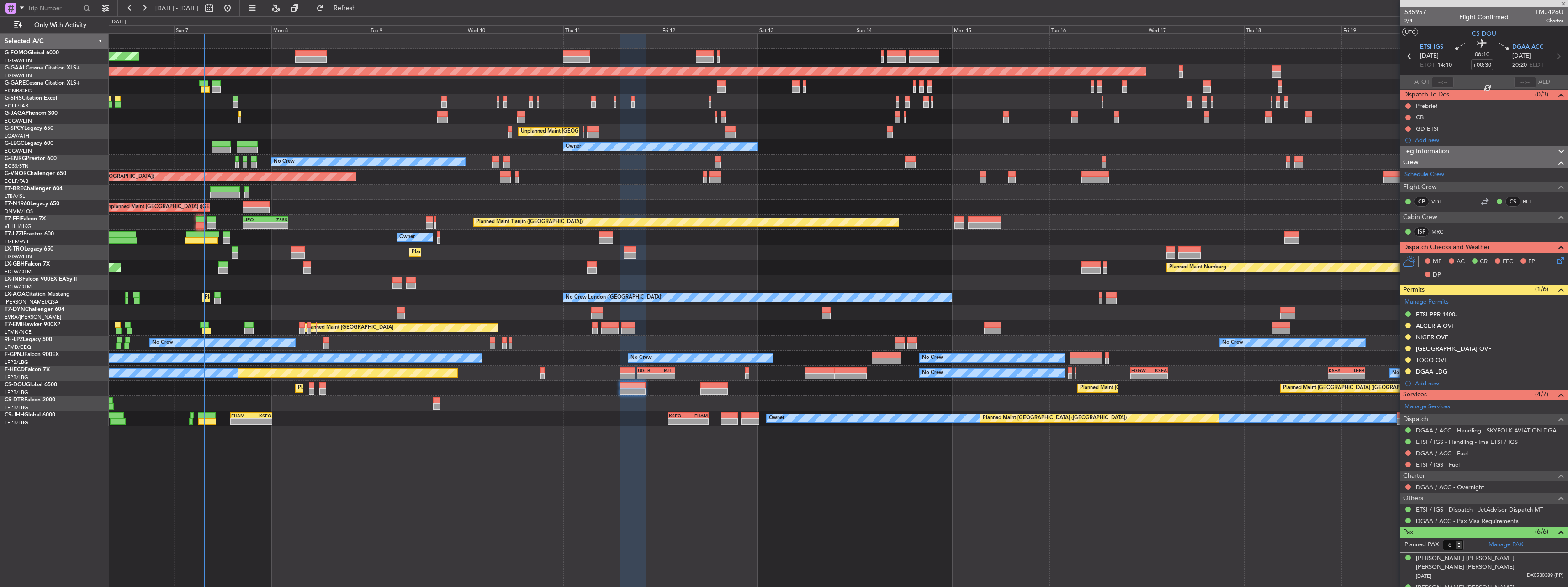
type input "+00:50"
type input "0"
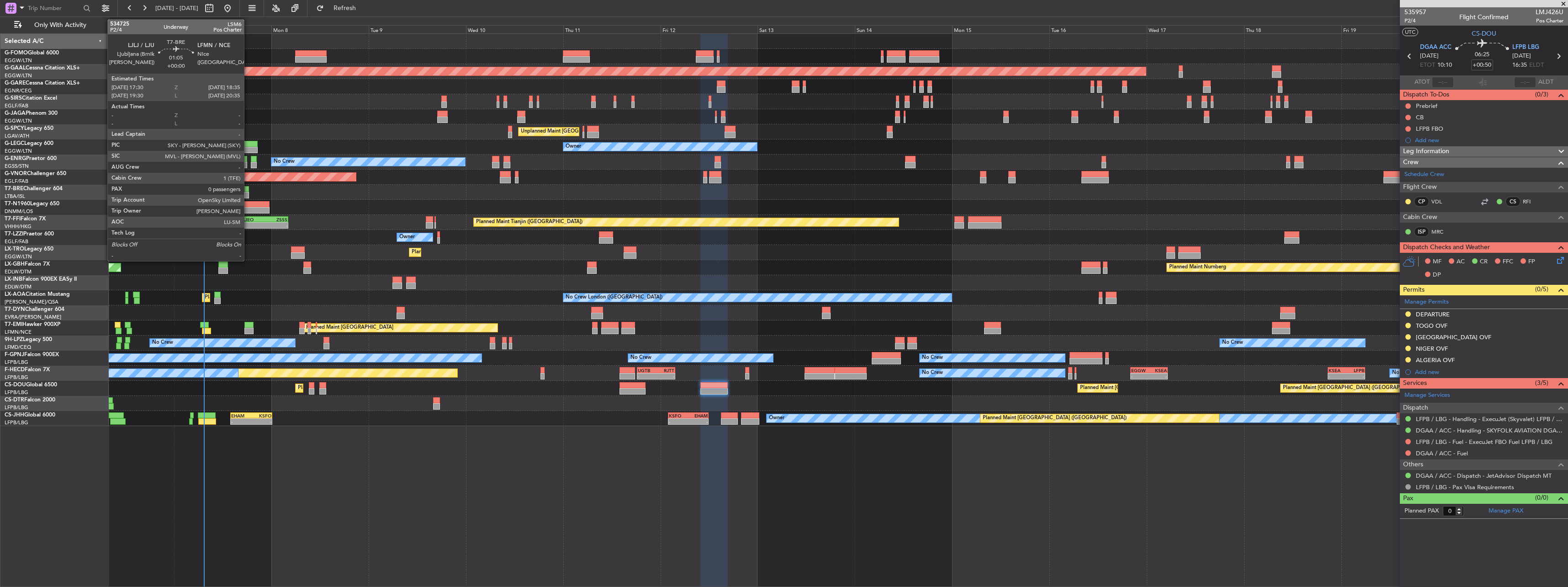
click at [248, 191] on div at bounding box center [247, 190] width 5 height 7
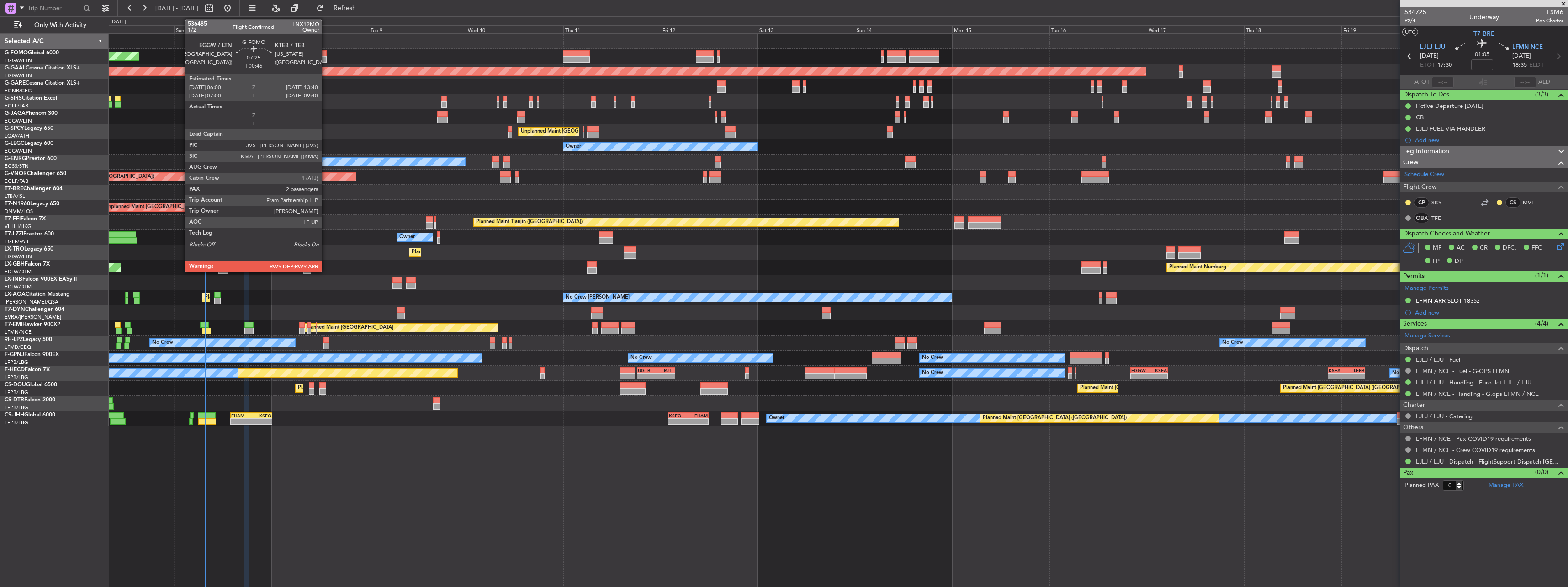
click at [326, 51] on div at bounding box center [310, 53] width 32 height 7
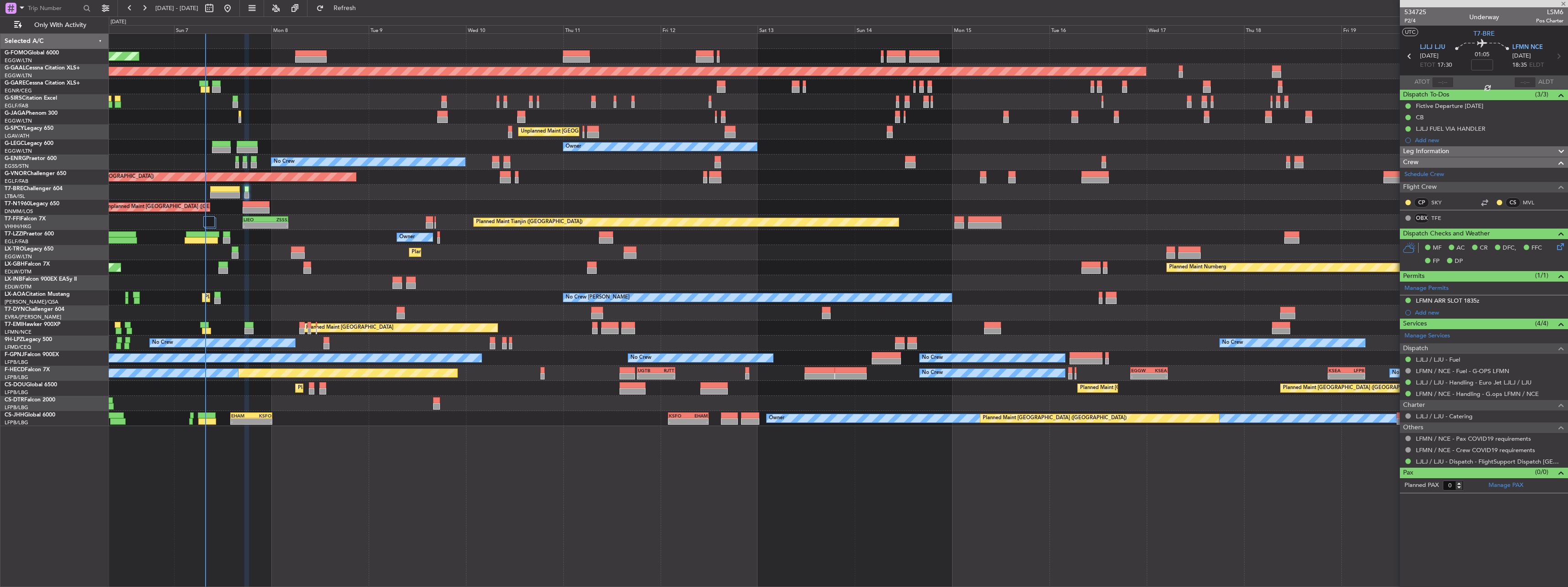
type input "+00:45"
type input "2"
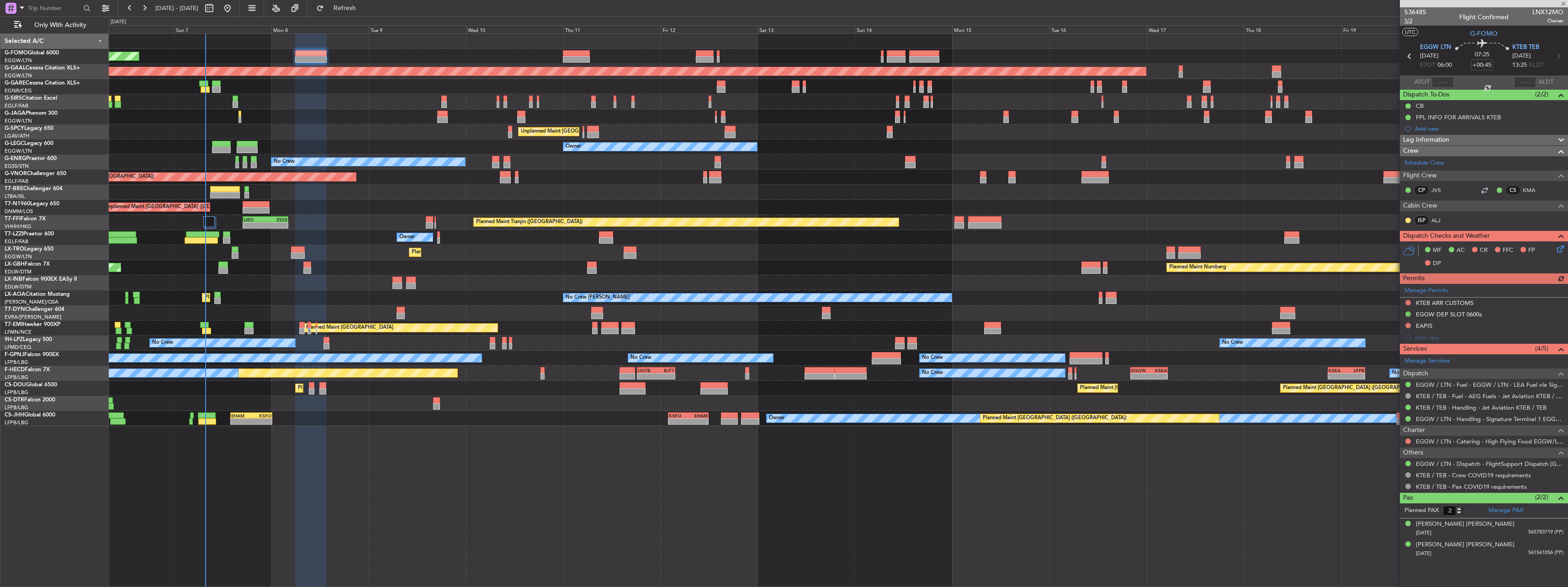
click at [1412, 18] on span "1/2" at bounding box center [1414, 21] width 22 height 8
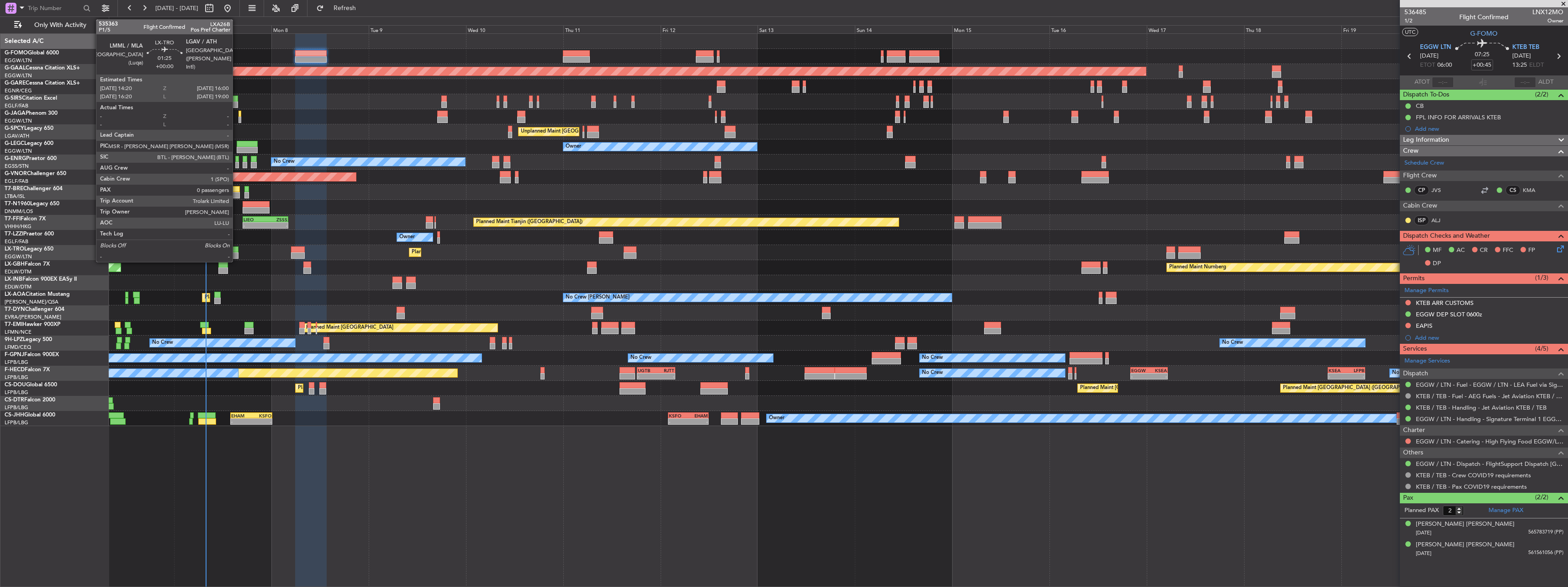
click at [237, 249] on div at bounding box center [235, 249] width 7 height 7
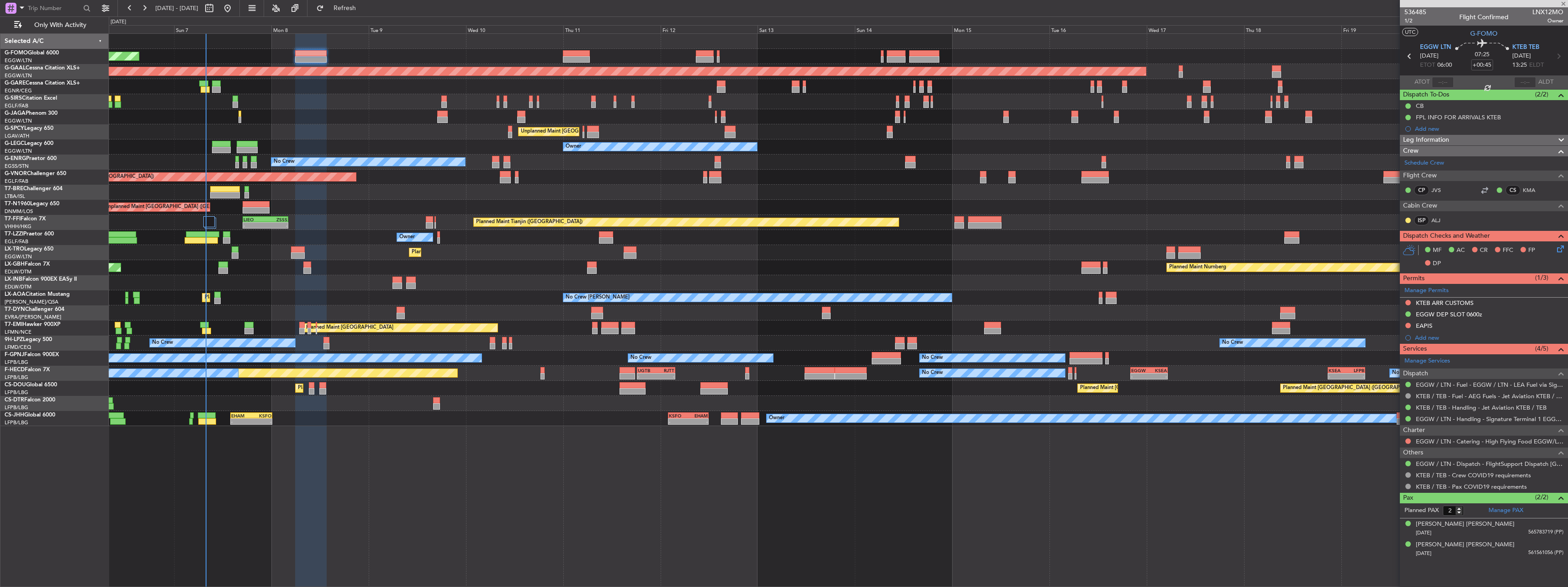
type input "0"
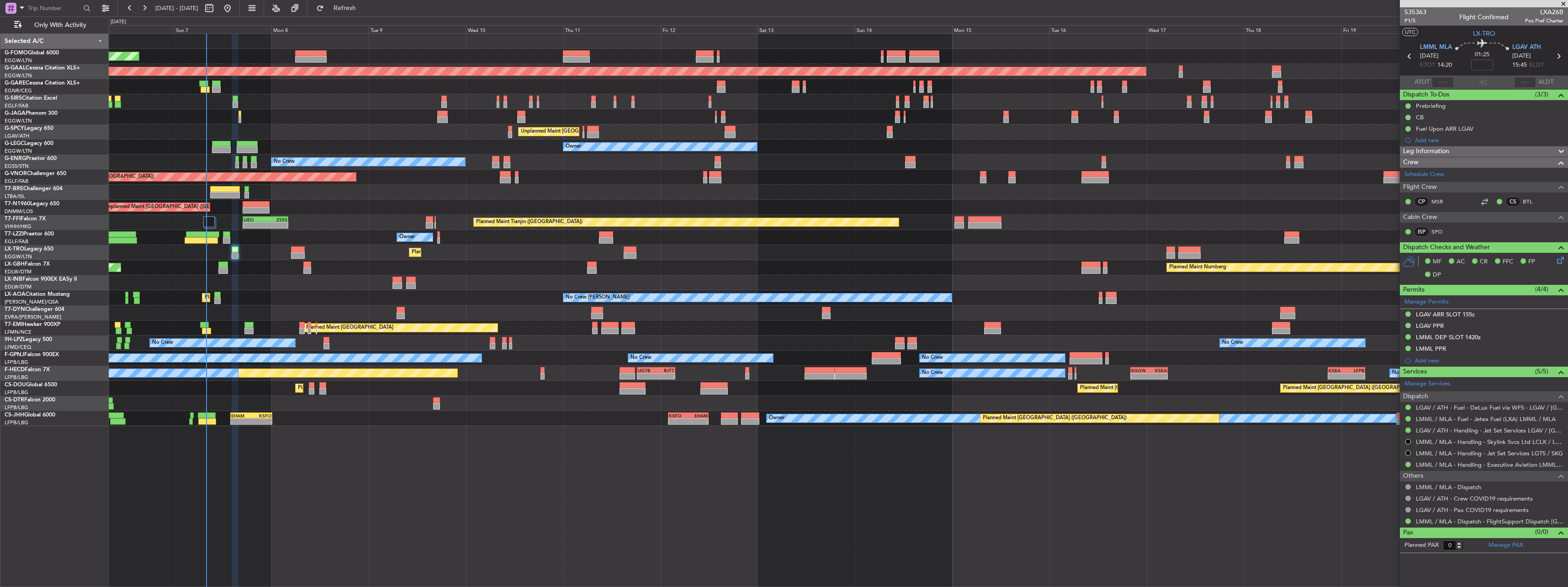
click at [293, 50] on div "Planned Maint [GEOGRAPHIC_DATA] ([GEOGRAPHIC_DATA])" at bounding box center [838, 56] width 1459 height 15
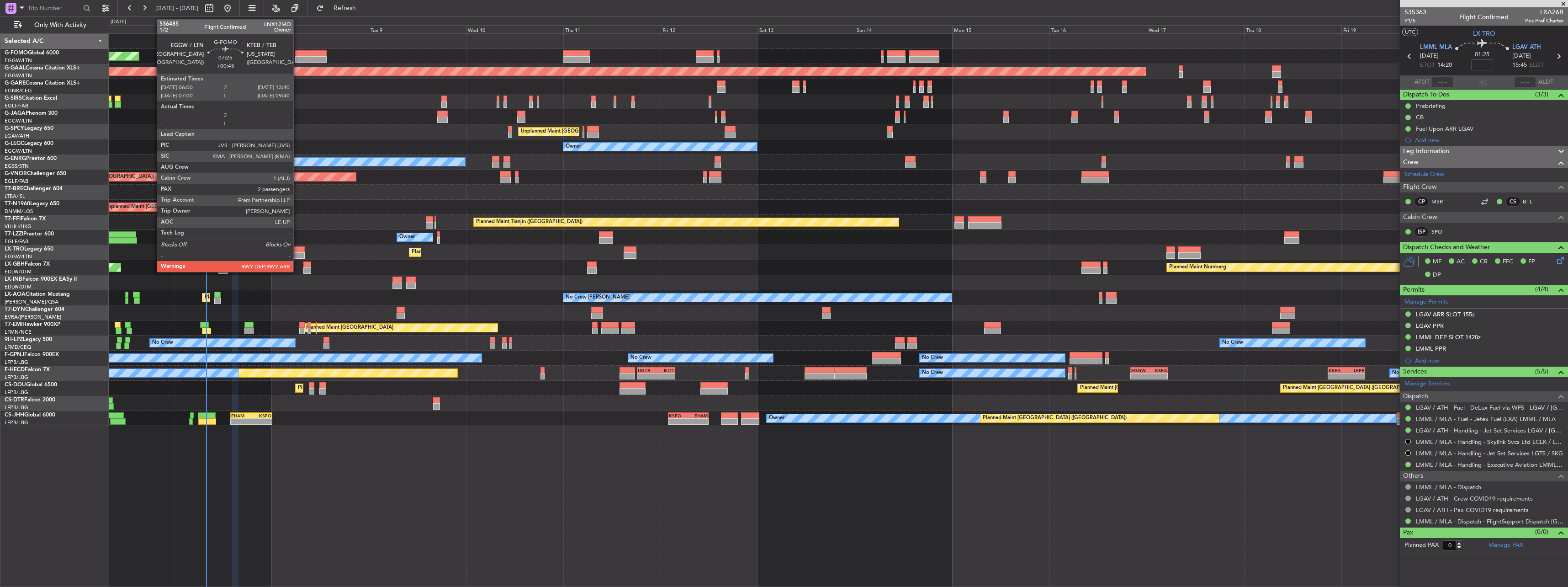
click at [297, 59] on div at bounding box center [310, 60] width 32 height 7
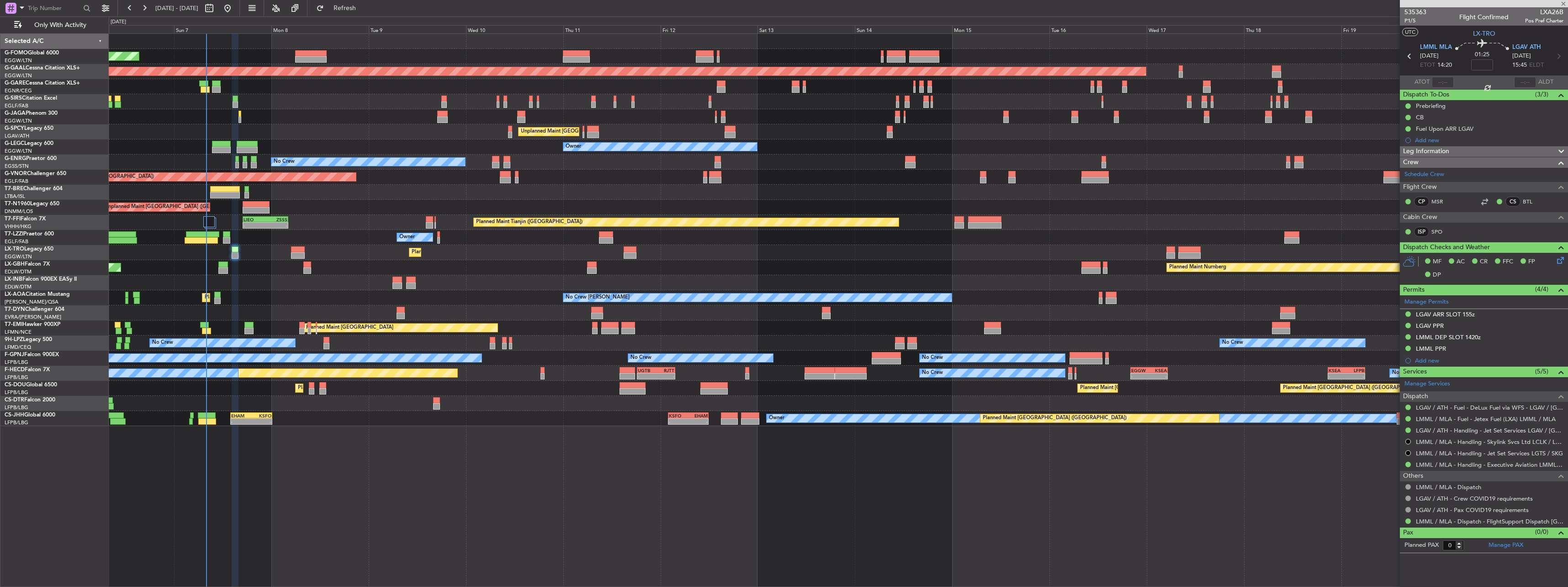
type input "+00:45"
type input "2"
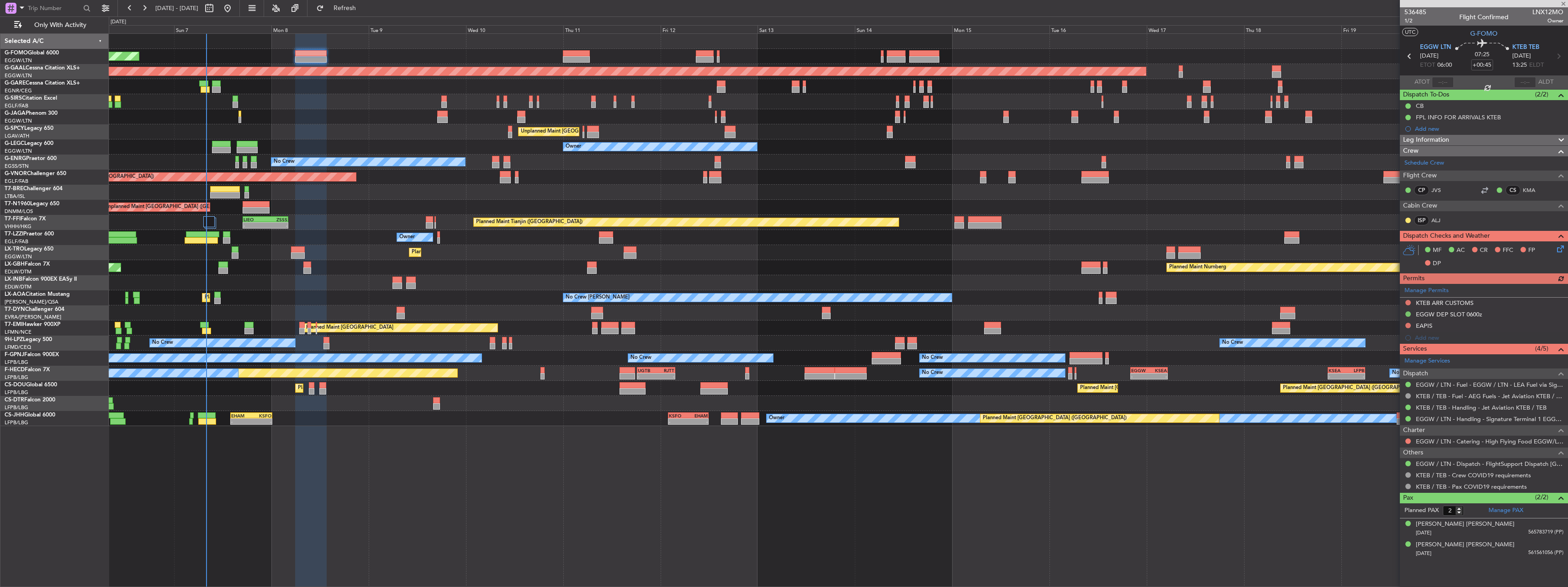
click at [1423, 322] on div "Manage Permits KTEB ARR CUSTOMS EGGW DEP SLOT 0600z EAPIS Add new" at bounding box center [1484, 313] width 168 height 60
click at [1423, 325] on div "Manage Permits KTEB ARR CUSTOMS EGGW DEP SLOT 0600z EAPIS Add new" at bounding box center [1484, 313] width 168 height 60
click at [1423, 327] on div "EAPIS" at bounding box center [1423, 326] width 16 height 8
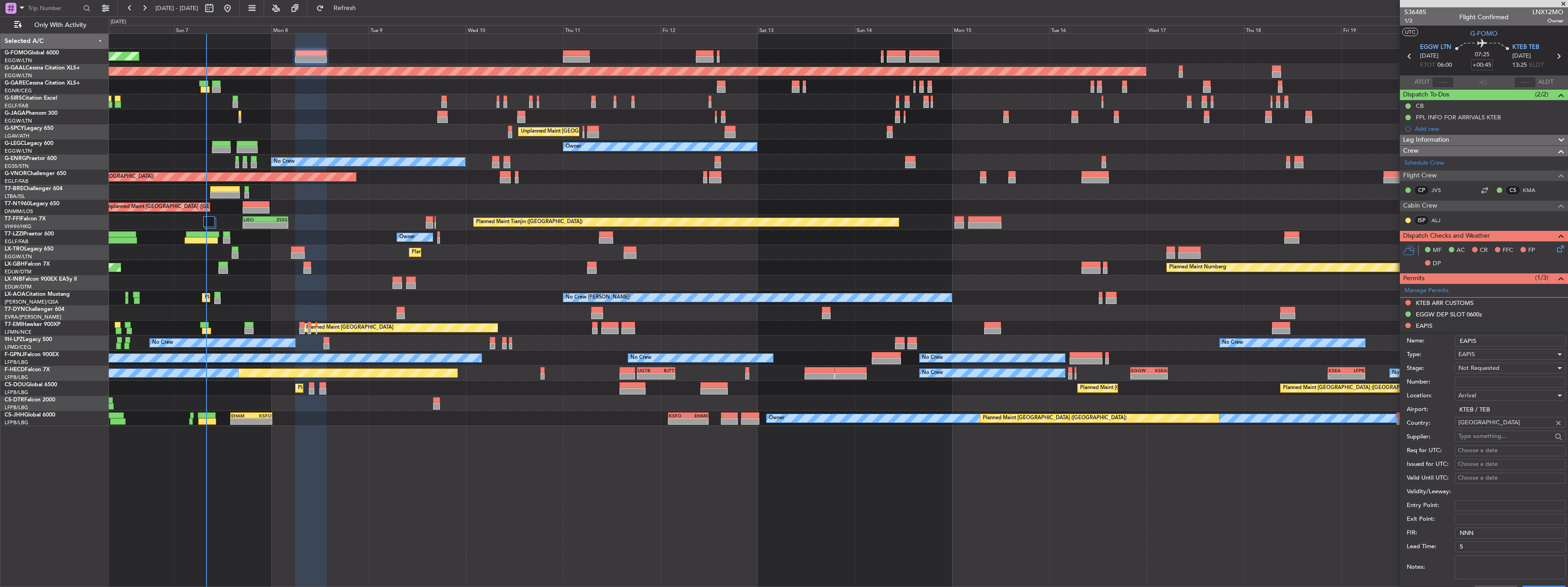
click at [1472, 379] on input "Number:" at bounding box center [1510, 382] width 111 height 11
paste input "EAPIS-17694732"
type input "EAPIS-17694732"
click at [1480, 367] on span "Not Requested" at bounding box center [1478, 368] width 41 height 8
click at [1492, 441] on span "Received OK" at bounding box center [1506, 441] width 96 height 14
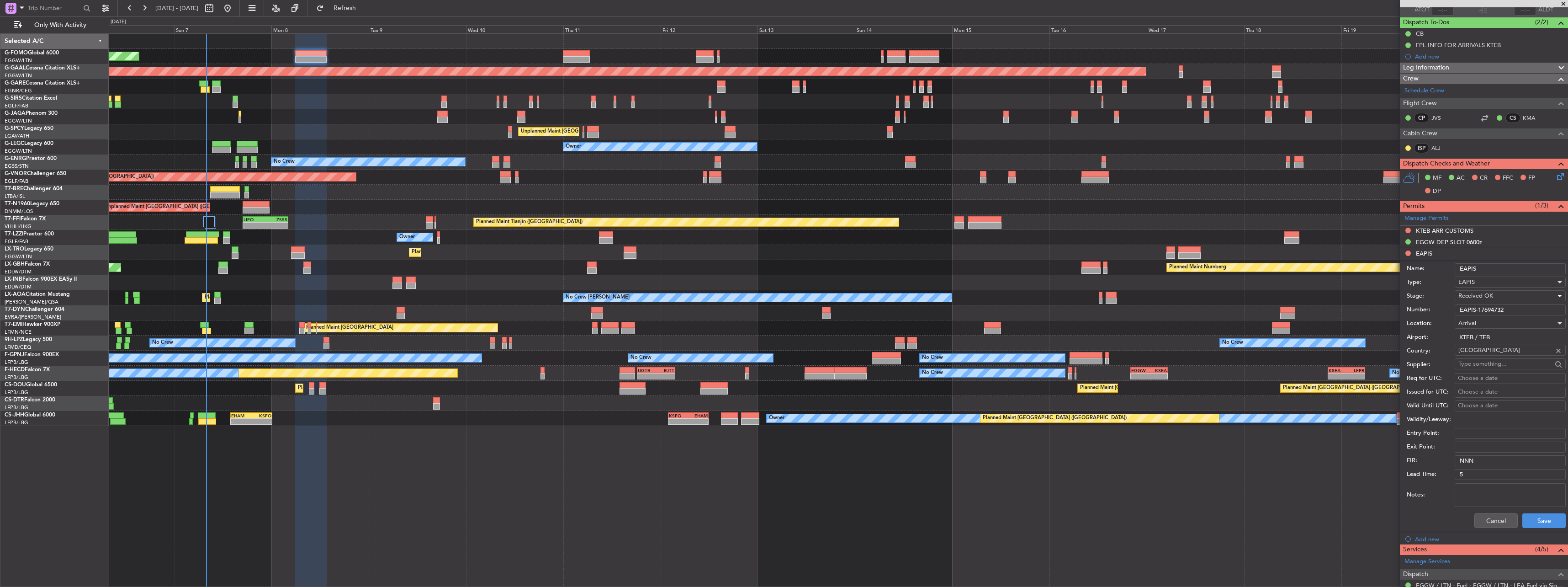
scroll to position [137, 0]
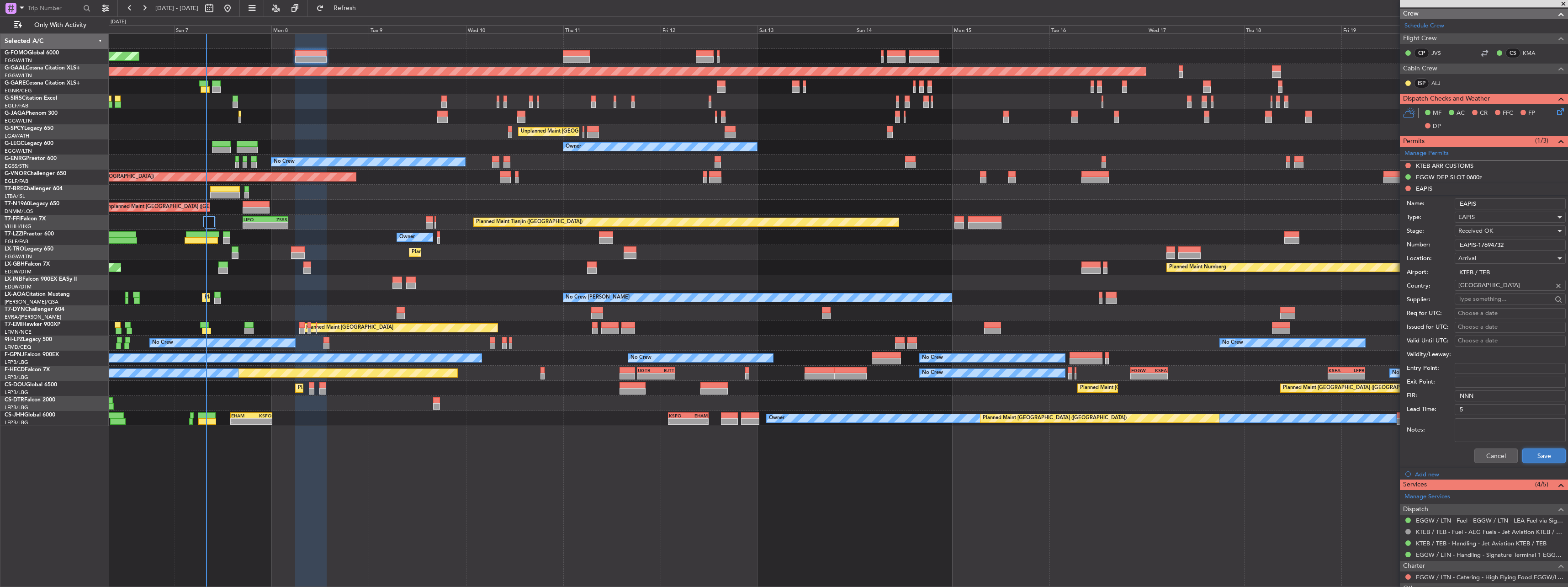
click at [1539, 459] on button "Save" at bounding box center [1543, 455] width 43 height 15
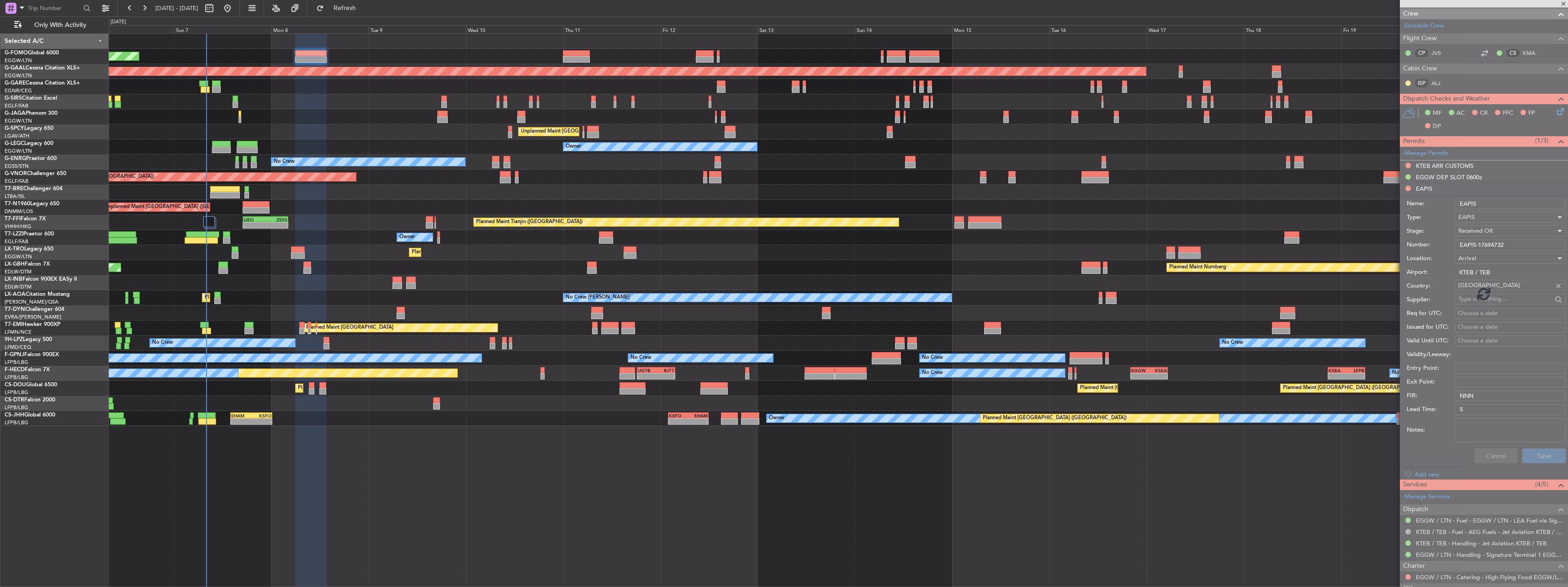
scroll to position [0, 0]
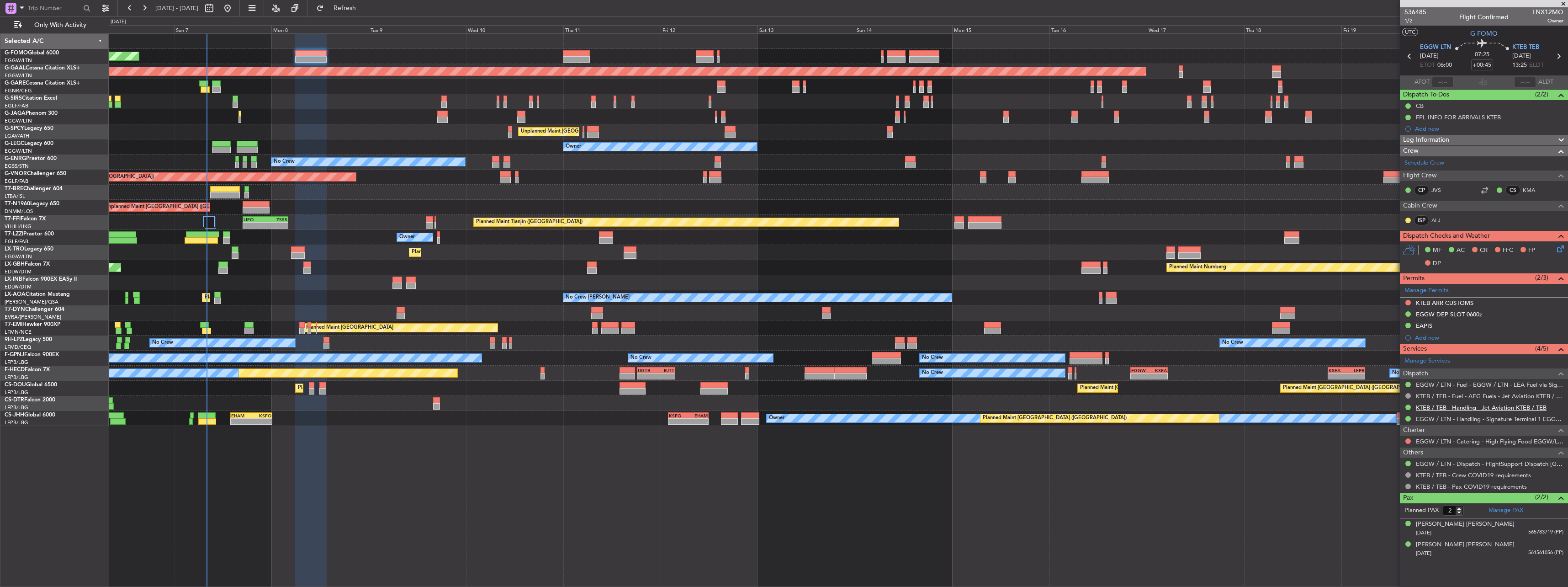
click at [1453, 406] on link "KTEB / TEB - Handling - Jet Aviation KTEB / TEB" at bounding box center [1481, 408] width 131 height 8
click at [1550, 10] on span "LNX12MO" at bounding box center [1548, 12] width 31 height 10
copy span "LNX12MO"
click at [1409, 303] on button at bounding box center [1408, 302] width 6 height 6
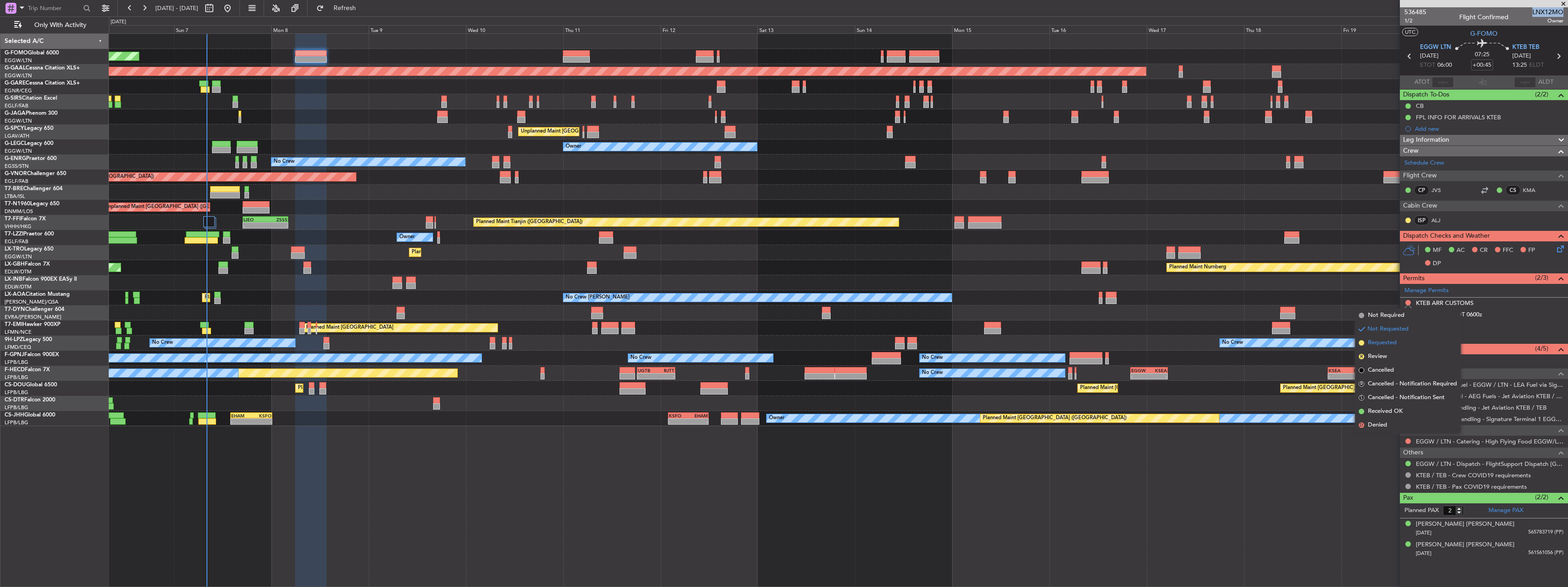
click at [1383, 343] on span "Requested" at bounding box center [1382, 343] width 29 height 9
